Goal: Task Accomplishment & Management: Manage account settings

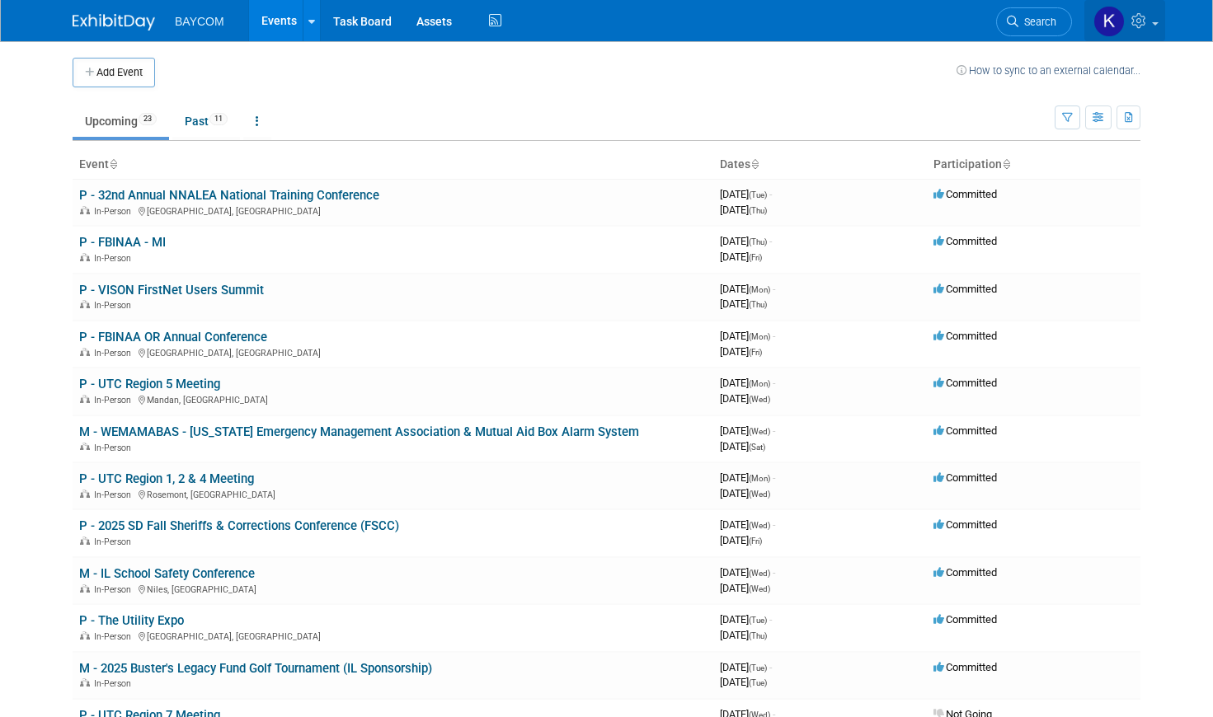
click at [1152, 22] on span at bounding box center [1155, 23] width 7 height 3
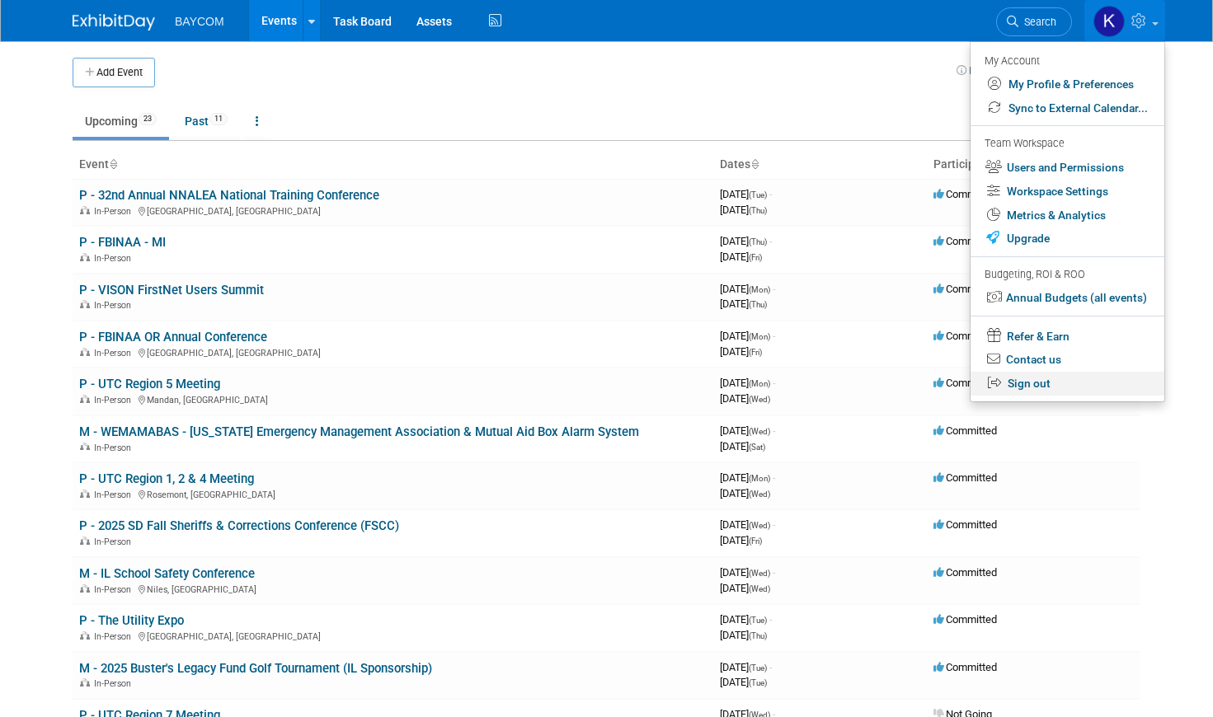
click at [1037, 387] on link "Sign out" at bounding box center [1067, 384] width 194 height 24
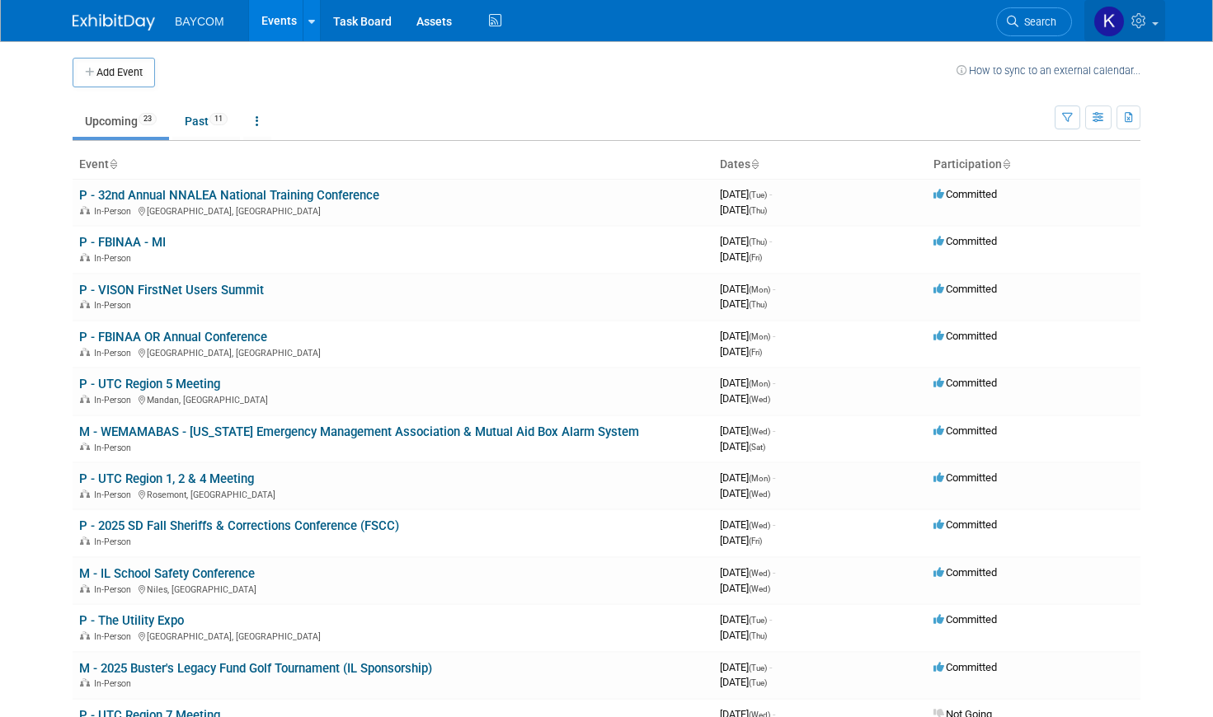
click at [1141, 21] on icon at bounding box center [1140, 20] width 19 height 15
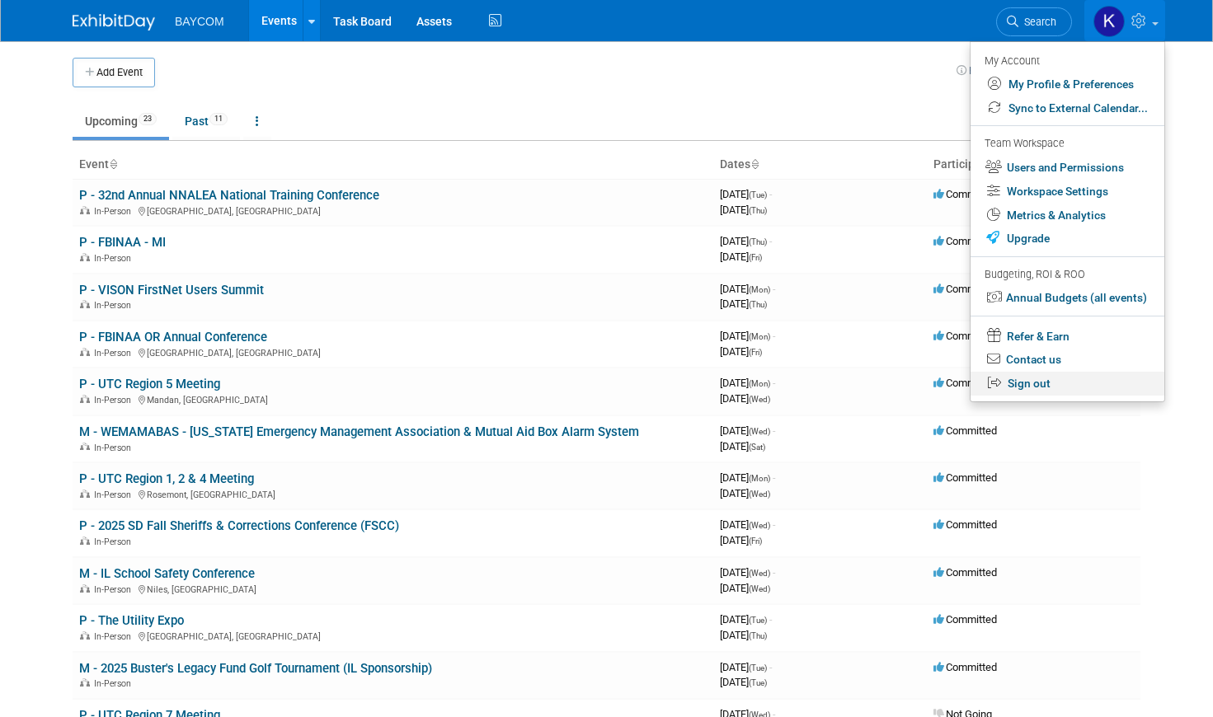
click at [1021, 386] on link "Sign out" at bounding box center [1067, 384] width 194 height 24
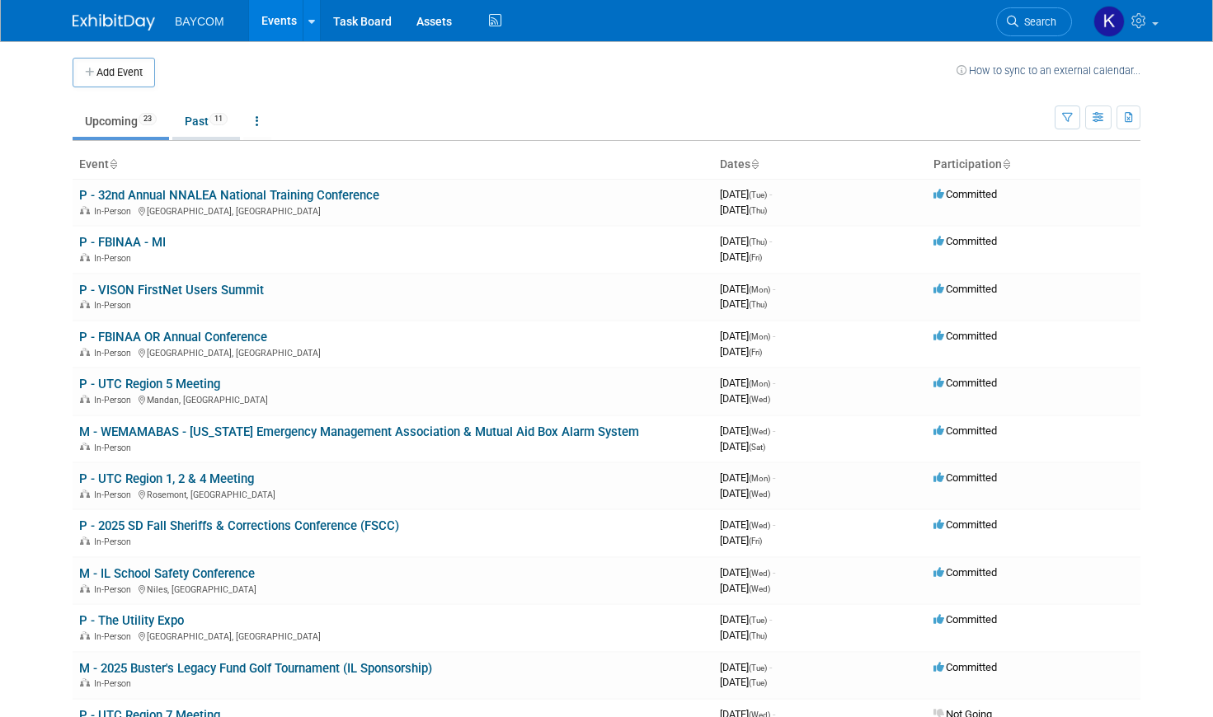
click at [204, 127] on link "Past 11" at bounding box center [206, 121] width 68 height 31
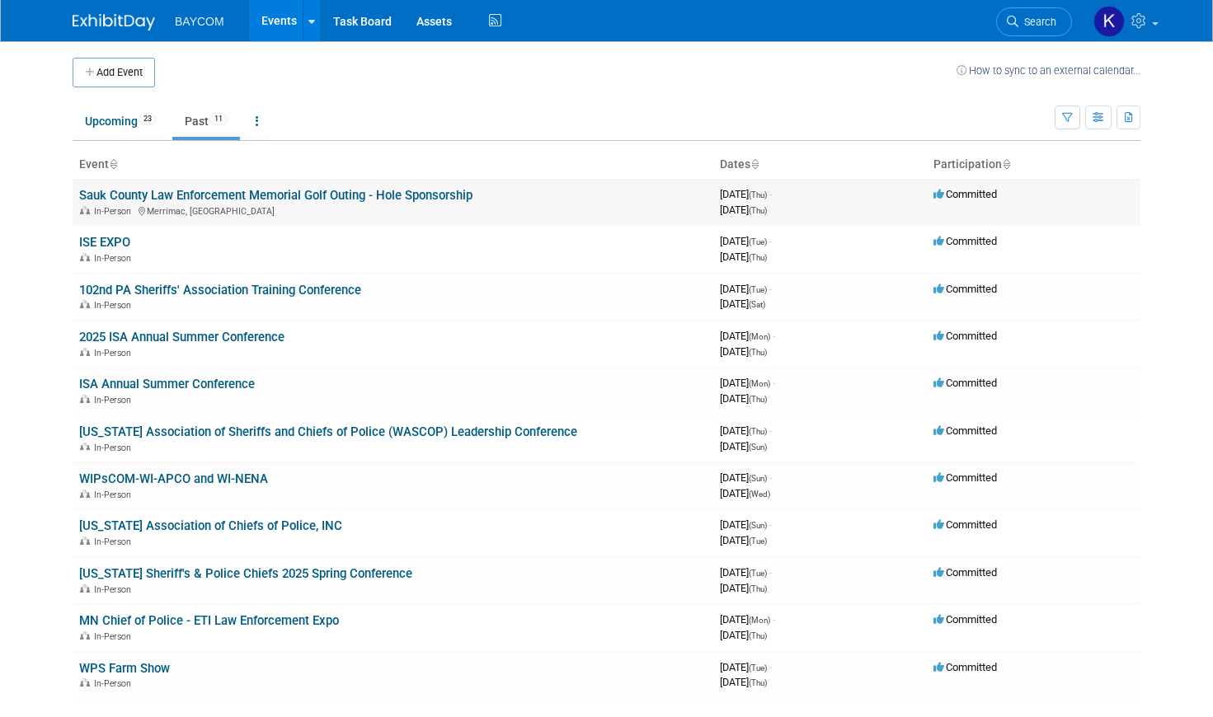
click at [223, 201] on link "Sauk County Law Enforcement Memorial Golf Outing - Hole Sponsorship" at bounding box center [275, 195] width 393 height 15
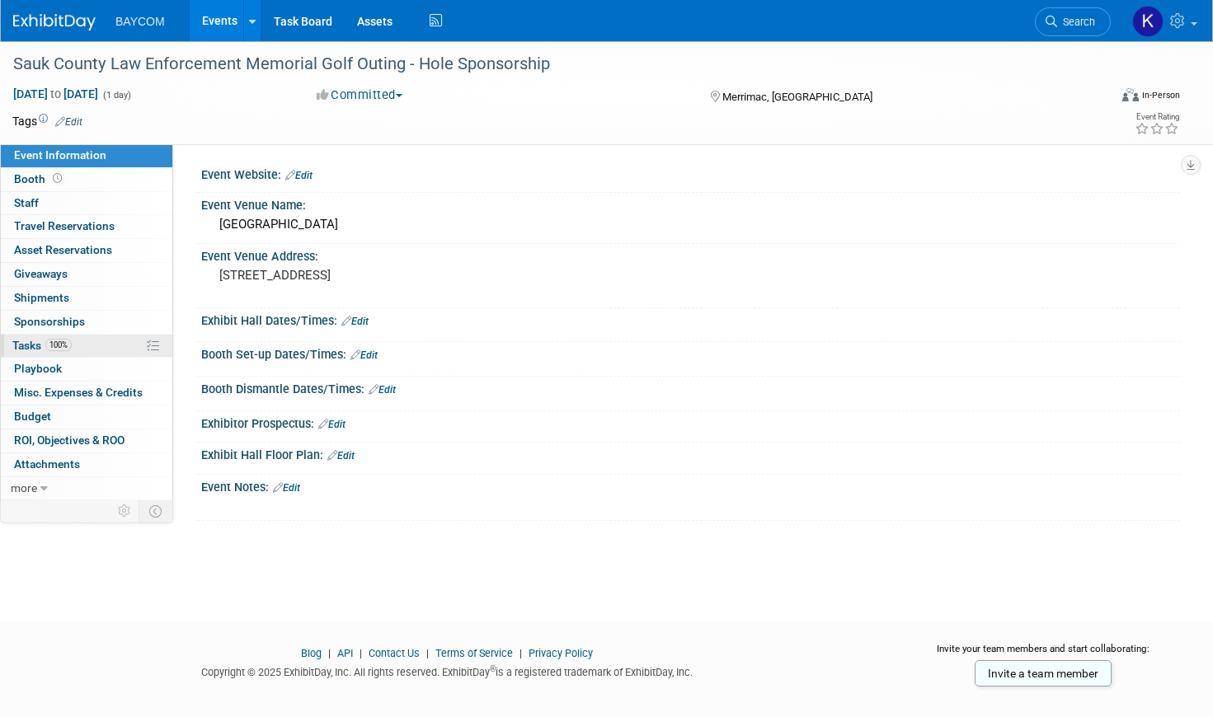
click at [78, 337] on link "100% Tasks 100%" at bounding box center [86, 346] width 171 height 23
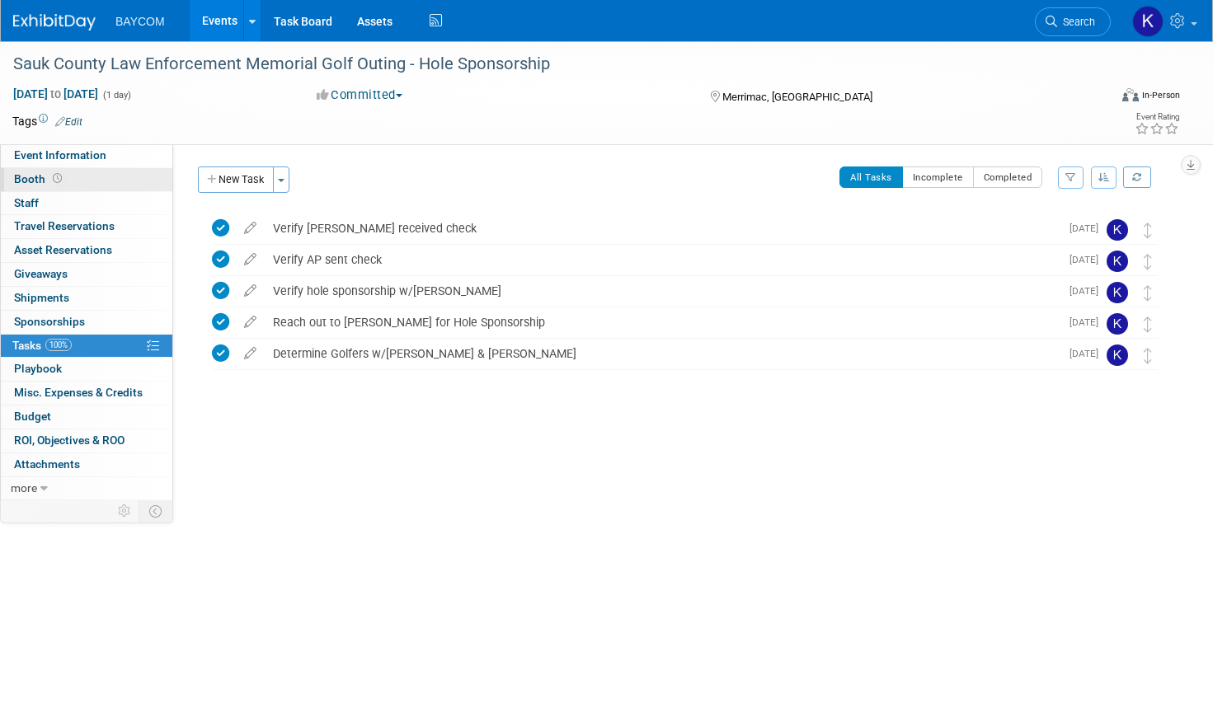
click at [105, 176] on link "Booth" at bounding box center [86, 179] width 171 height 23
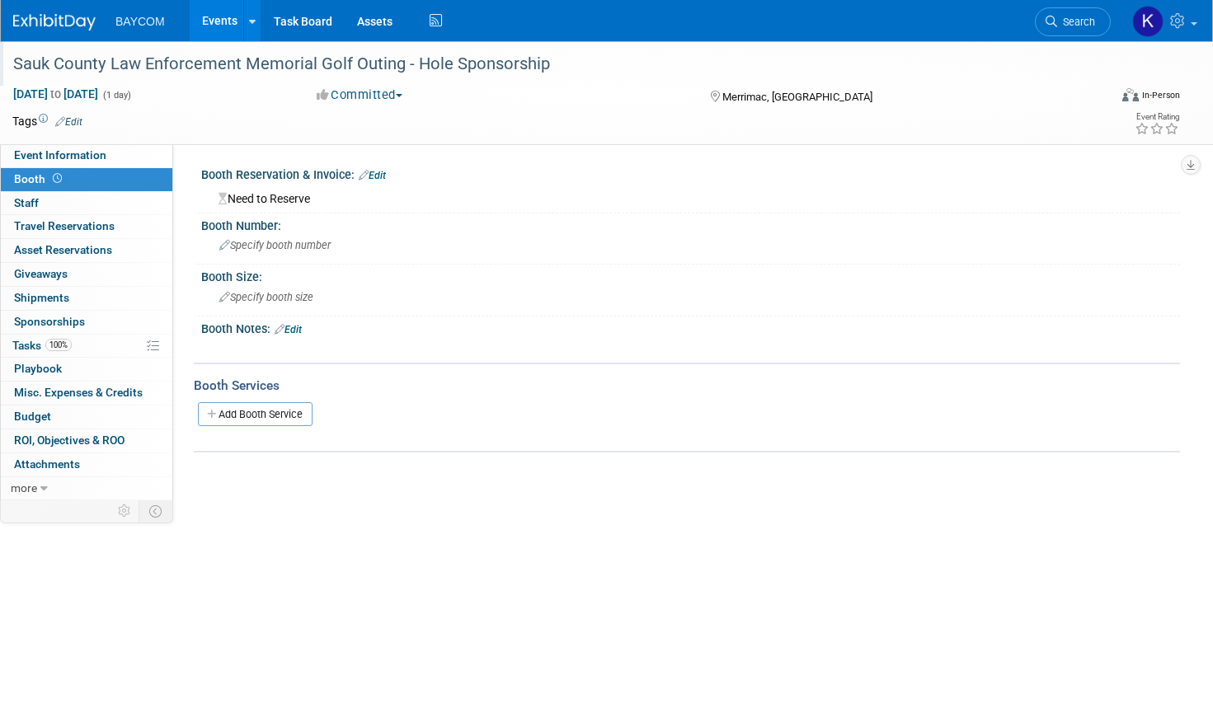
click at [23, 64] on div "Sauk County Law Enforcement Memorial Golf Outing - Hole Sponsorship" at bounding box center [543, 64] width 1073 height 30
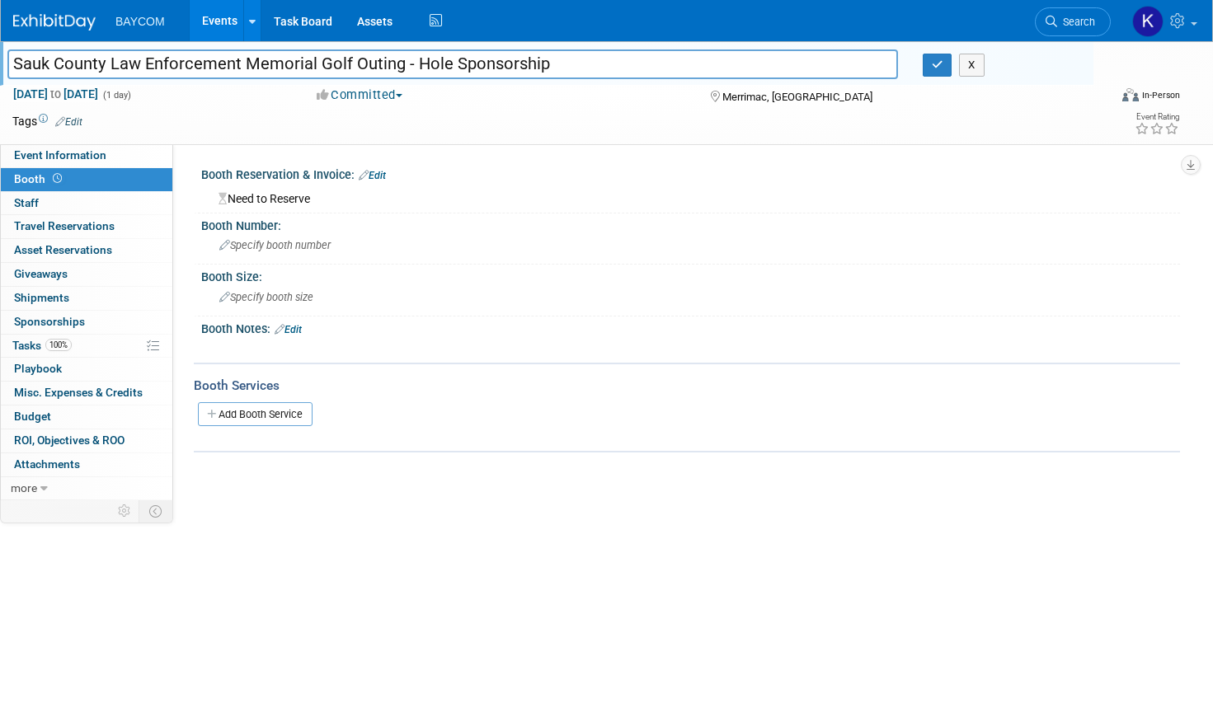
click at [19, 63] on input "Sauk County Law Enforcement Memorial Golf Outing - Hole Sponsorship" at bounding box center [452, 63] width 890 height 29
type input "M - Sauk County Law Enforcement Memorial Golf Outing - Hole Sponsorship"
click at [934, 62] on icon "button" at bounding box center [937, 64] width 12 height 11
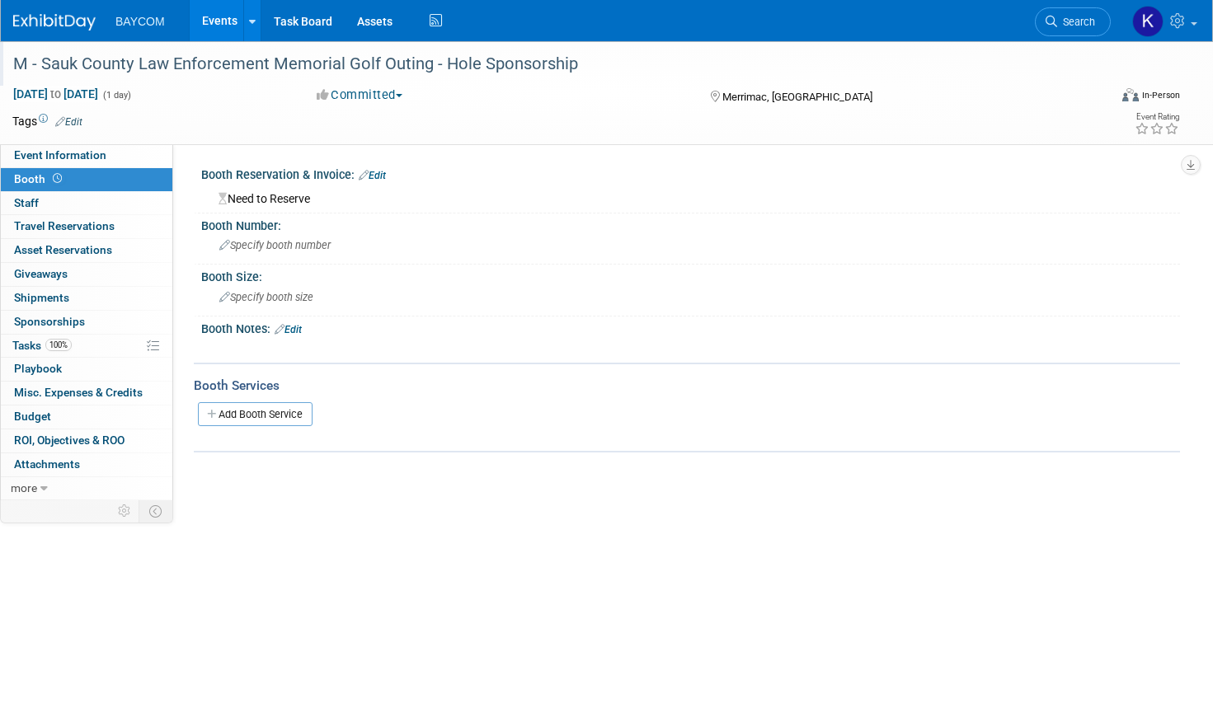
click at [223, 25] on link "Events" at bounding box center [220, 20] width 60 height 41
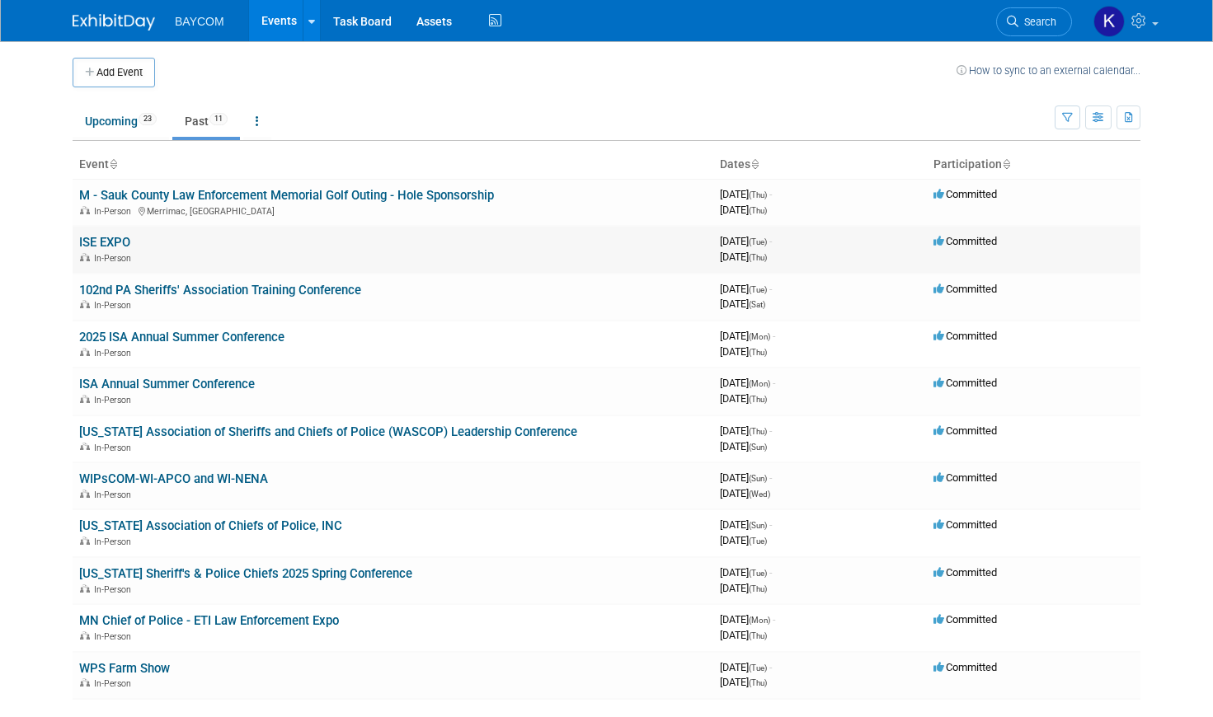
click at [124, 242] on link "ISE EXPO" at bounding box center [104, 242] width 51 height 15
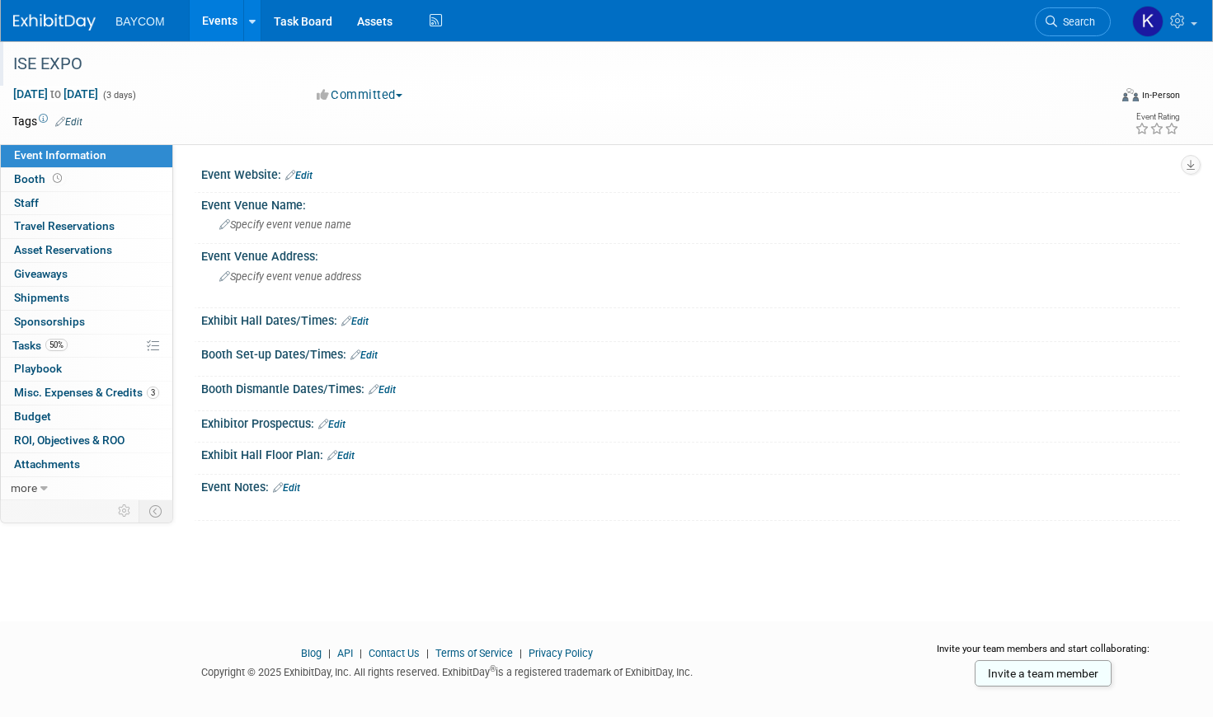
click at [43, 64] on div "ISE EXPO" at bounding box center [543, 64] width 1073 height 30
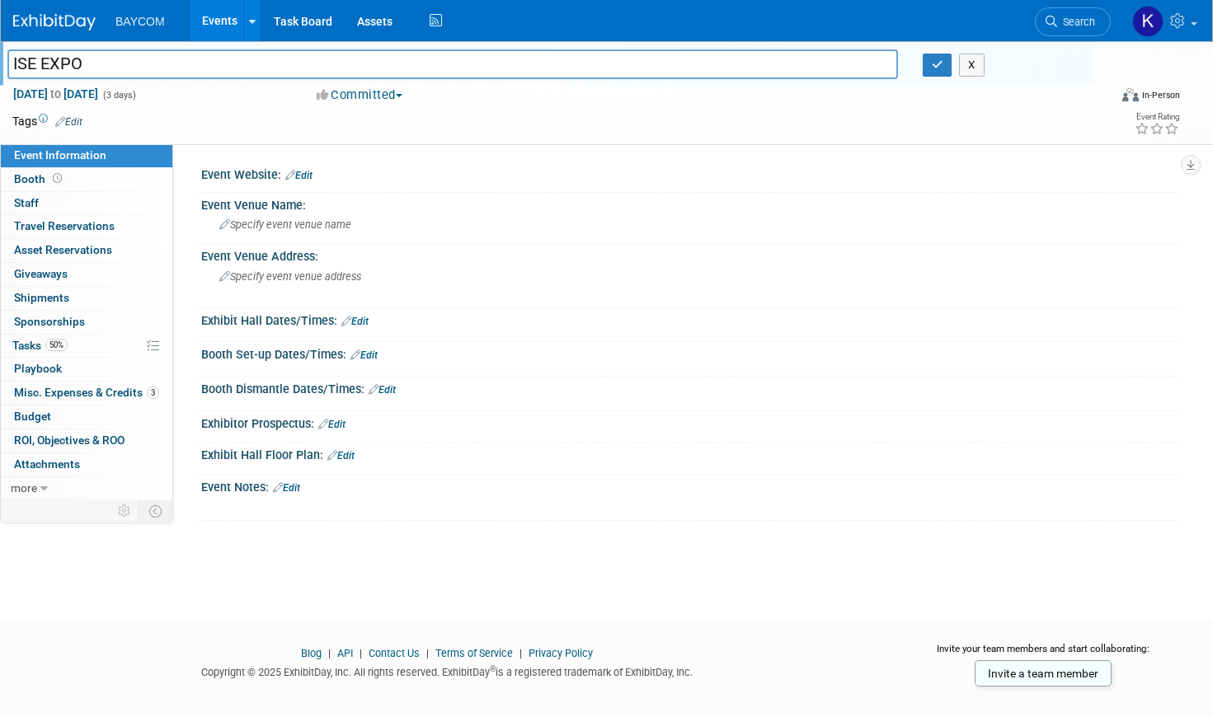
click at [14, 63] on input "ISE EXPO" at bounding box center [452, 63] width 890 height 29
type input "P - ISE EXPO"
click at [932, 67] on icon "button" at bounding box center [937, 64] width 12 height 11
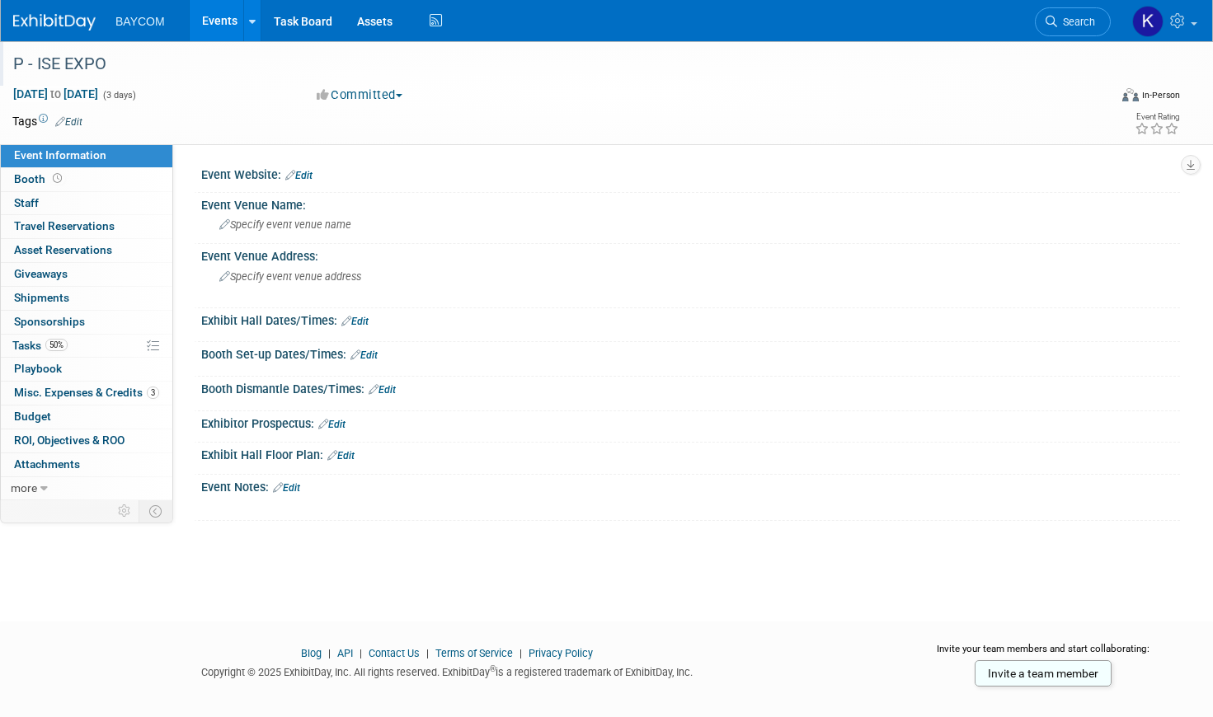
click at [298, 488] on link "Edit" at bounding box center [286, 488] width 27 height 12
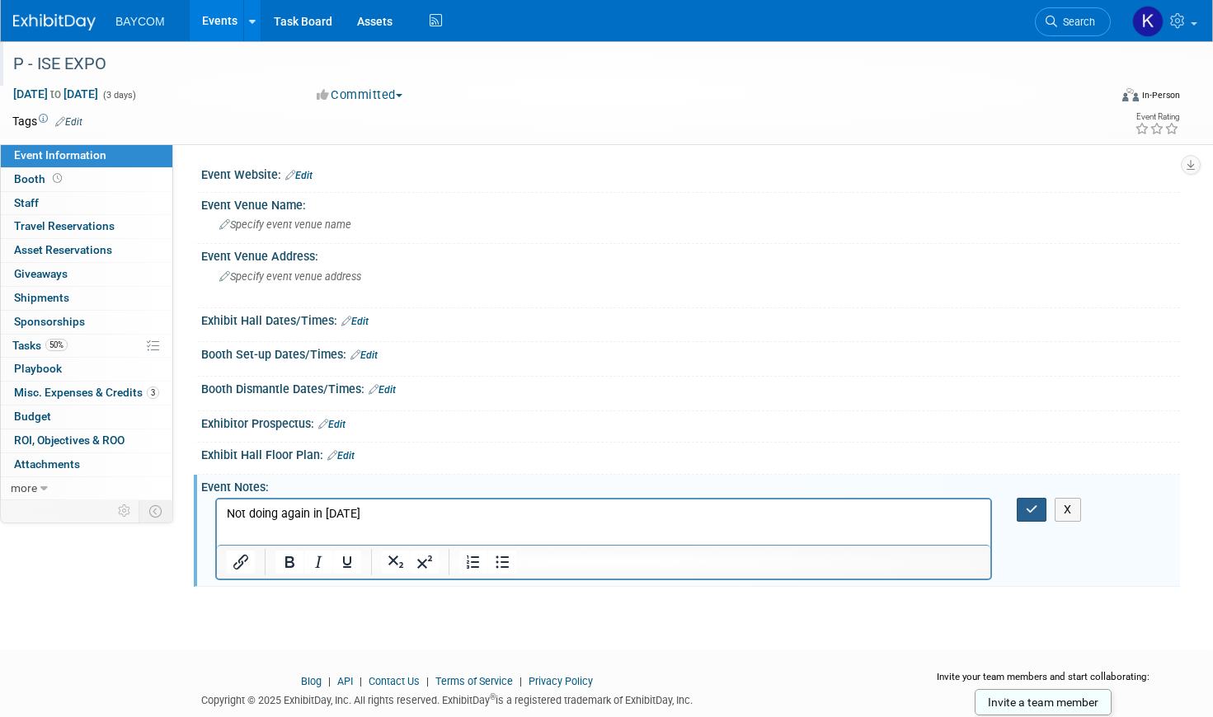
click at [1028, 498] on button "button" at bounding box center [1031, 510] width 31 height 24
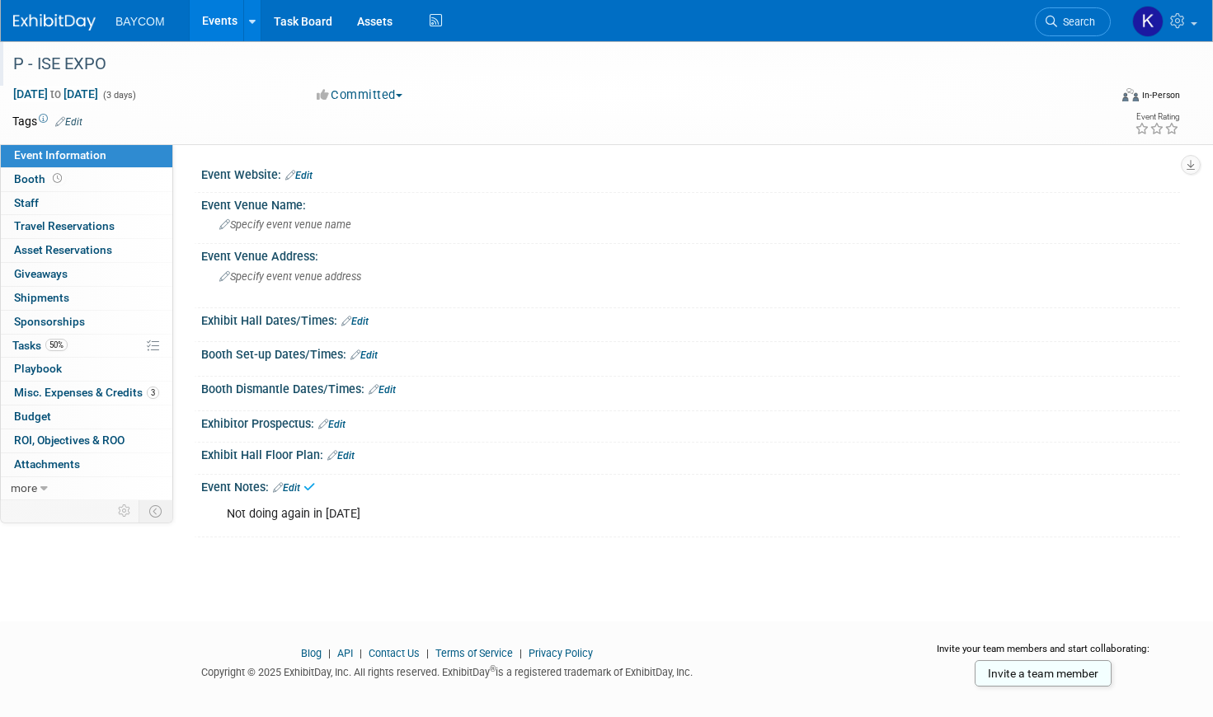
click at [220, 13] on link "Events" at bounding box center [220, 20] width 60 height 41
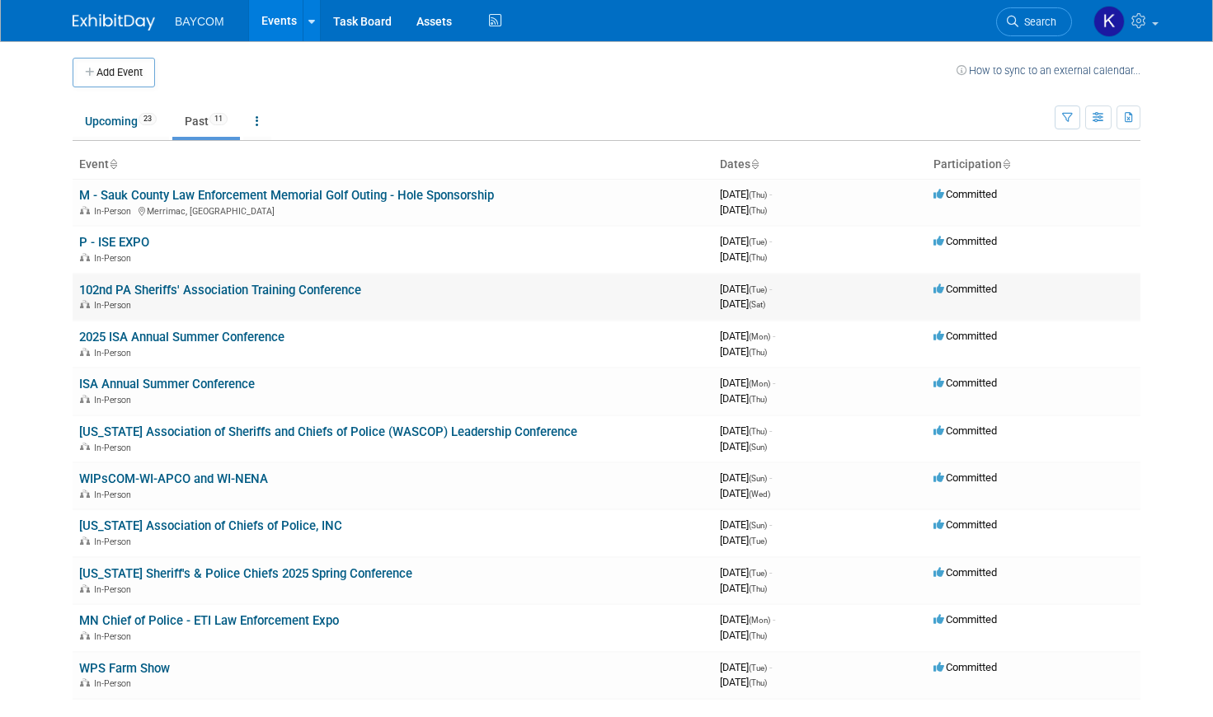
click at [157, 291] on link "102nd PA Sheriffs' Association Training Conference" at bounding box center [220, 290] width 282 height 15
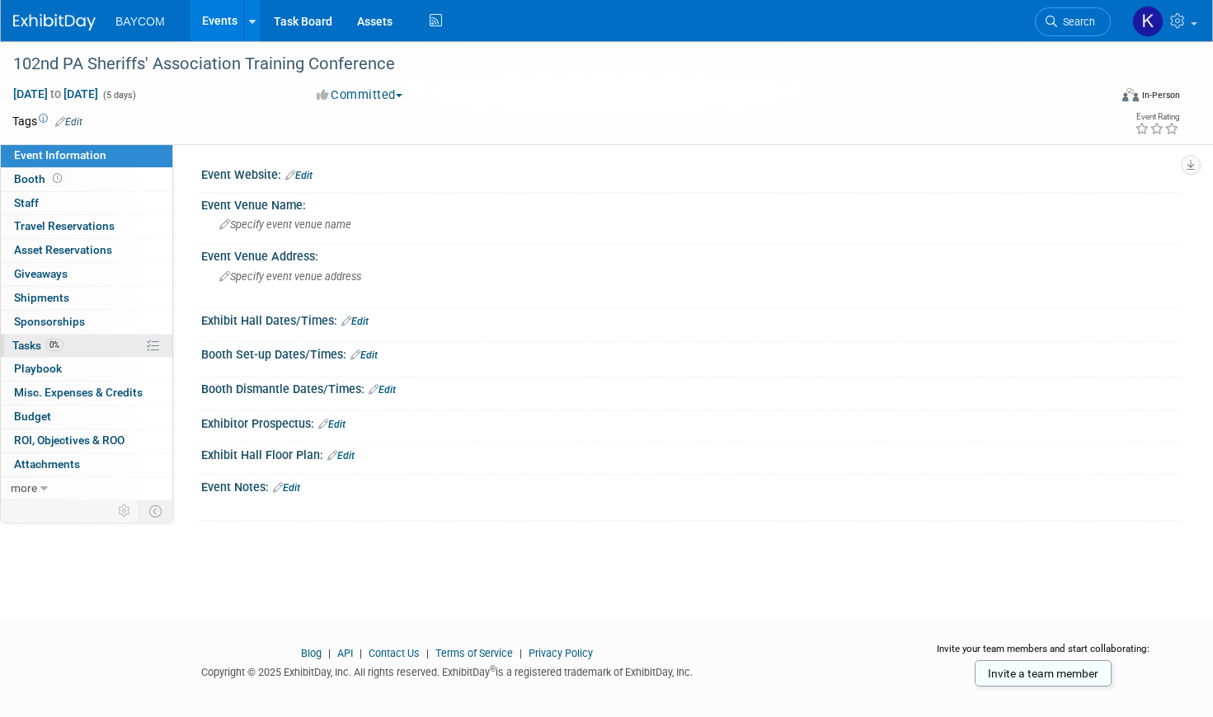
click at [78, 341] on link "0% Tasks 0%" at bounding box center [86, 346] width 171 height 23
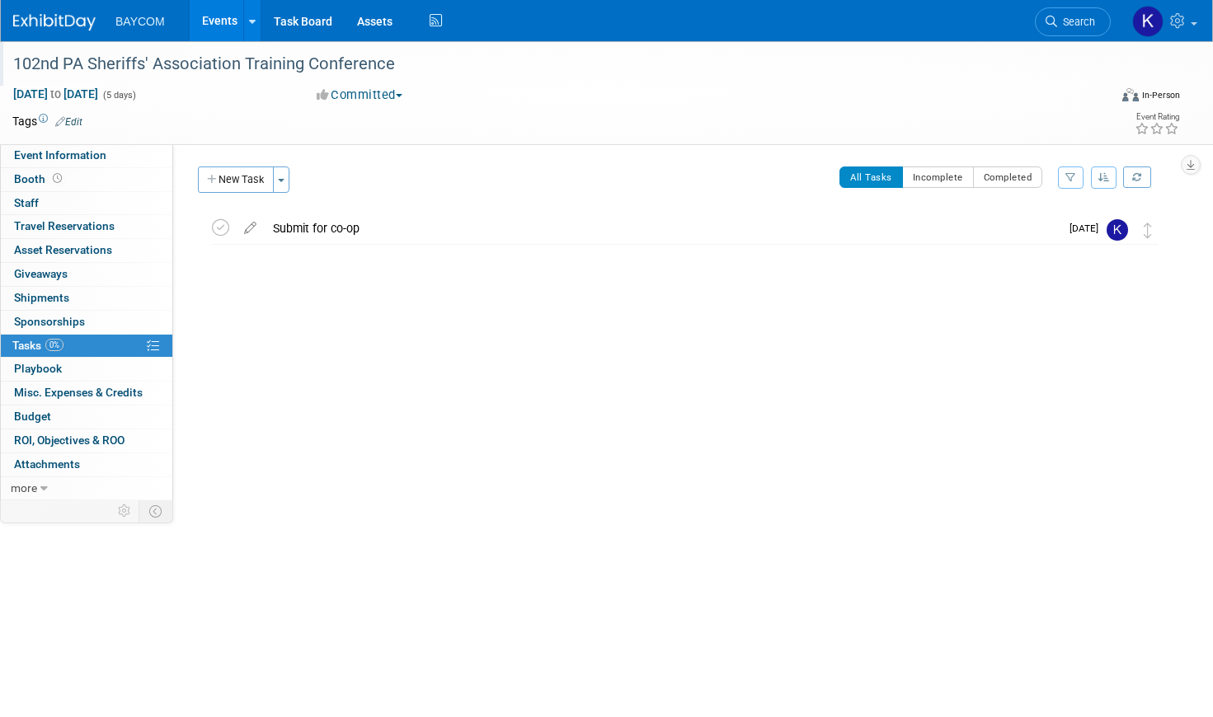
click at [31, 59] on div "102nd PA Sheriffs' Association Training Conference" at bounding box center [543, 64] width 1073 height 30
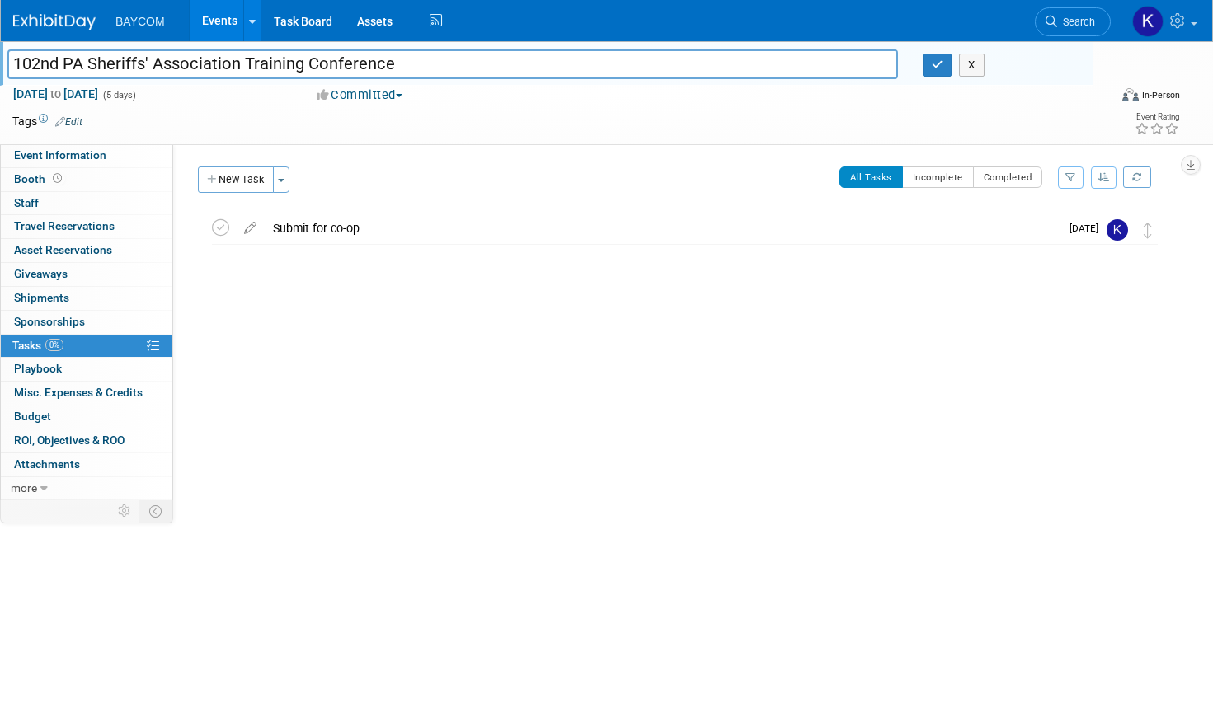
click at [19, 61] on input "102nd PA Sheriffs' Association Training Conference" at bounding box center [452, 63] width 890 height 29
type input "P - 102nd PA Sheriffs' Association Training Conference"
click at [935, 65] on icon "button" at bounding box center [937, 64] width 12 height 11
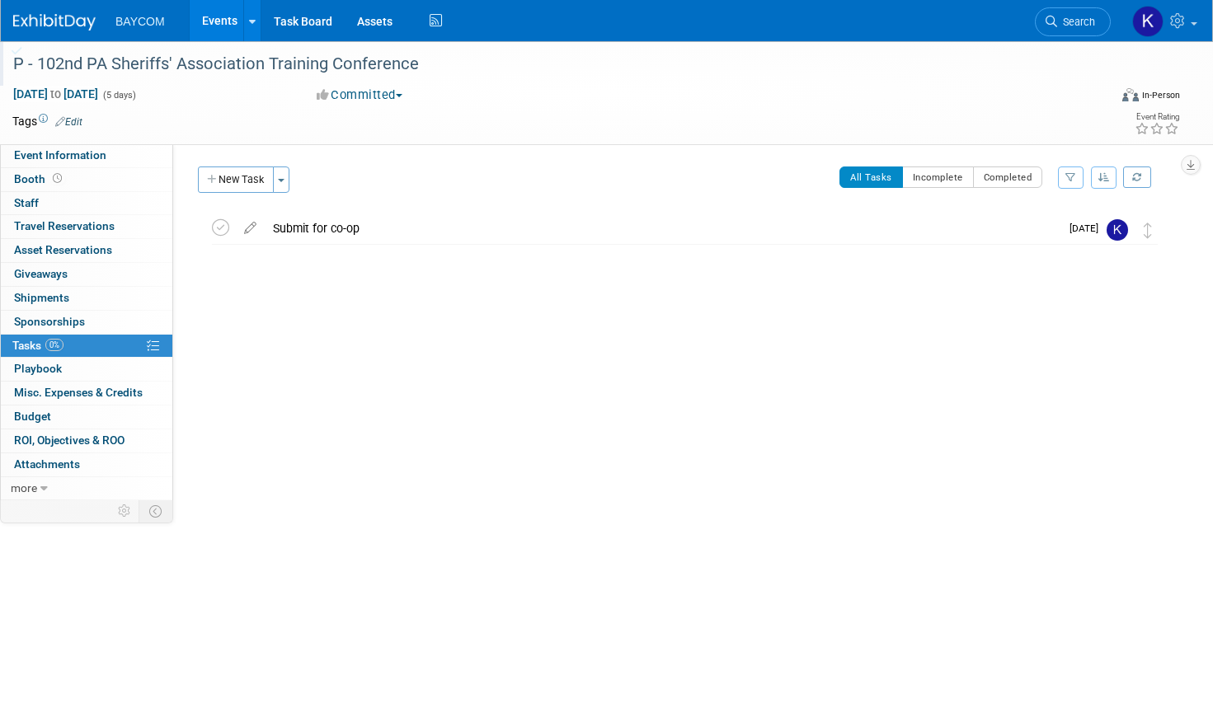
click at [217, 21] on link "Events" at bounding box center [220, 20] width 60 height 41
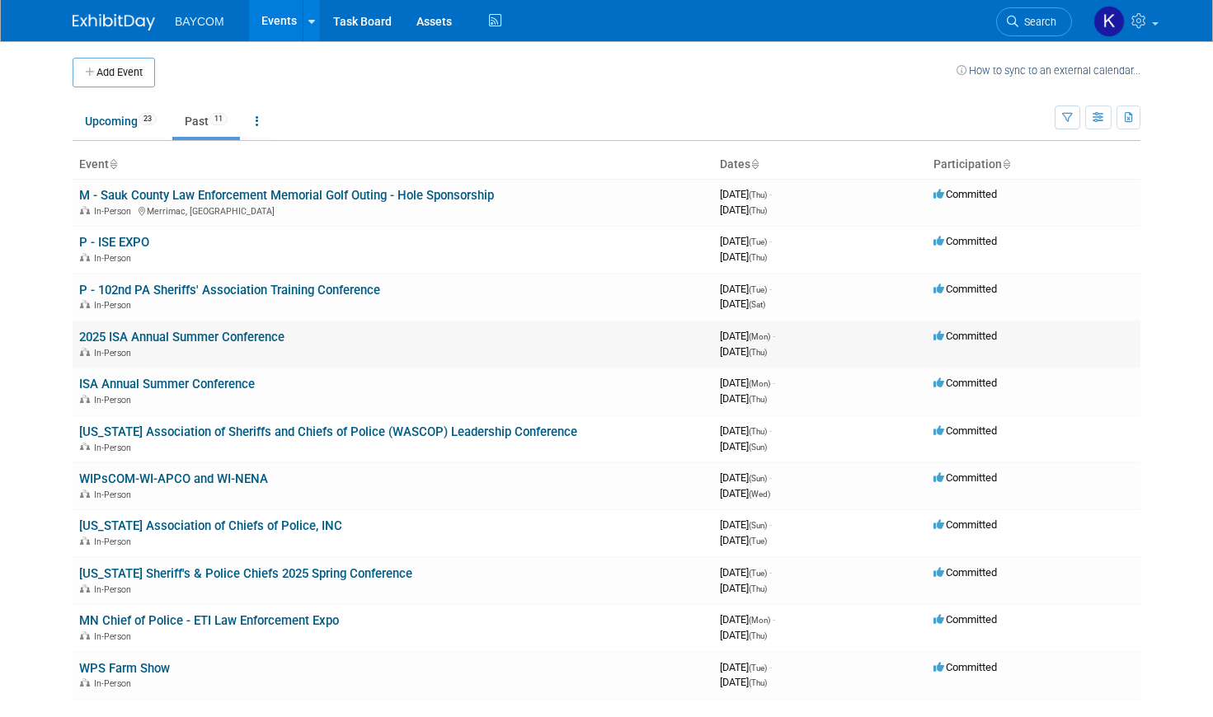
scroll to position [35, 0]
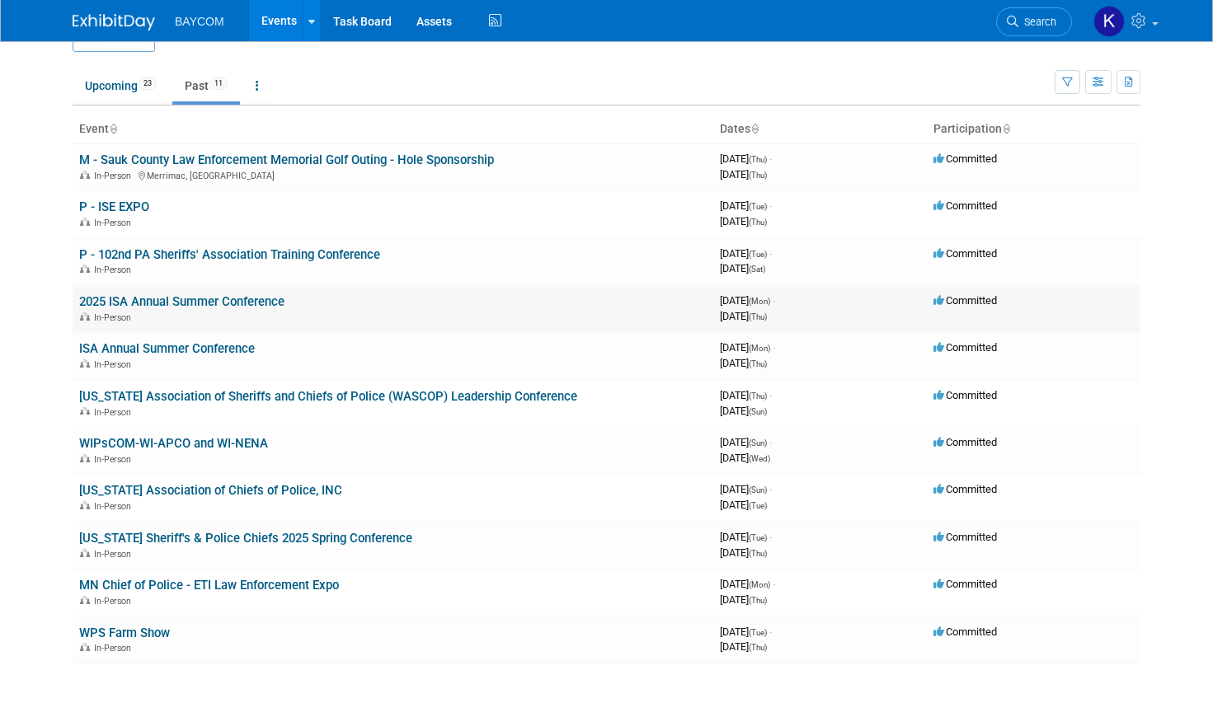
click at [180, 304] on link "2025 ISA Annual Summer Conference" at bounding box center [181, 301] width 205 height 15
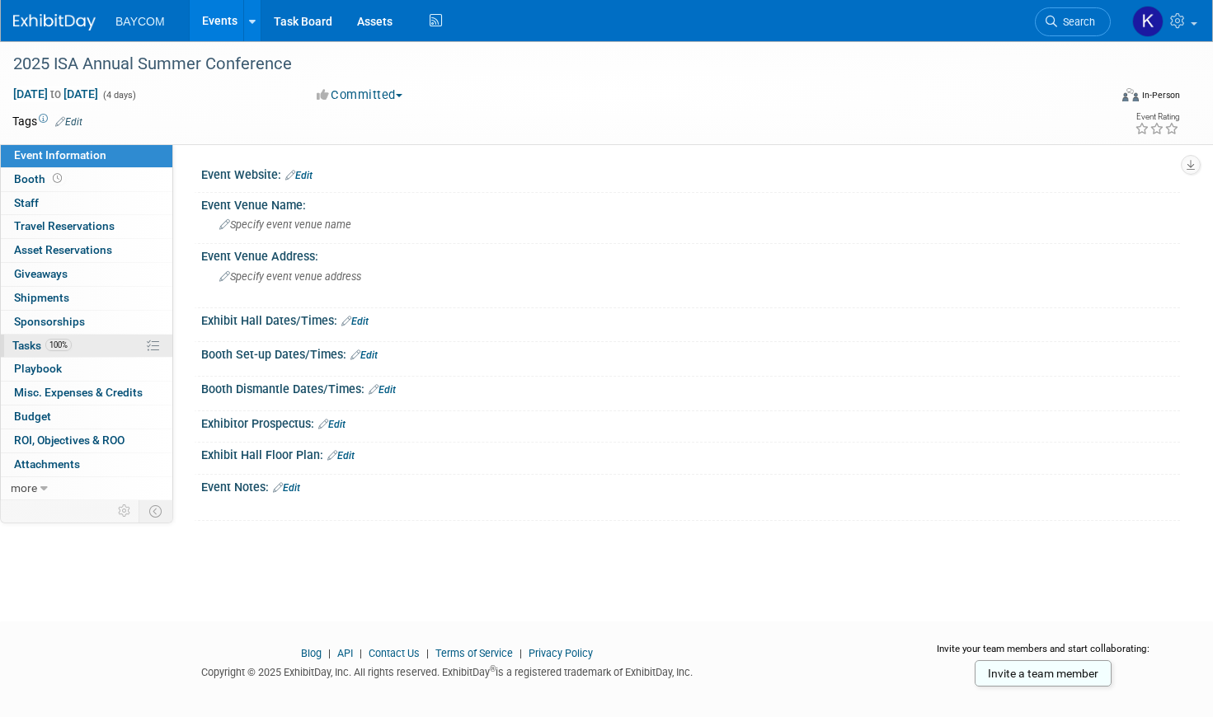
click at [76, 345] on link "100% Tasks 100%" at bounding box center [86, 346] width 171 height 23
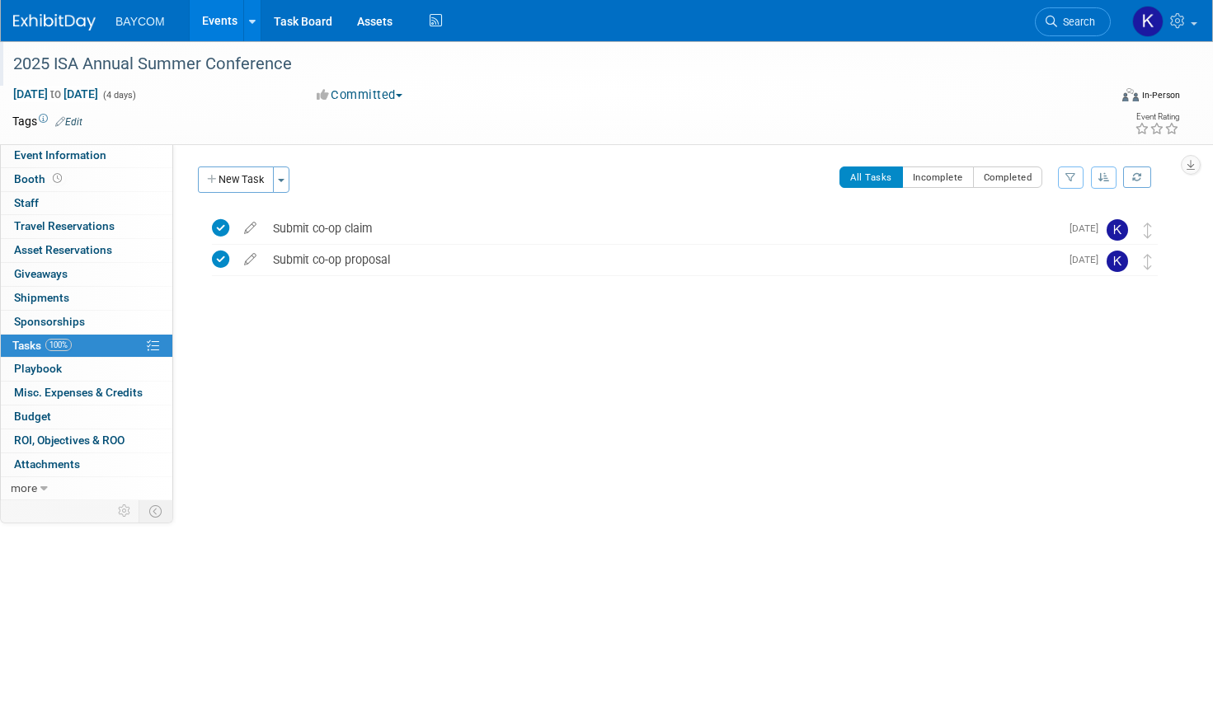
click at [18, 66] on div "2025 ISA Annual Summer Conference" at bounding box center [543, 64] width 1073 height 30
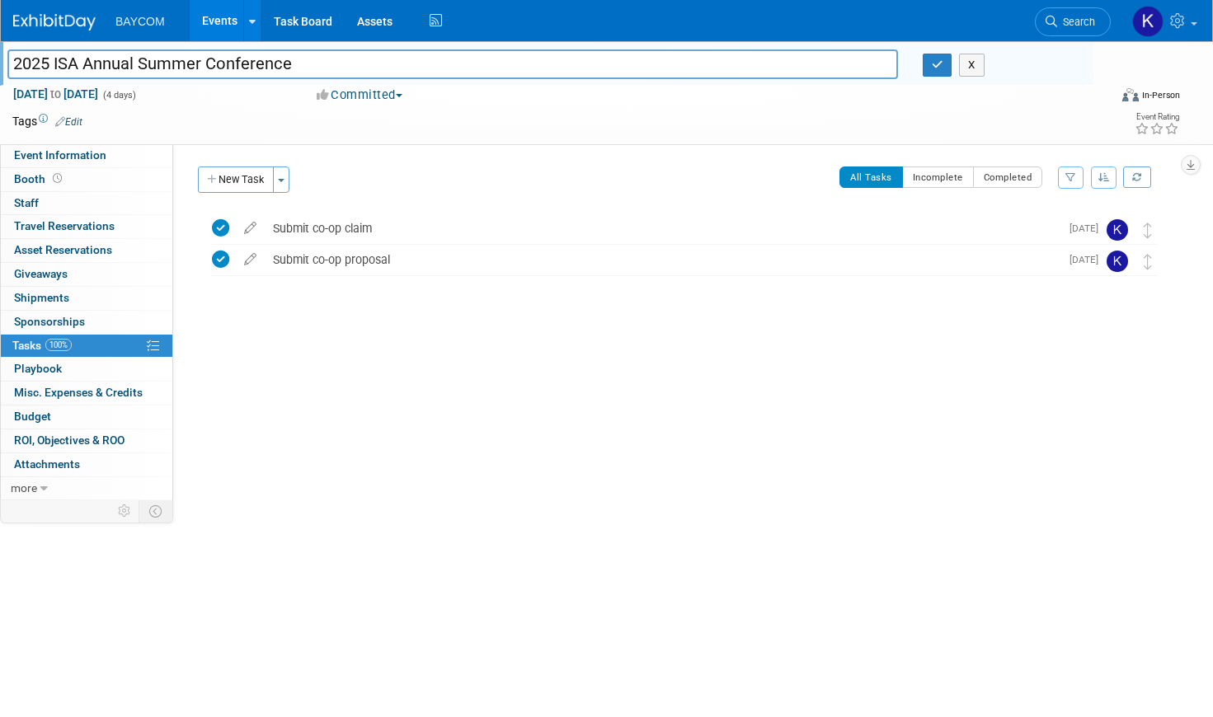
click at [18, 65] on input "2025 ISA Annual Summer Conference" at bounding box center [452, 63] width 890 height 29
click at [8, 58] on input "2025 ISA Annual Summer Conference" at bounding box center [452, 63] width 890 height 29
click at [52, 201] on link "0 Staff 0" at bounding box center [86, 203] width 171 height 23
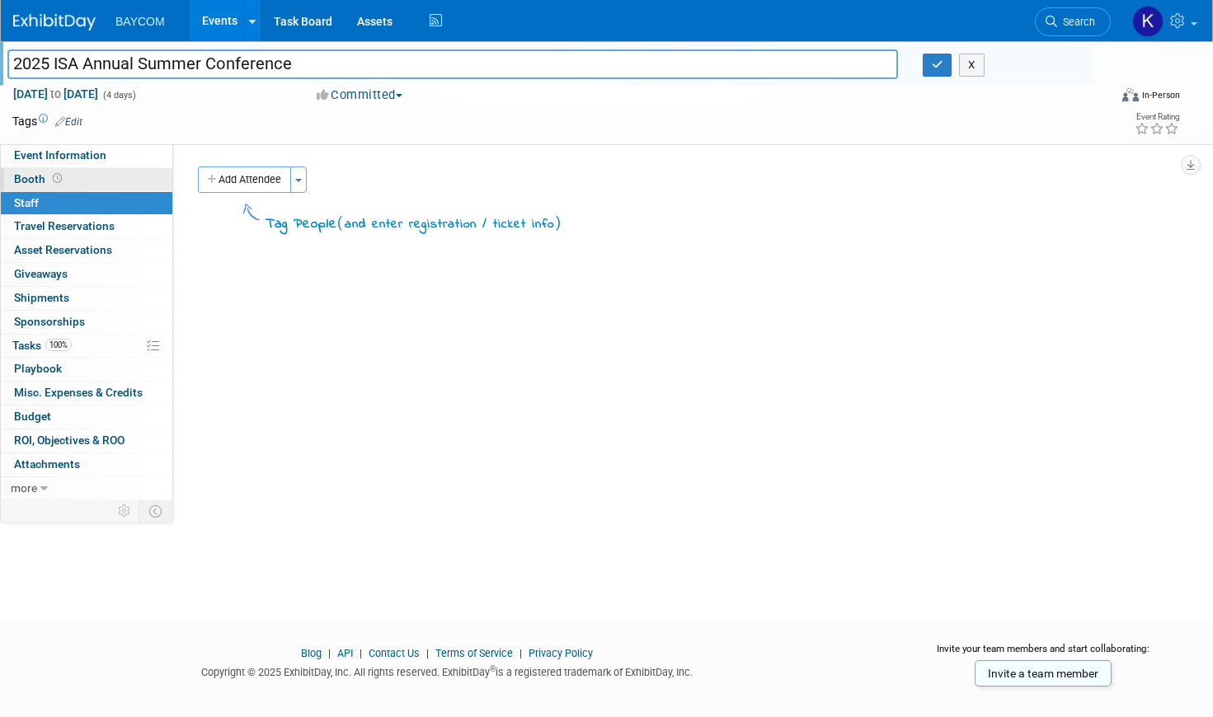
click at [81, 178] on link "Booth" at bounding box center [86, 179] width 171 height 23
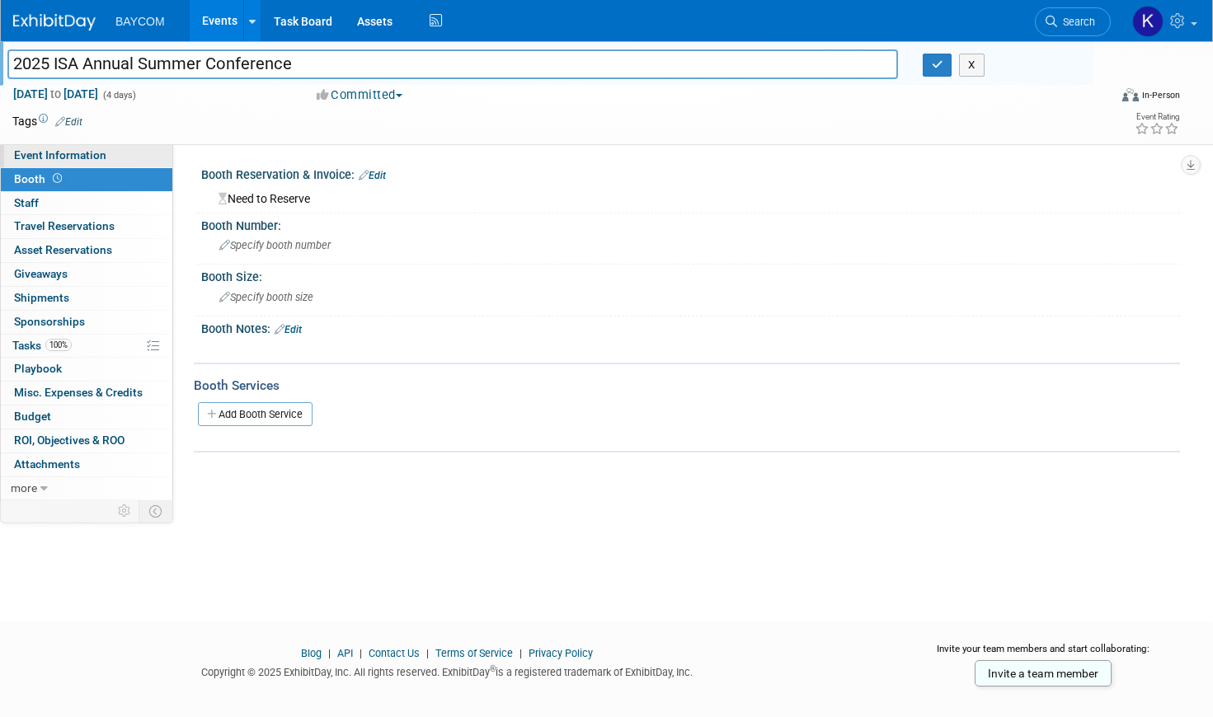
click at [100, 155] on span "Event Information" at bounding box center [60, 154] width 92 height 13
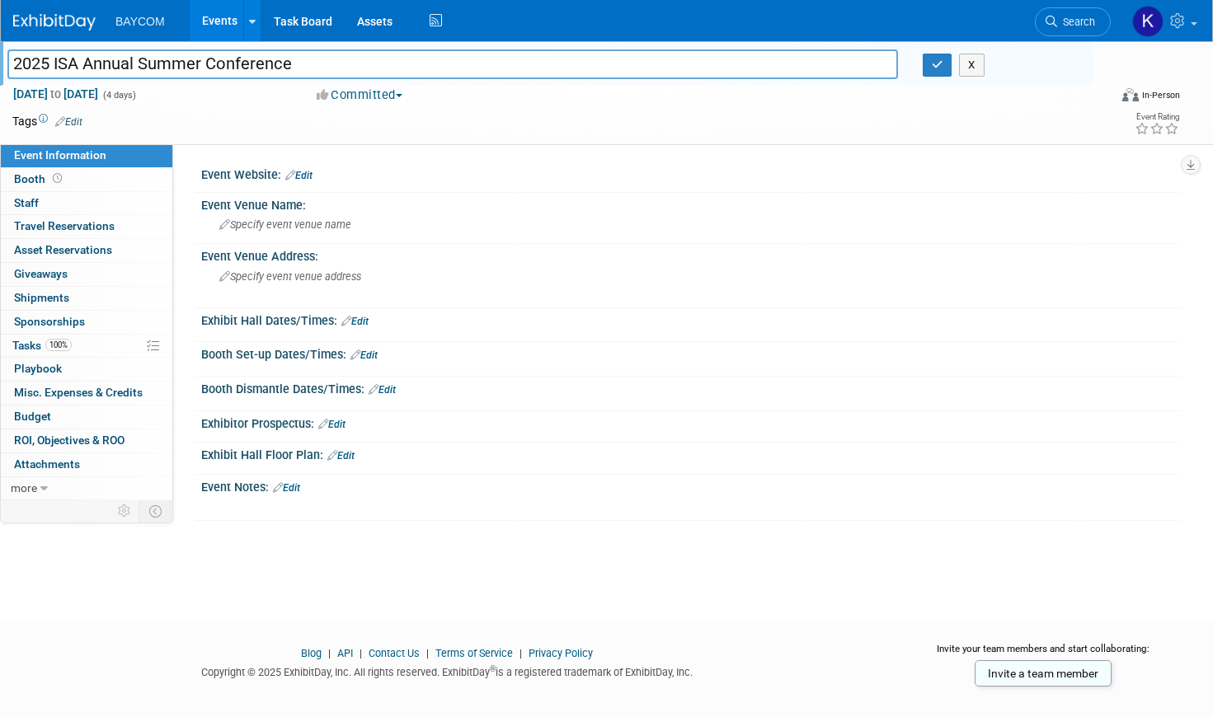
click at [14, 62] on input "2025 ISA Annual Summer Conference" at bounding box center [452, 63] width 890 height 29
type input "P - 2025 ISA Annual Summer Conference"
click at [936, 69] on icon "button" at bounding box center [937, 64] width 12 height 11
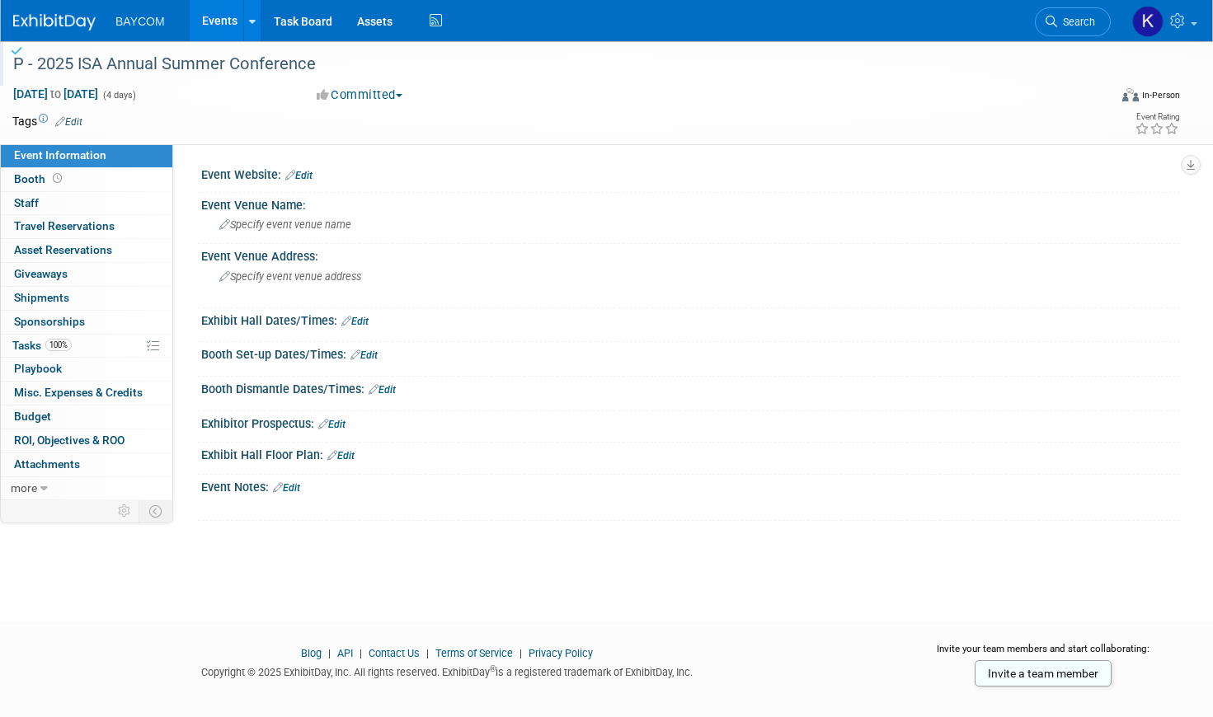
click at [218, 18] on link "Events" at bounding box center [220, 20] width 60 height 41
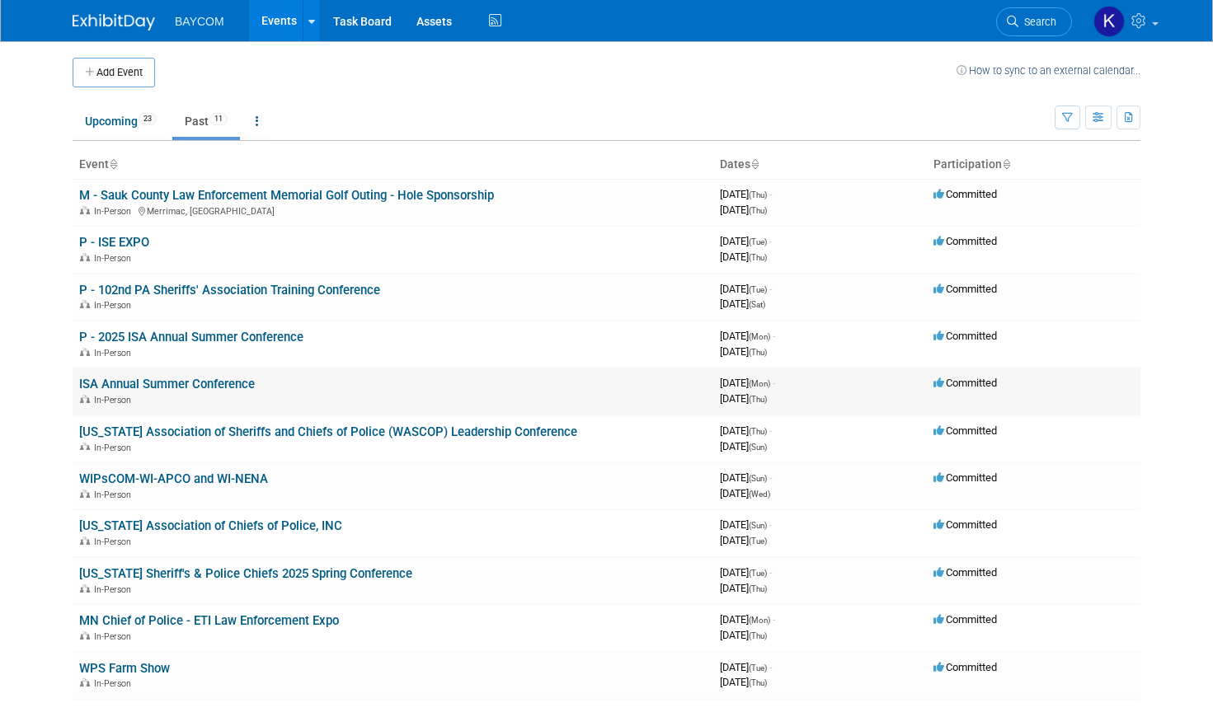
click at [125, 387] on link "ISA Annual Summer Conference" at bounding box center [167, 384] width 176 height 15
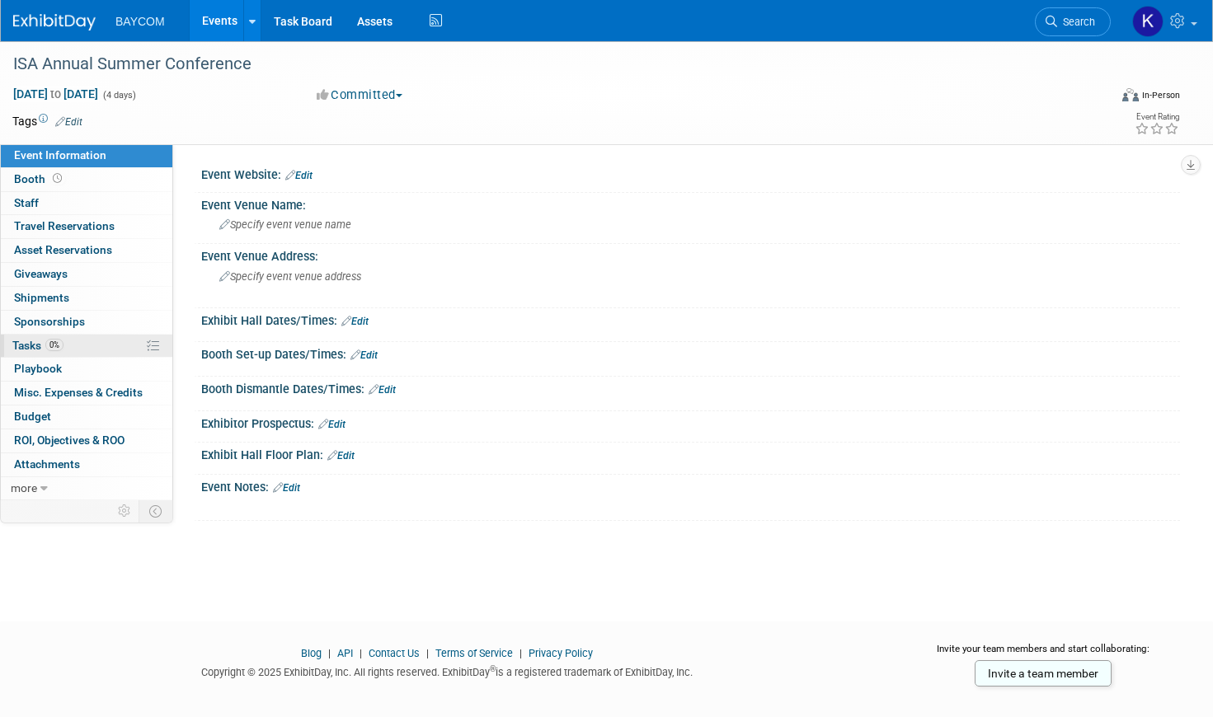
click at [31, 347] on span "Tasks 0%" at bounding box center [37, 345] width 51 height 13
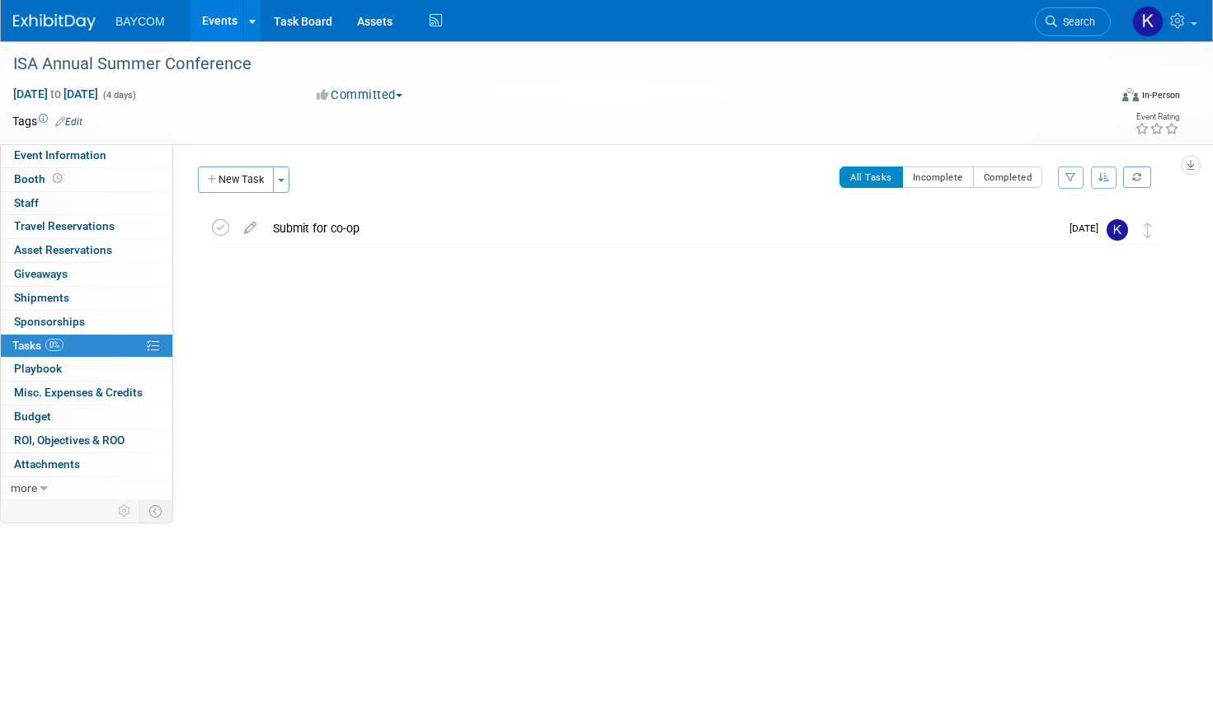
click at [218, 19] on link "Events" at bounding box center [220, 20] width 60 height 41
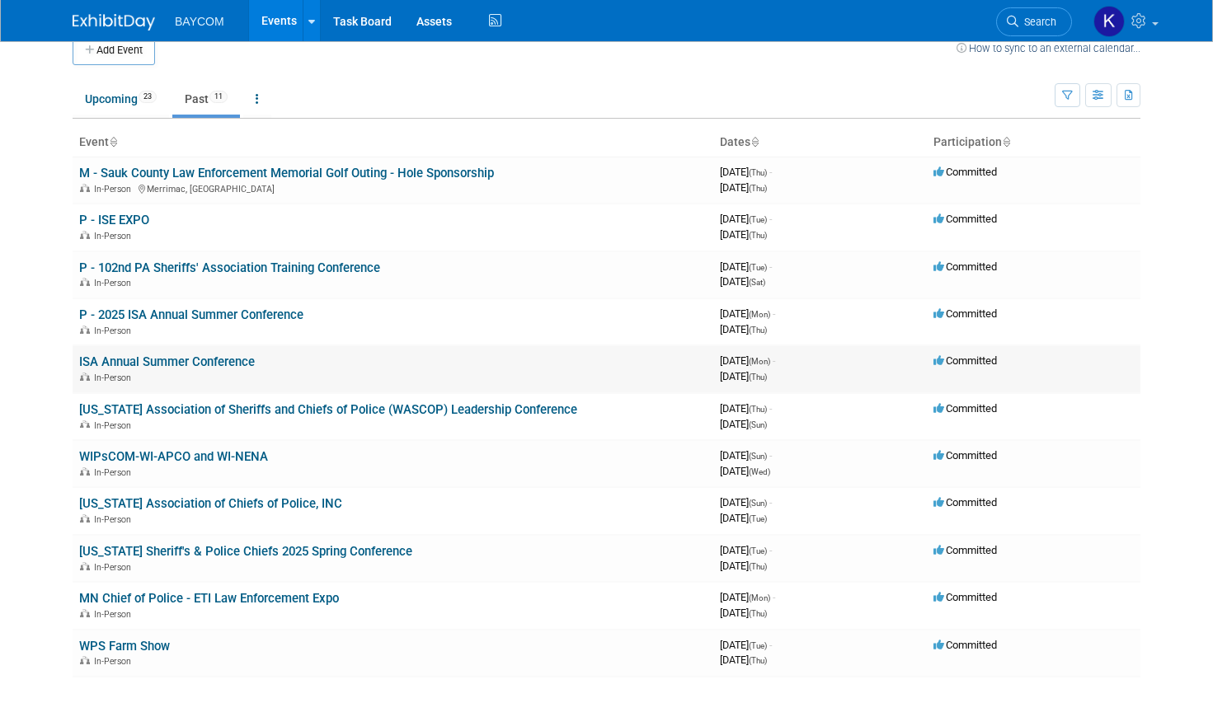
scroll to position [24, 0]
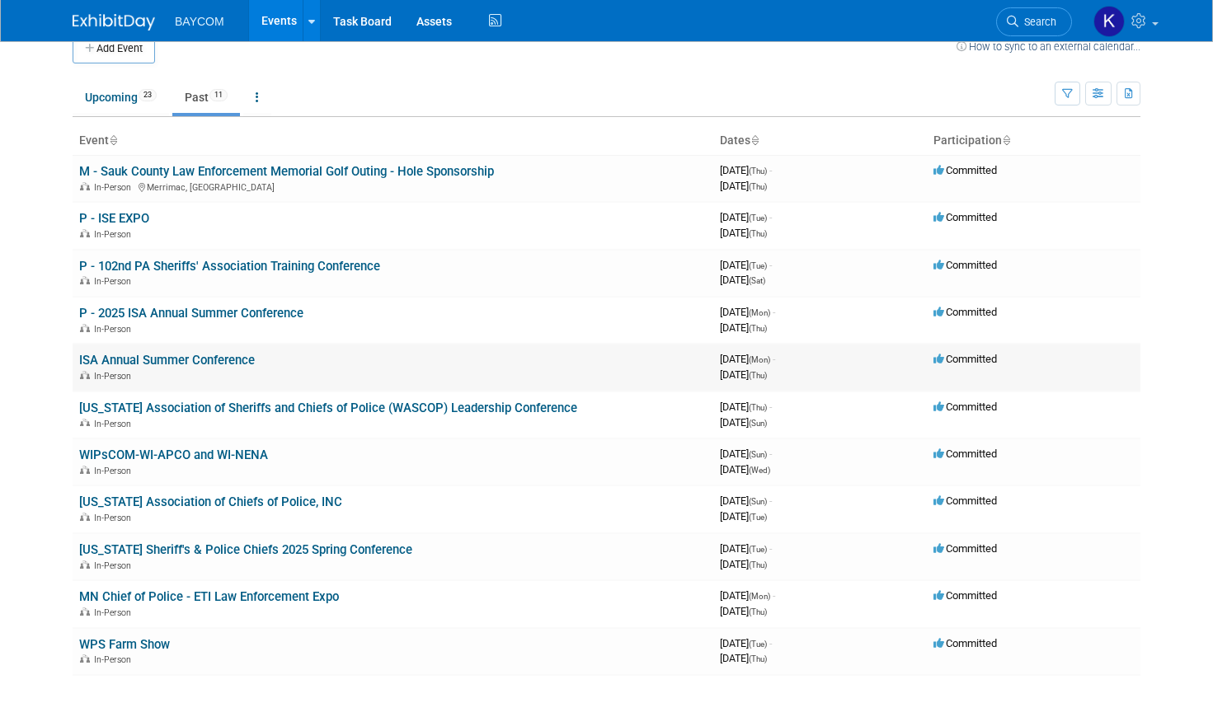
click at [229, 361] on link "ISA Annual Summer Conference" at bounding box center [167, 360] width 176 height 15
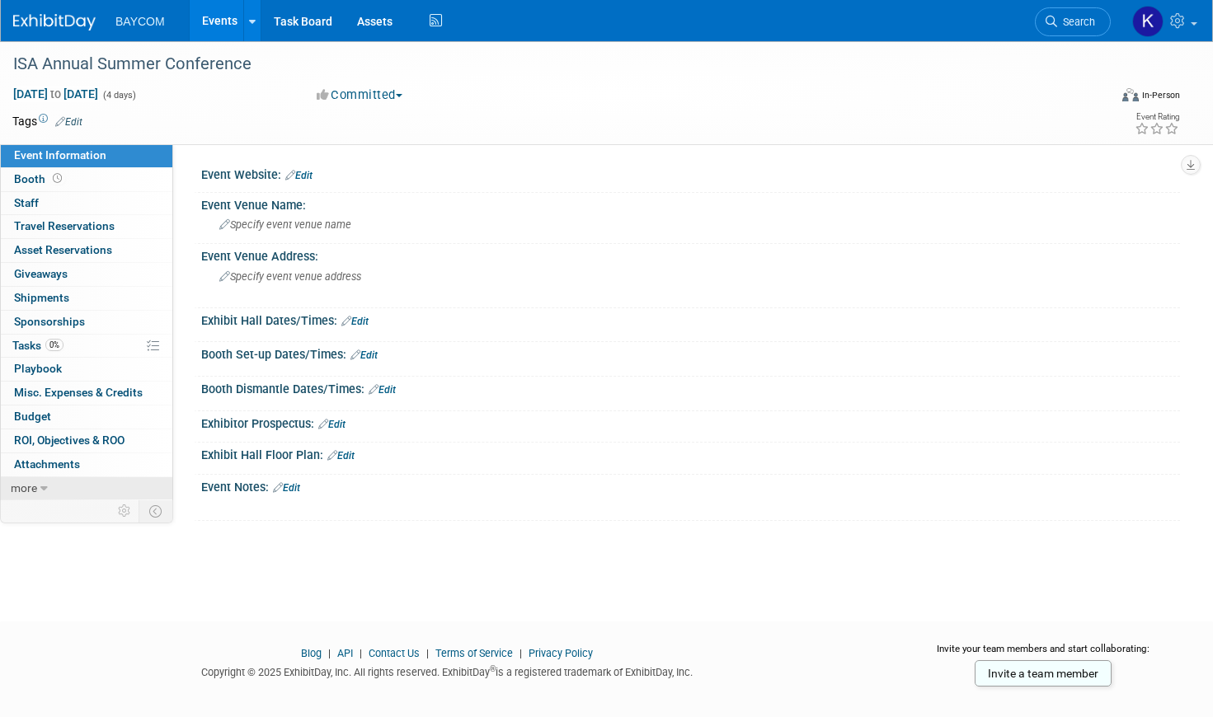
click at [47, 486] on icon at bounding box center [43, 489] width 7 height 12
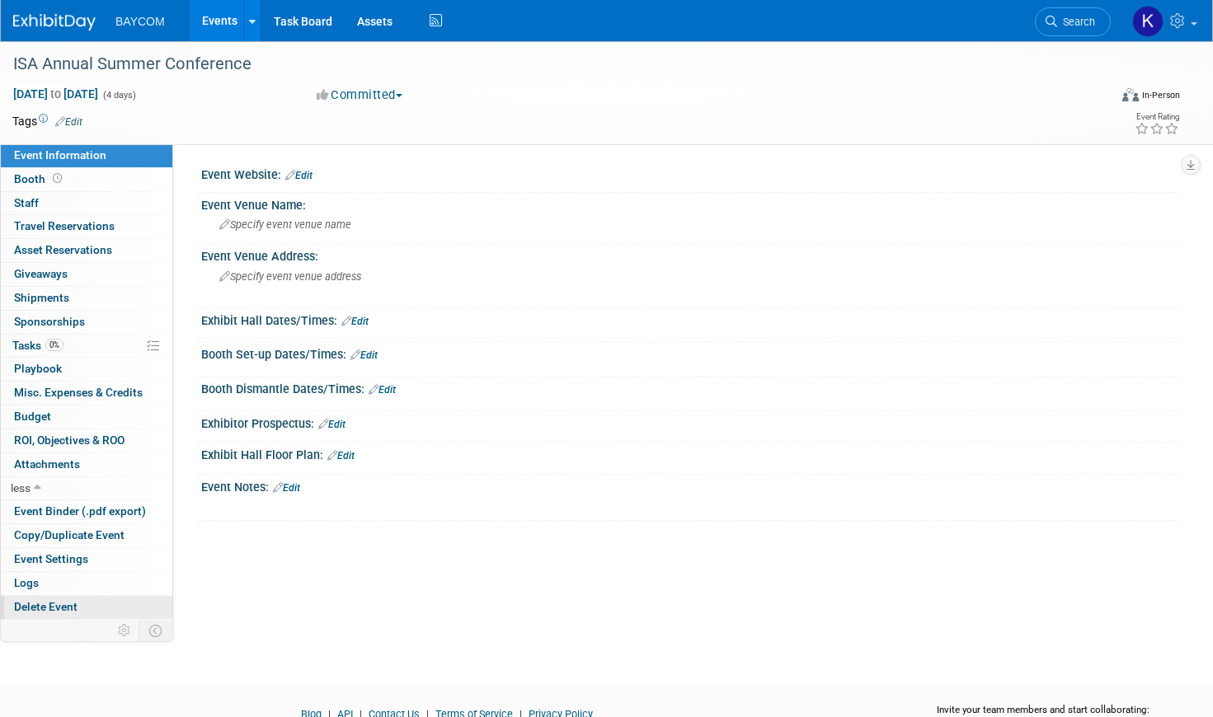
click at [51, 607] on span "Delete Event" at bounding box center [45, 606] width 63 height 13
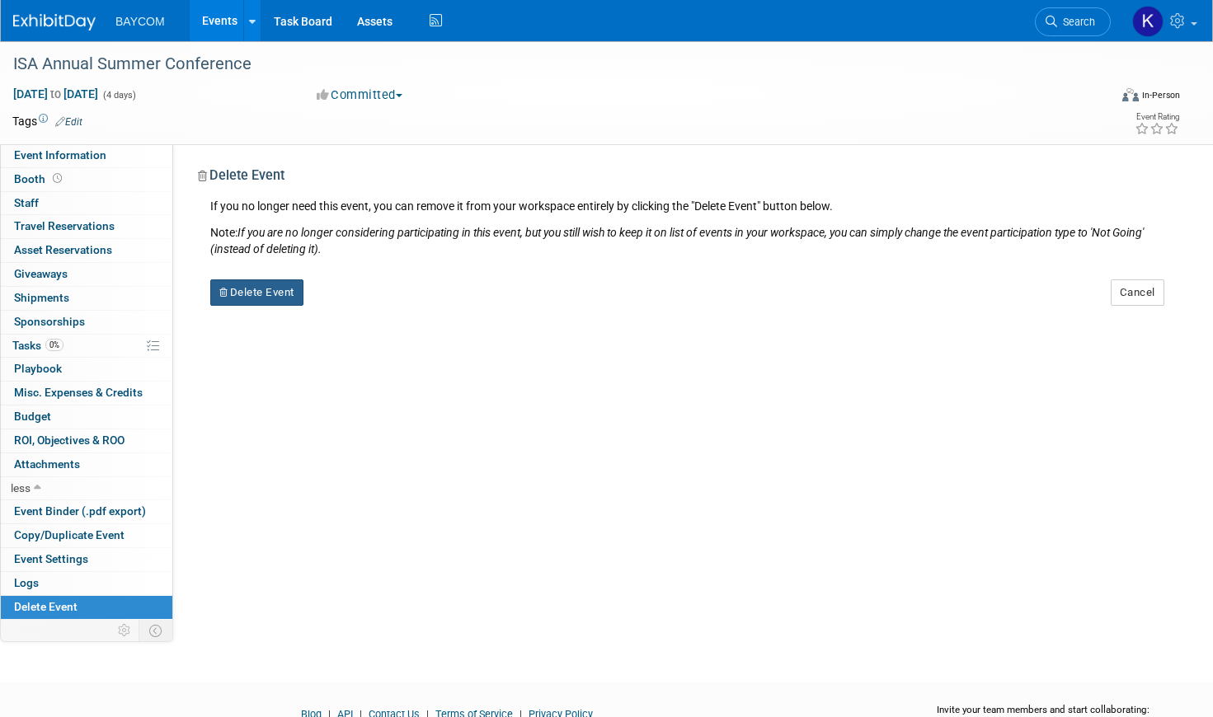
click at [265, 294] on button "Delete Event" at bounding box center [256, 292] width 93 height 26
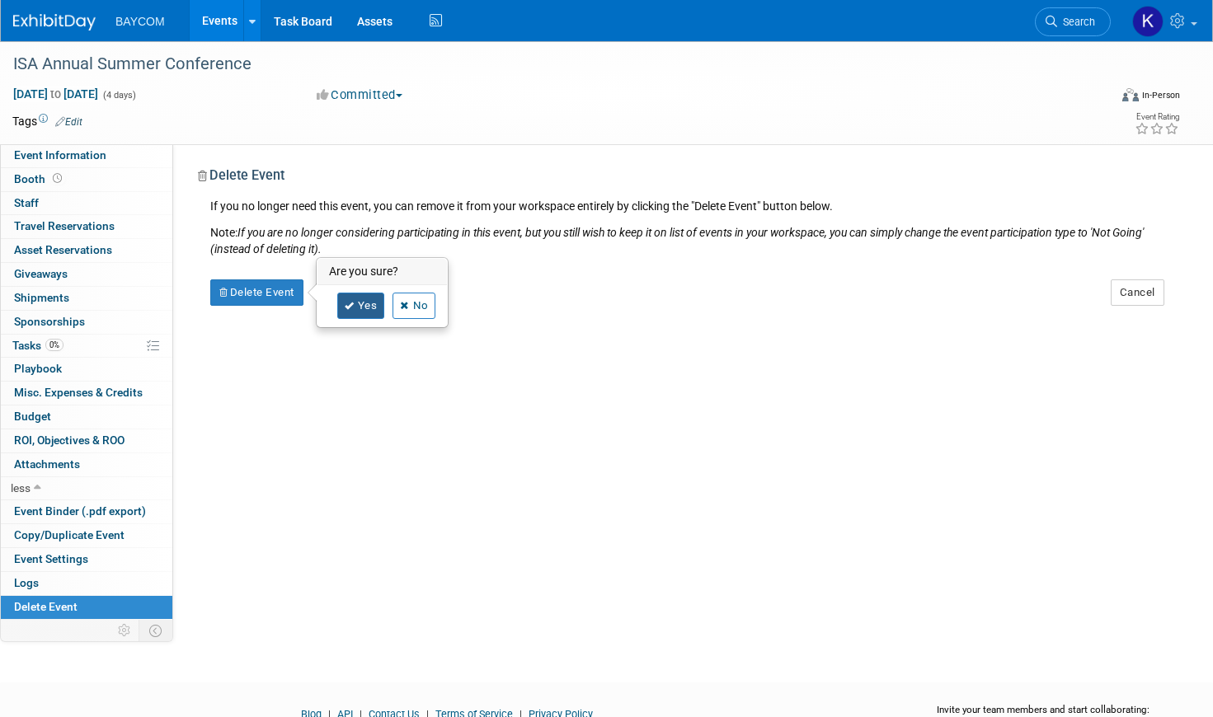
click at [359, 301] on link "Yes" at bounding box center [361, 306] width 48 height 26
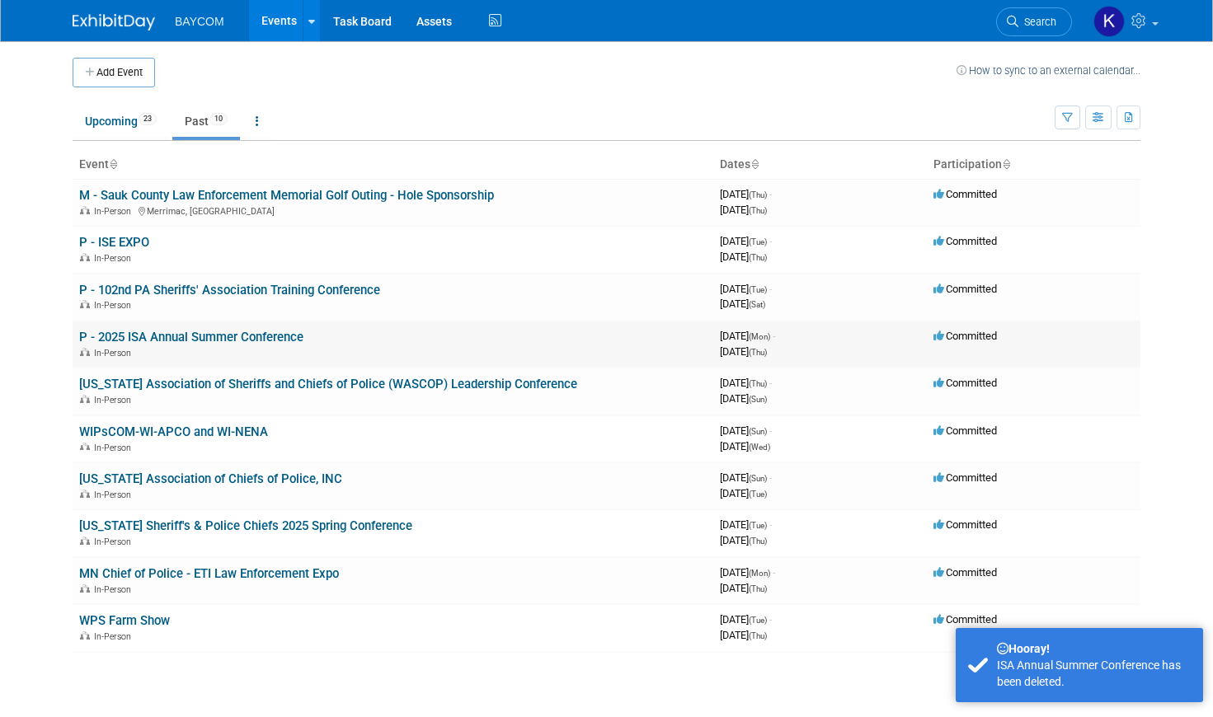
click at [199, 339] on link "P - 2025 ISA Annual Summer Conference" at bounding box center [191, 337] width 224 height 15
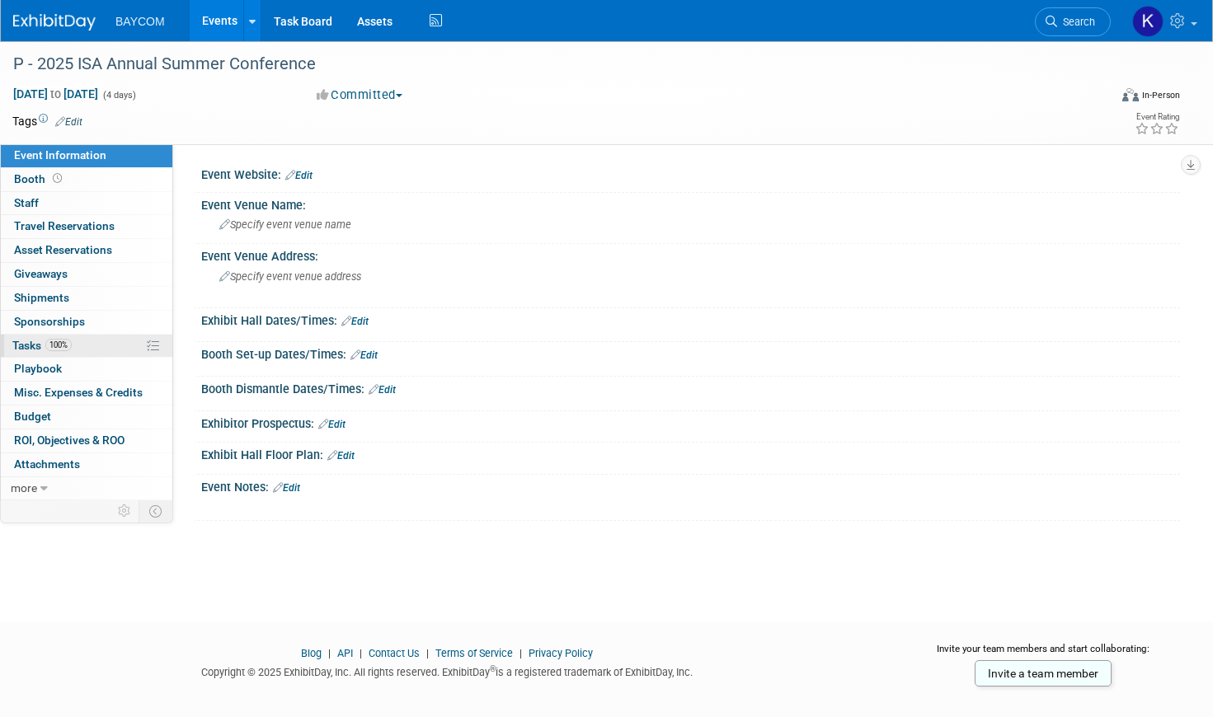
click at [73, 353] on link "100% Tasks 100%" at bounding box center [86, 346] width 171 height 23
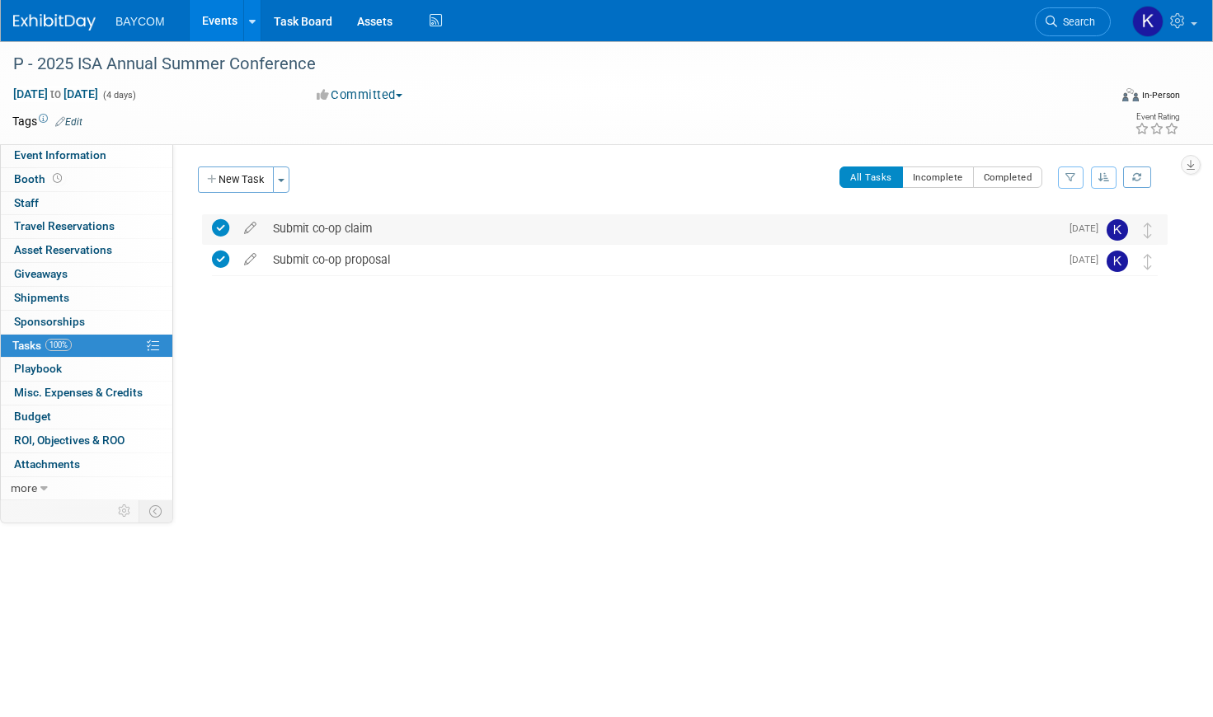
click at [215, 225] on icon at bounding box center [220, 227] width 17 height 17
click at [223, 258] on icon at bounding box center [220, 259] width 17 height 17
click at [224, 20] on link "Events" at bounding box center [220, 20] width 60 height 41
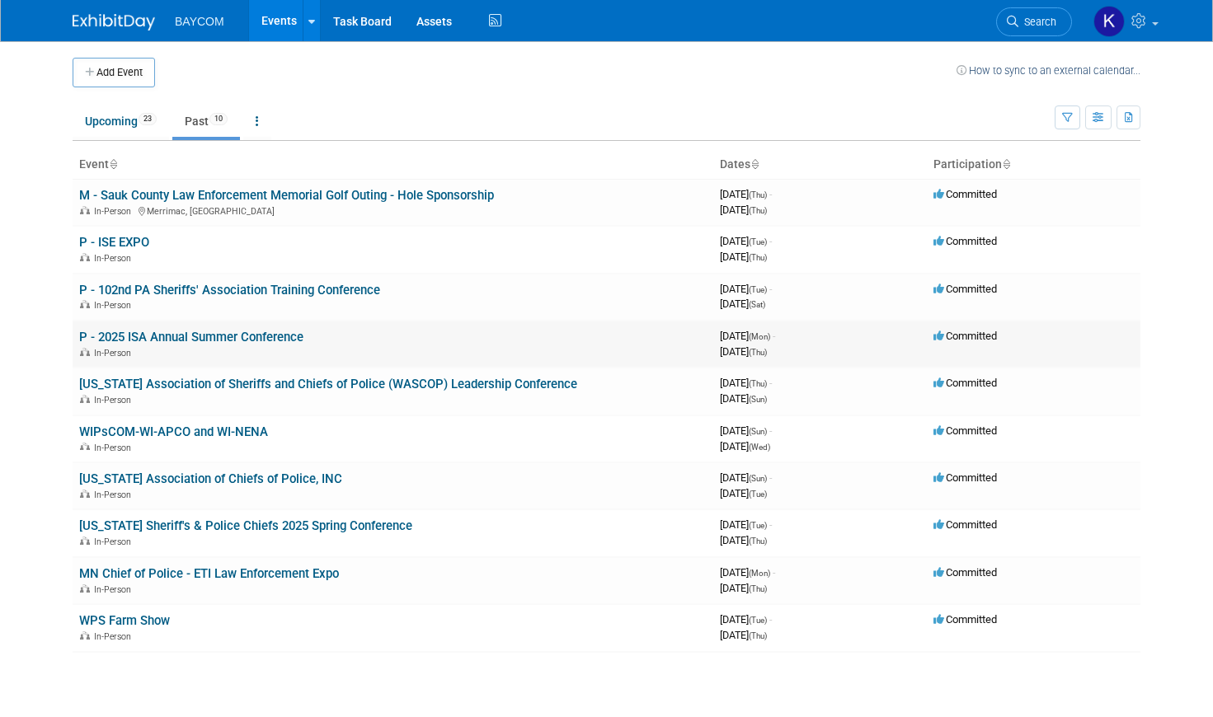
scroll to position [43, 0]
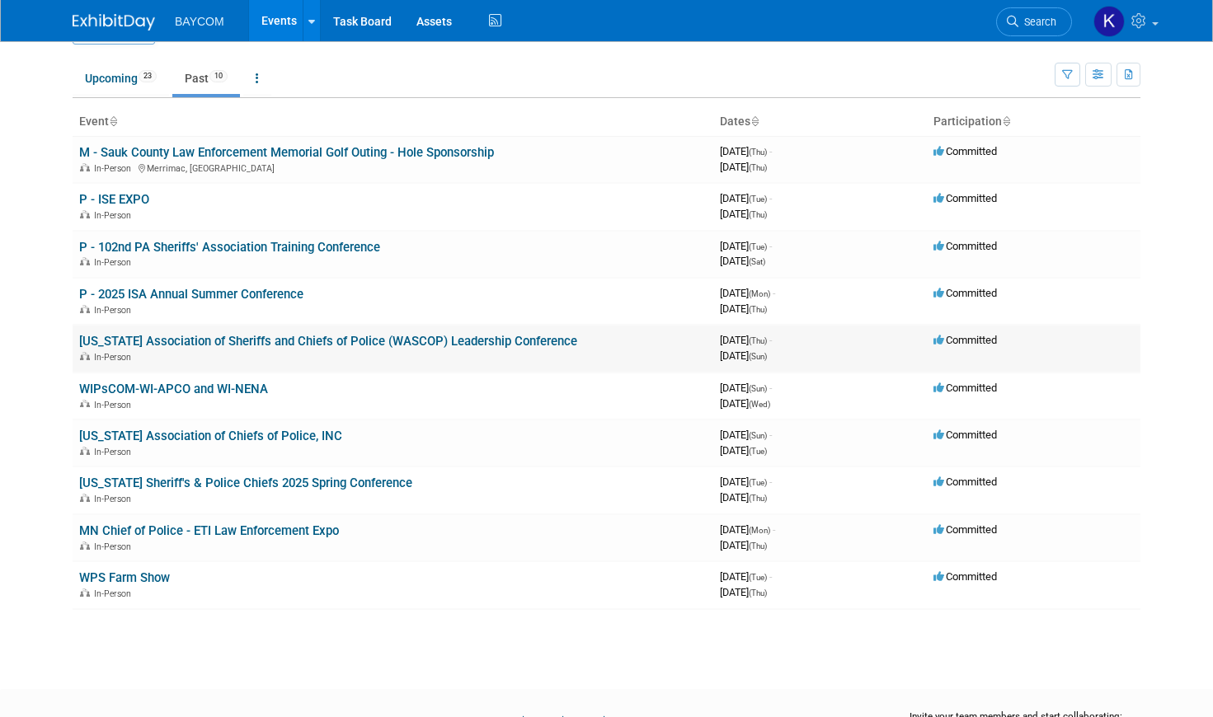
click at [156, 343] on link "Wyoming Association of Sheriffs and Chiefs of Police (WASCOP) Leadership Confer…" at bounding box center [328, 341] width 498 height 15
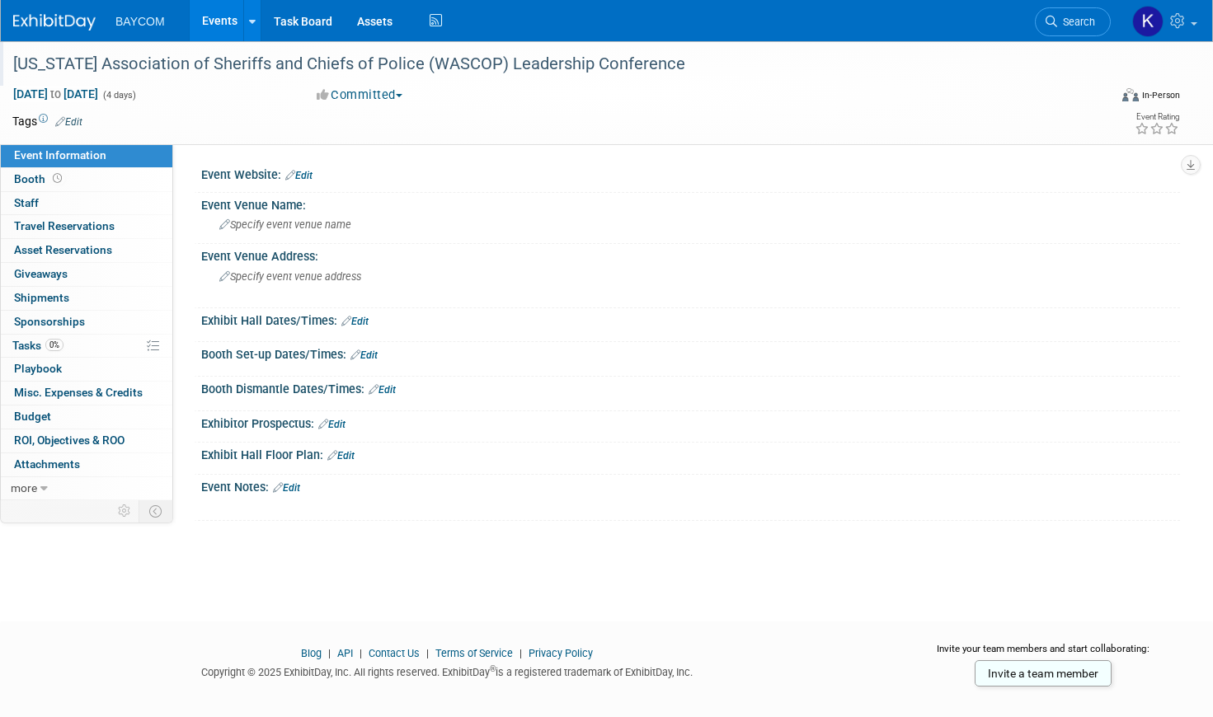
click at [29, 68] on div "Wyoming Association of Sheriffs and Chiefs of Police (WASCOP) Leadership Confer…" at bounding box center [543, 64] width 1073 height 30
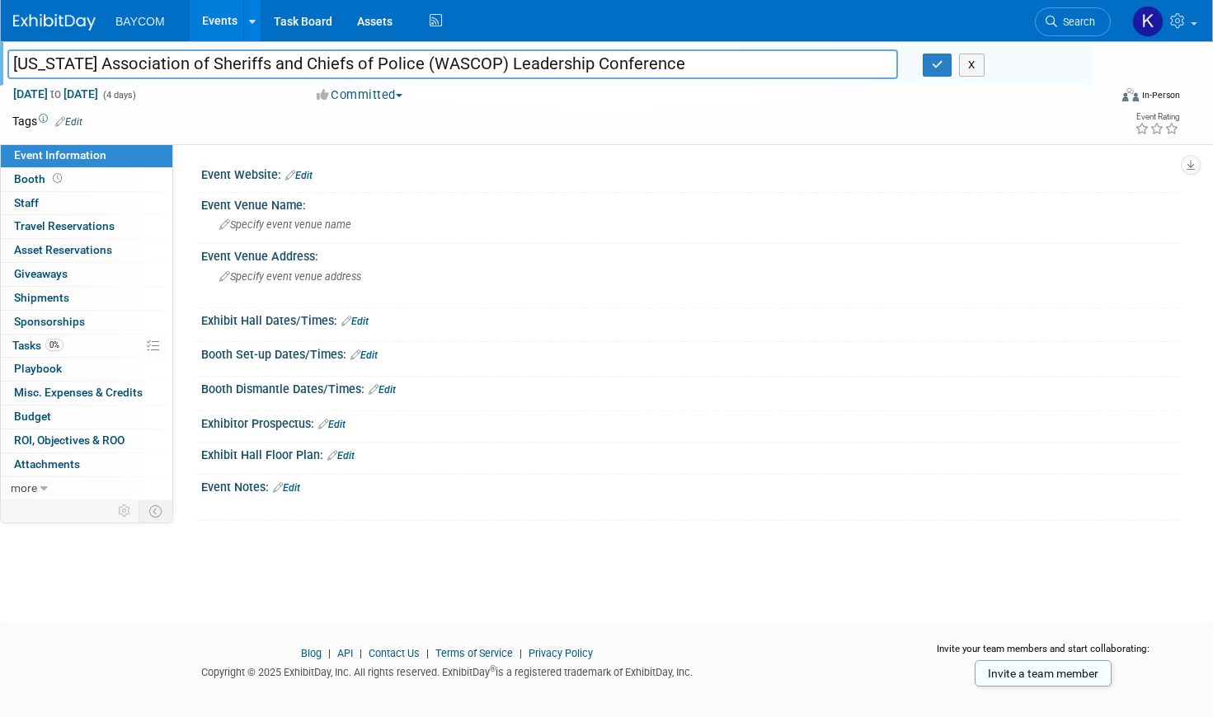
click at [21, 67] on input "Wyoming Association of Sheriffs and Chiefs of Police (WASCOP) Leadership Confer…" at bounding box center [452, 63] width 890 height 29
type input "P - [US_STATE] Association of Sheriffs and Chiefs of Police (WASCOP) Leadership…"
click at [936, 64] on icon "button" at bounding box center [937, 64] width 12 height 11
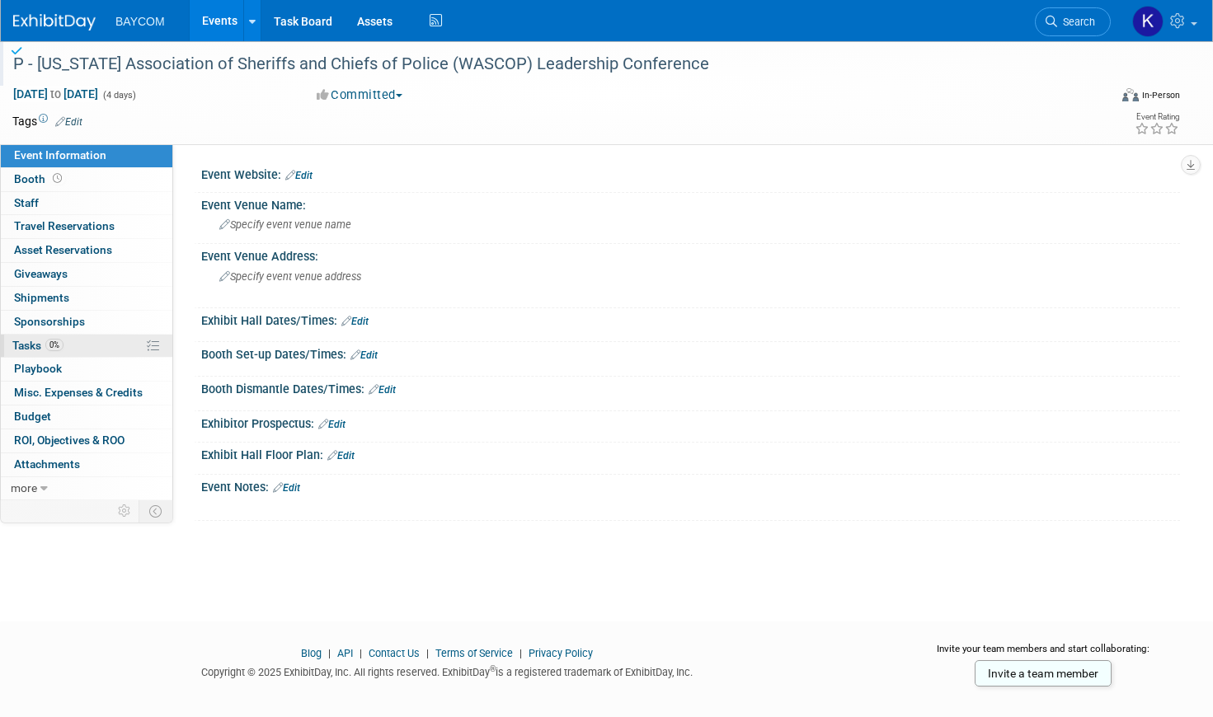
click at [70, 341] on link "0% Tasks 0%" at bounding box center [86, 346] width 171 height 23
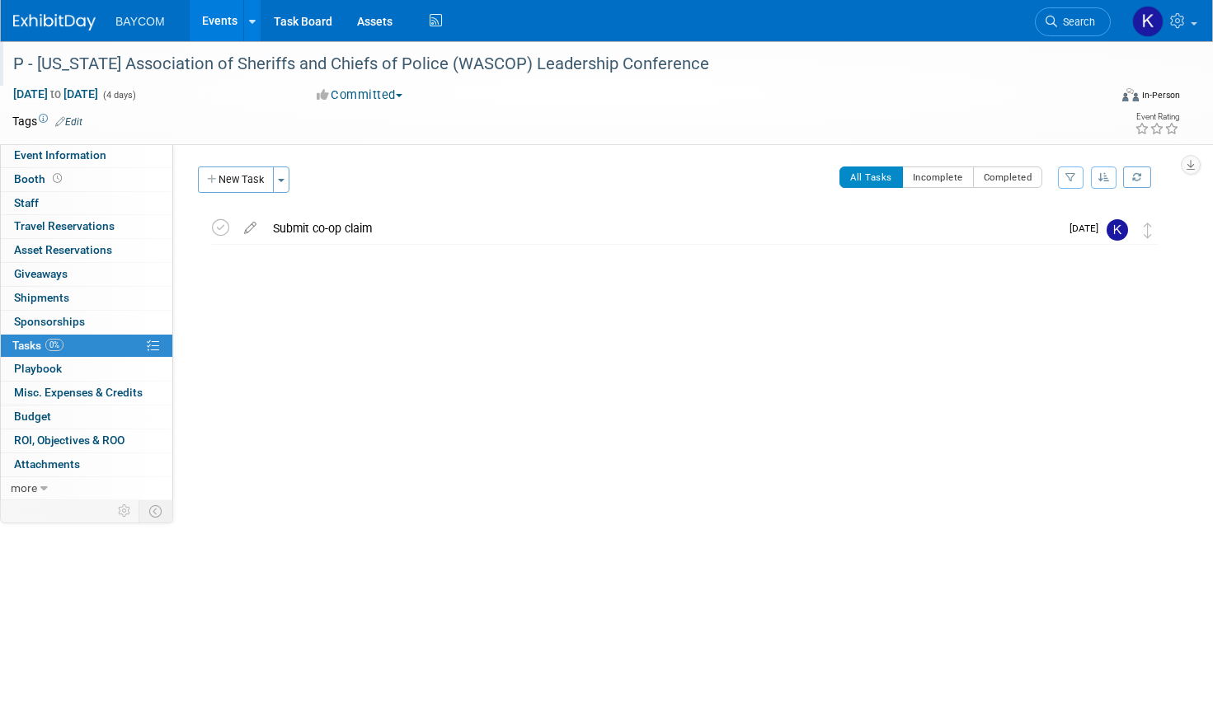
click at [214, 16] on link "Events" at bounding box center [220, 20] width 60 height 41
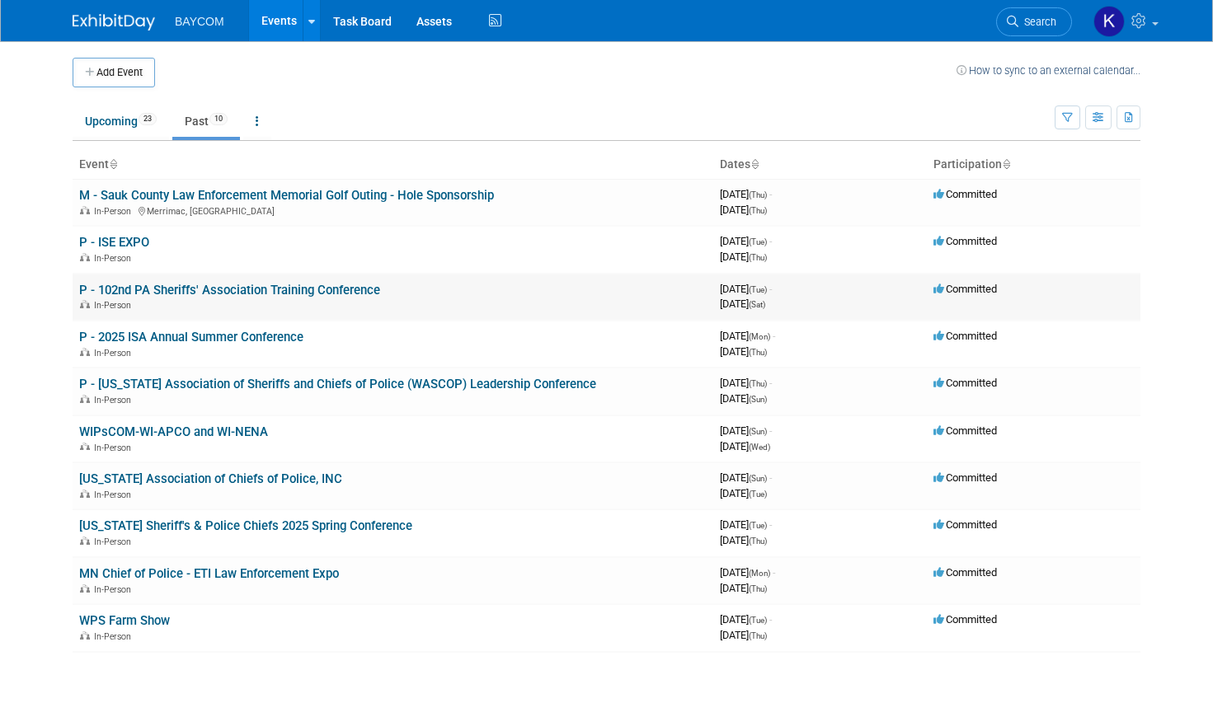
scroll to position [53, 0]
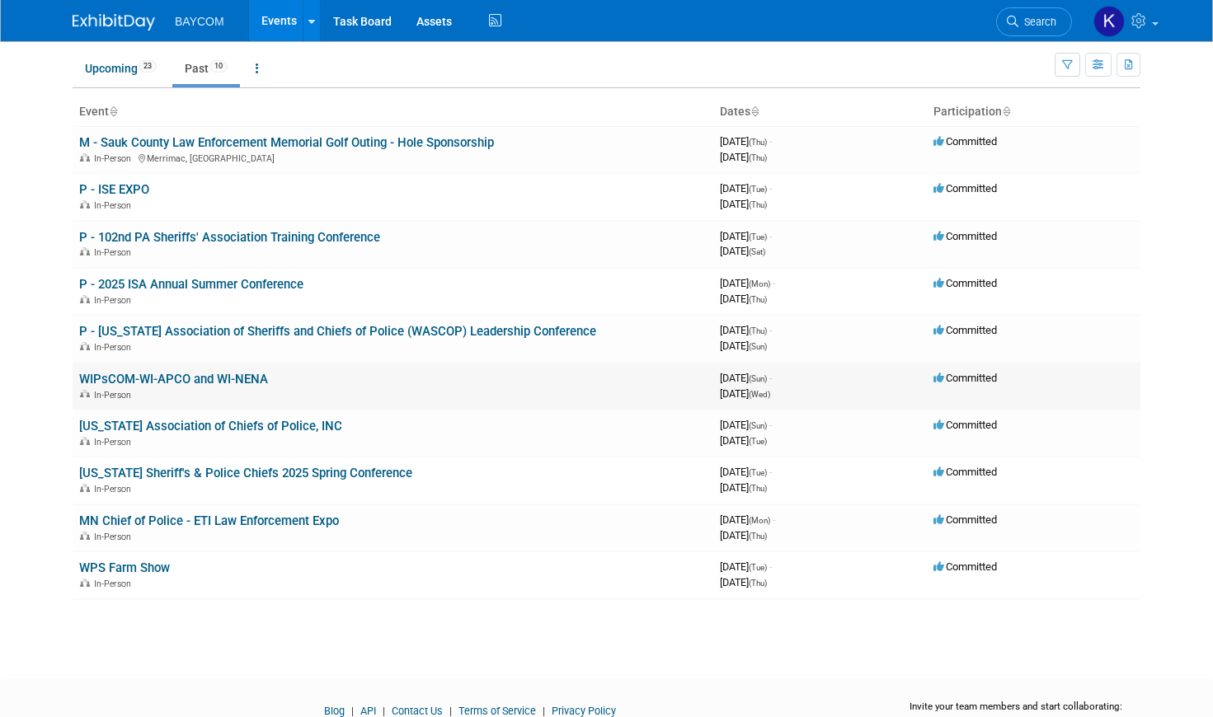
click at [187, 382] on link "WIPsCOM-WI-APCO and WI-NENA" at bounding box center [173, 379] width 189 height 15
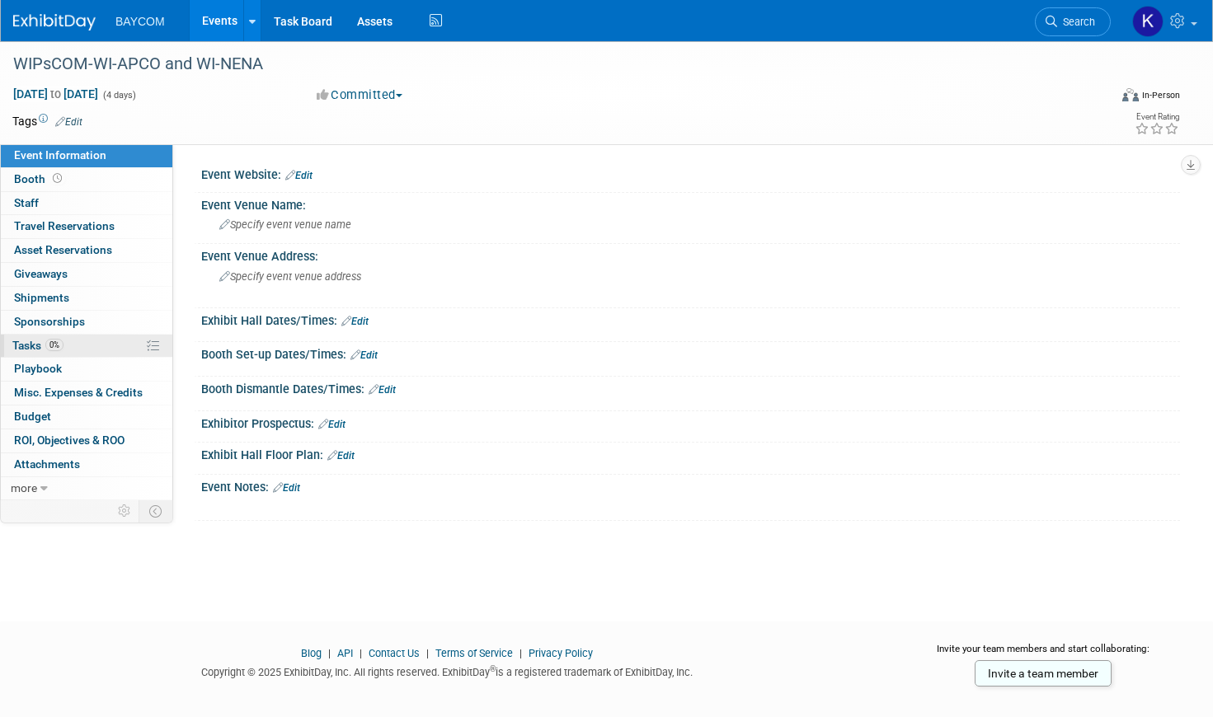
click at [62, 345] on span "0%" at bounding box center [54, 345] width 18 height 12
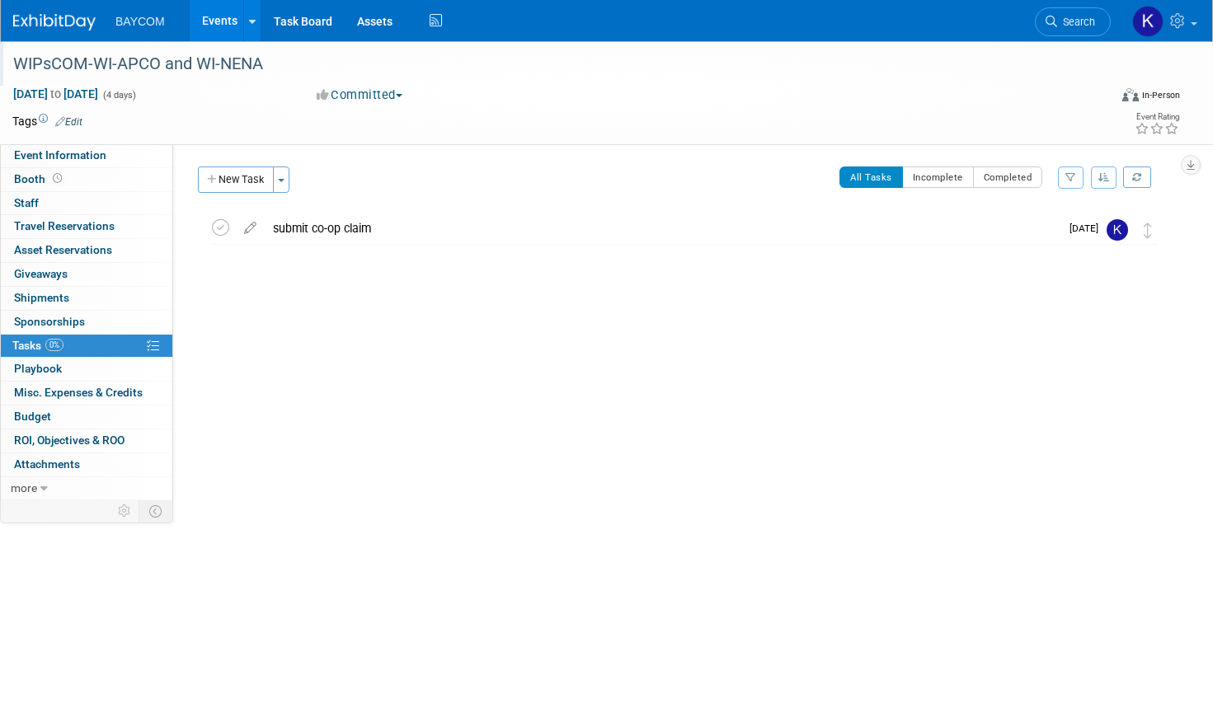
click at [20, 61] on div "WIPsCOM-WI-APCO and WI-NENA" at bounding box center [543, 64] width 1073 height 30
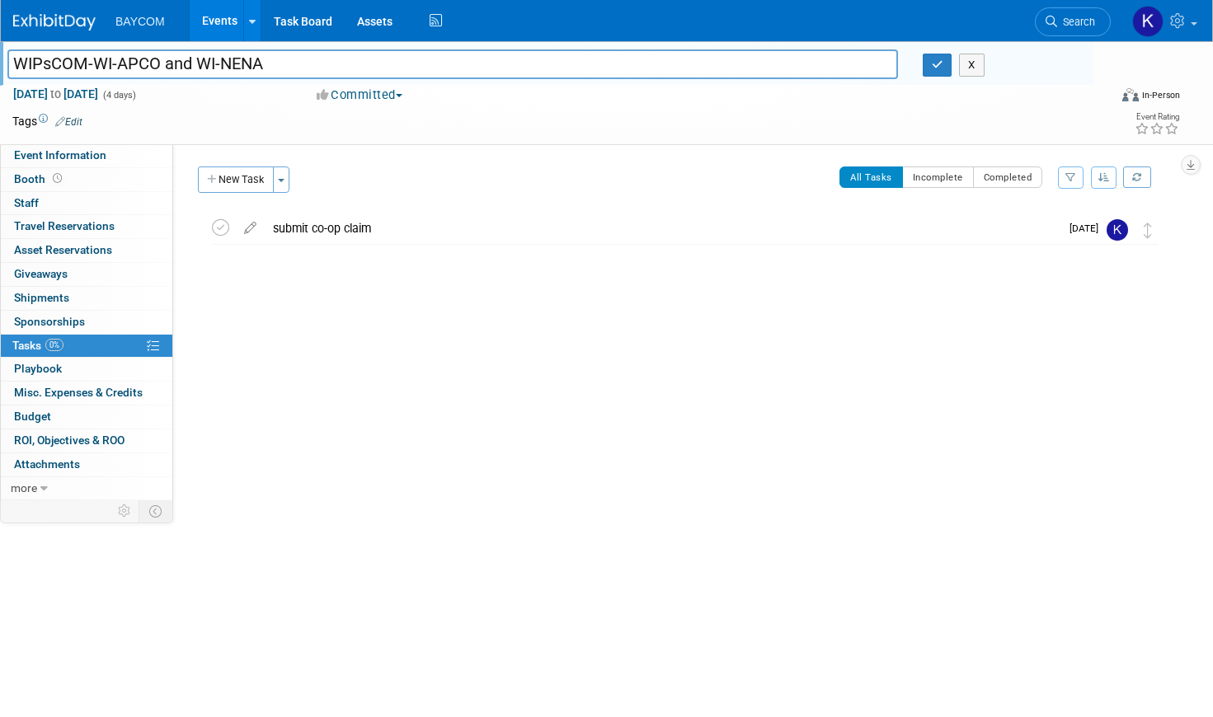
click at [20, 60] on input "WIPsCOM-WI-APCO and WI-NENA" at bounding box center [452, 63] width 890 height 29
type input "M & P - WIPsCOM-WI-APCO and WI-NENA"
click at [936, 70] on button "button" at bounding box center [937, 65] width 30 height 23
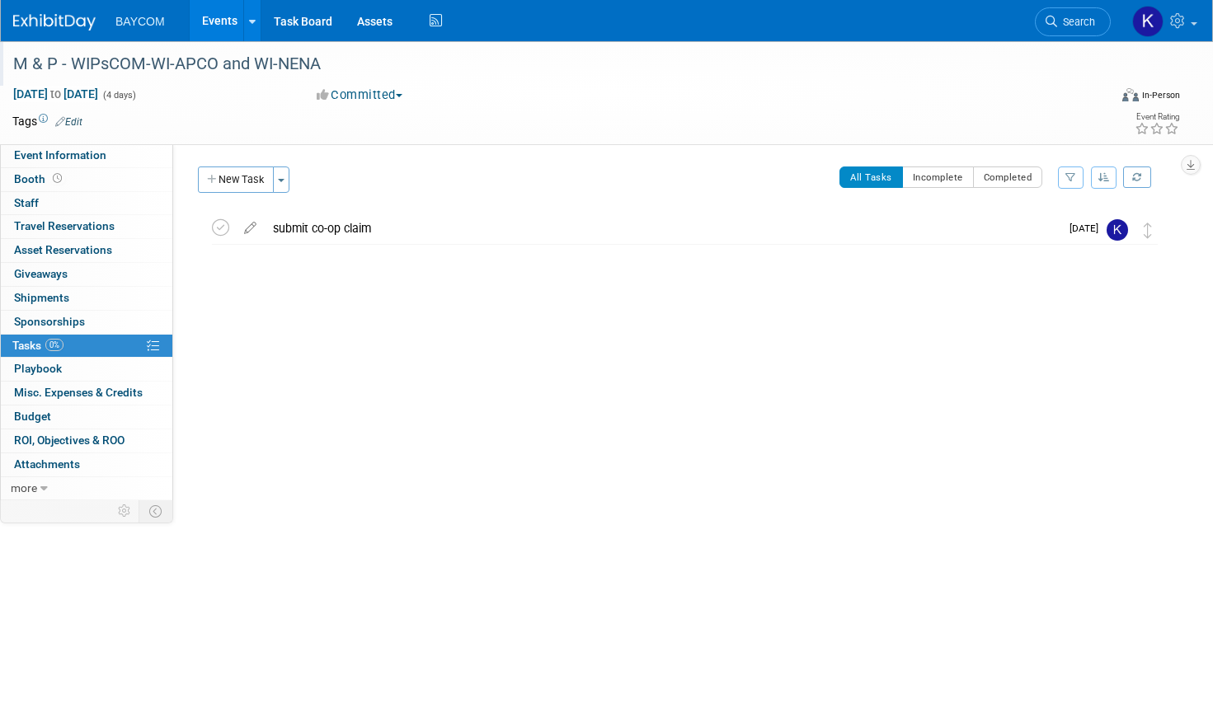
click at [221, 13] on link "Events" at bounding box center [220, 20] width 60 height 41
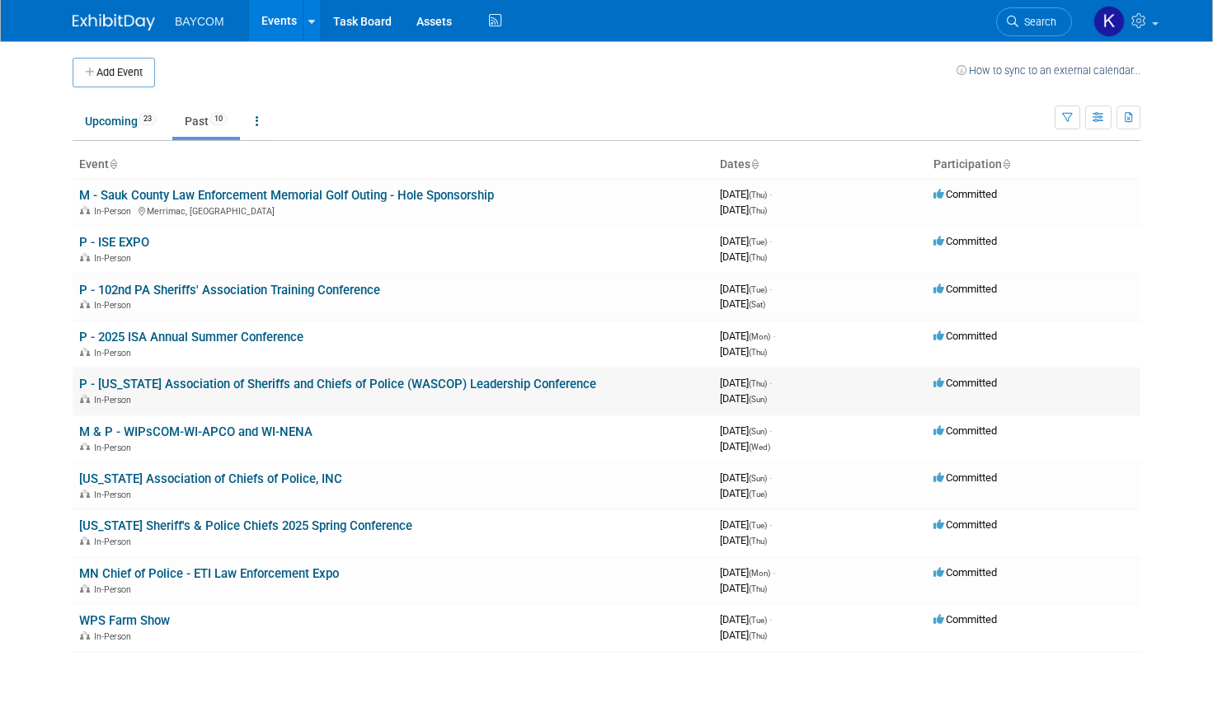
scroll to position [88, 0]
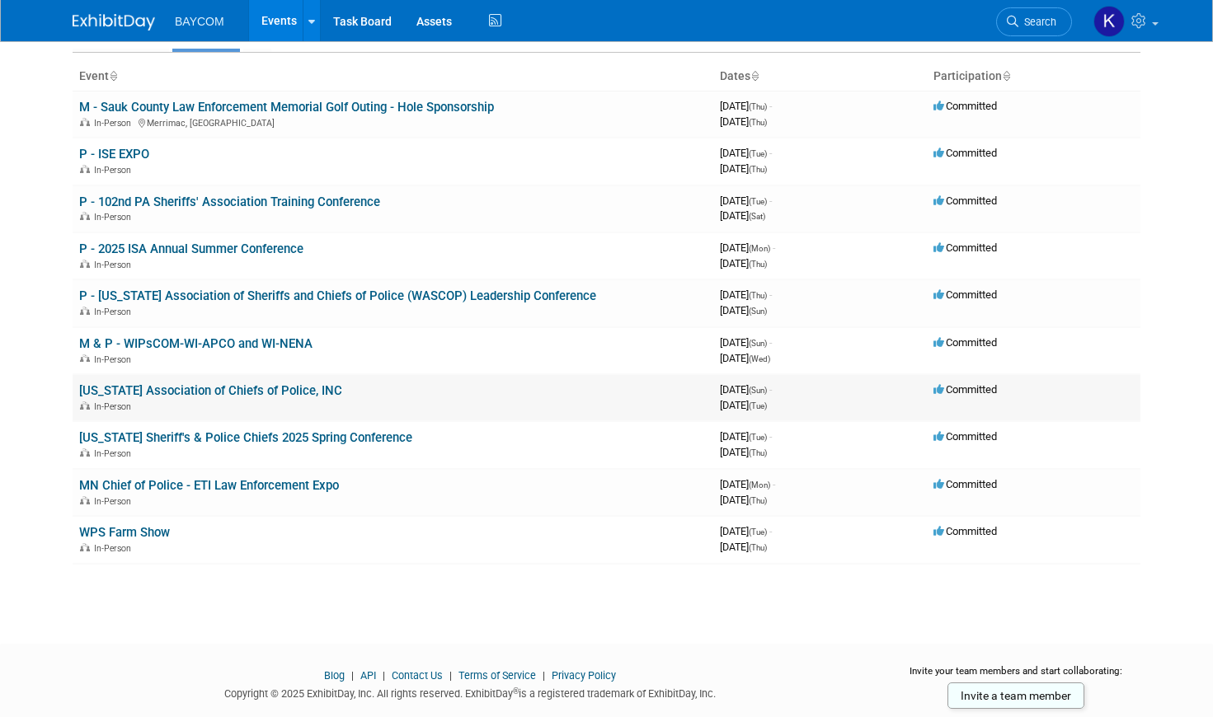
click at [144, 394] on link "[US_STATE] Association of Chiefs of Police, INC" at bounding box center [210, 390] width 263 height 15
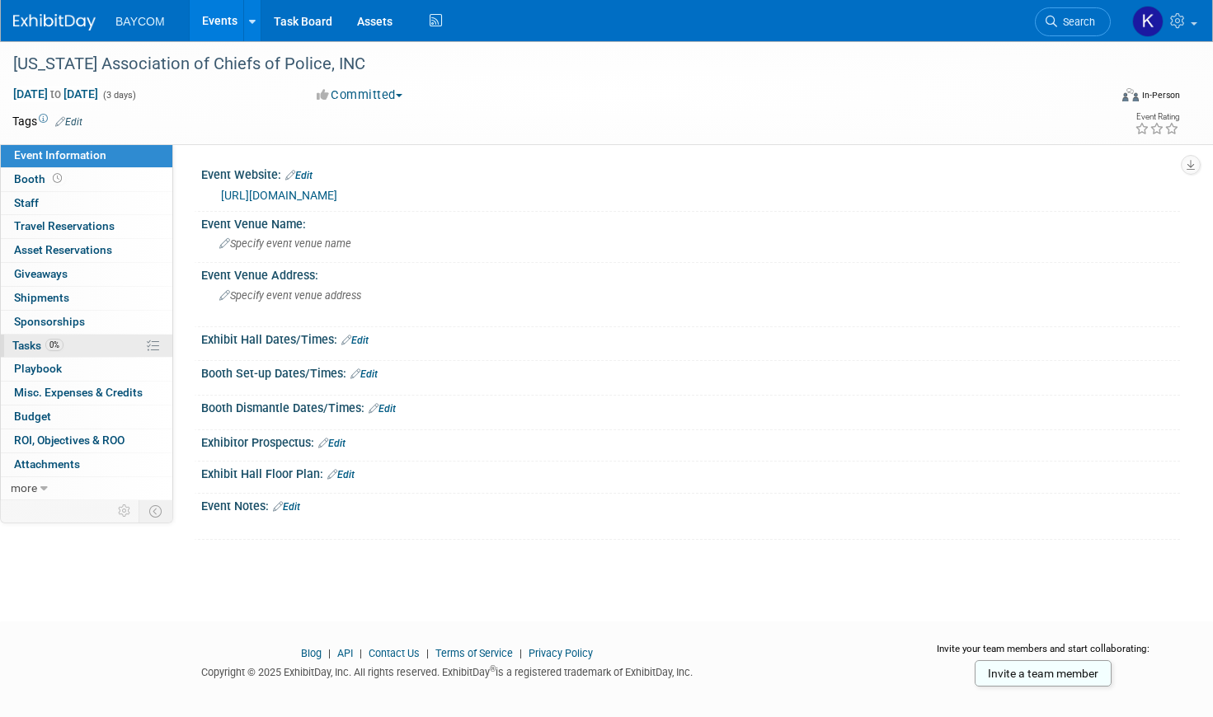
click at [53, 345] on span "0%" at bounding box center [54, 345] width 18 height 12
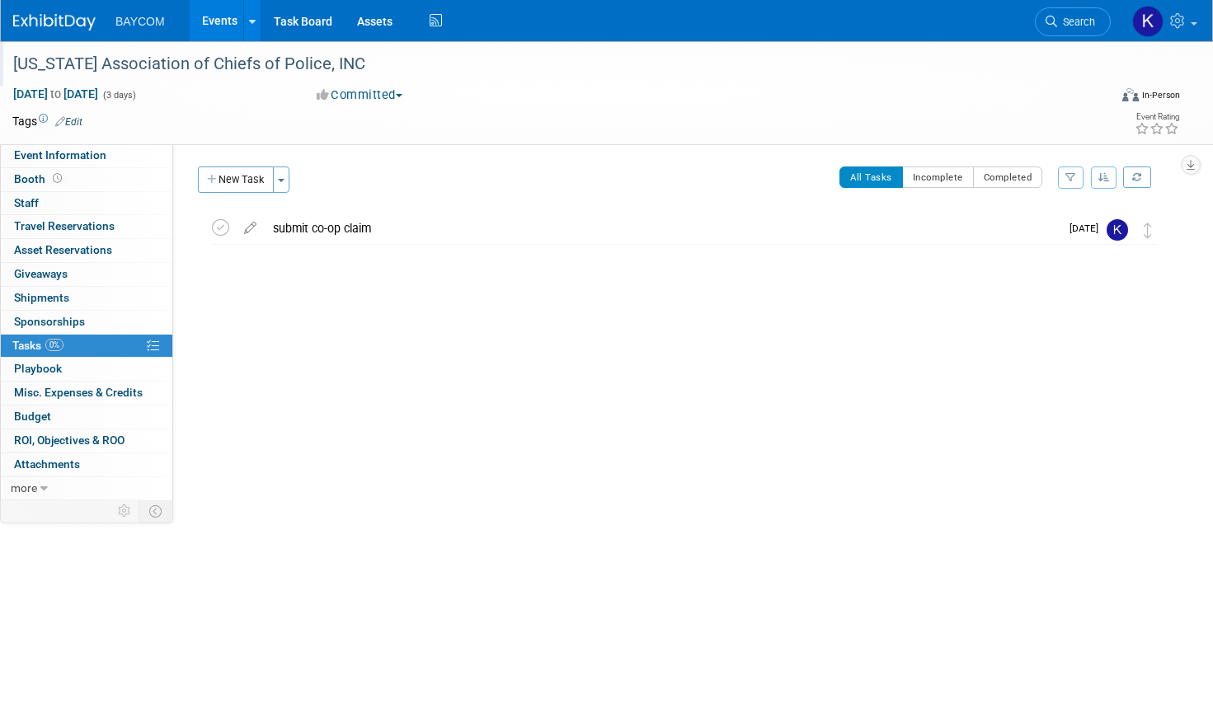
click at [93, 65] on div "Ohio Association of Chiefs of Police, INC" at bounding box center [543, 64] width 1073 height 30
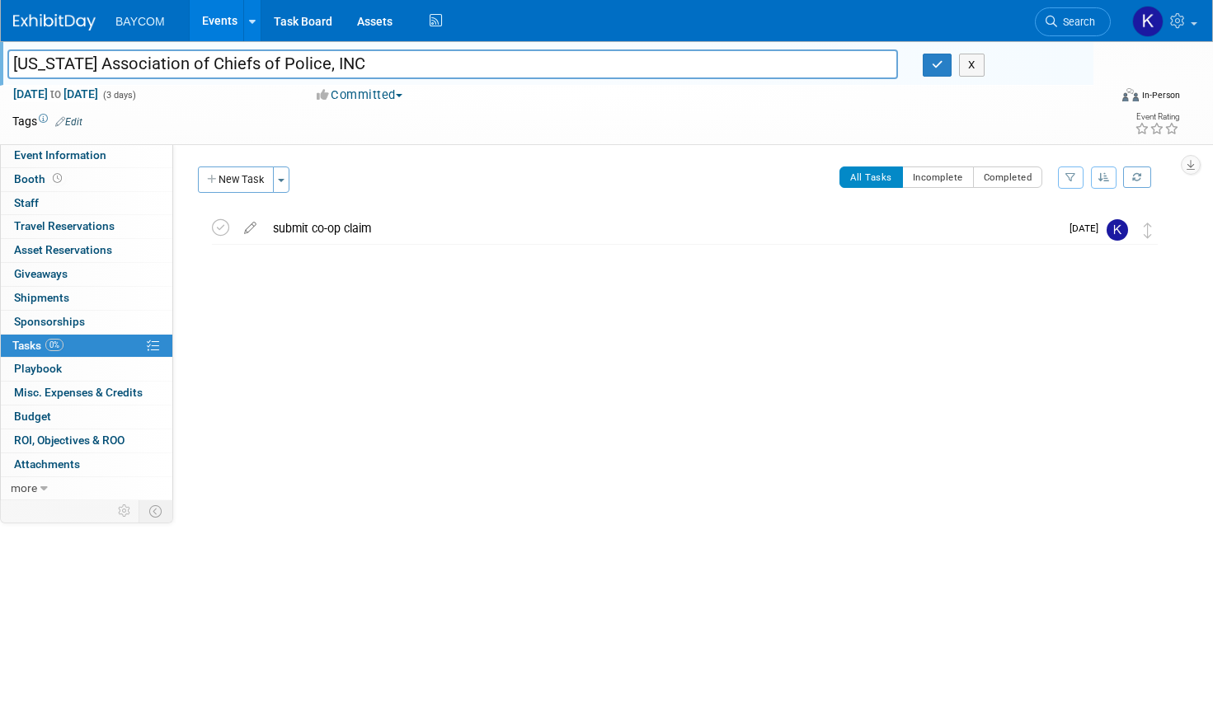
click at [18, 62] on input "Ohio Association of Chiefs of Police, INC" at bounding box center [452, 63] width 890 height 29
type input "P - [US_STATE] Association of Chiefs of Police, INC"
click at [938, 74] on button "button" at bounding box center [937, 65] width 30 height 23
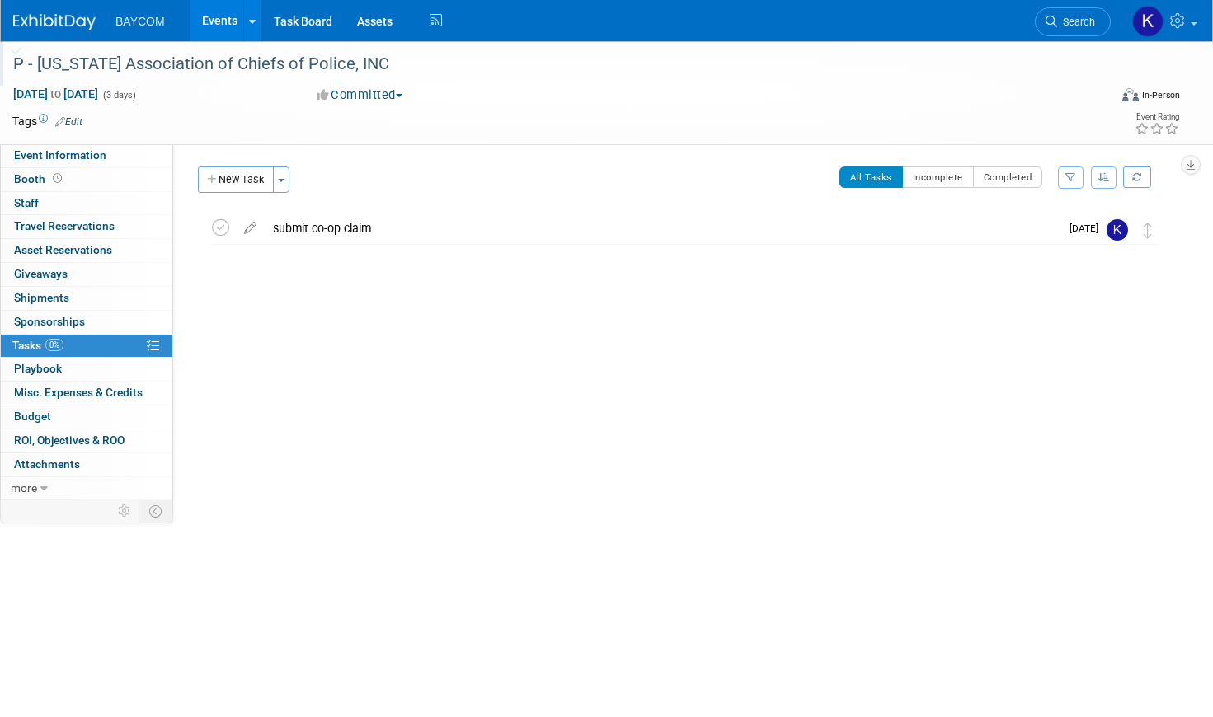
click at [214, 23] on link "Events" at bounding box center [220, 20] width 60 height 41
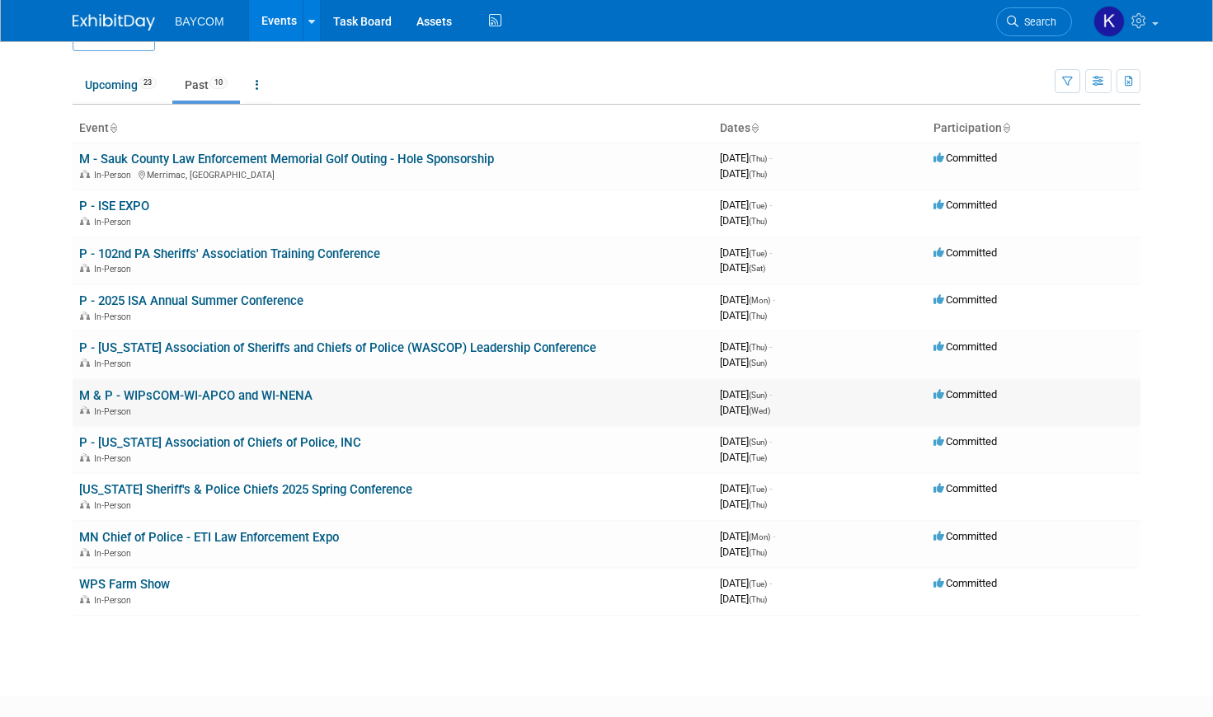
scroll to position [40, 0]
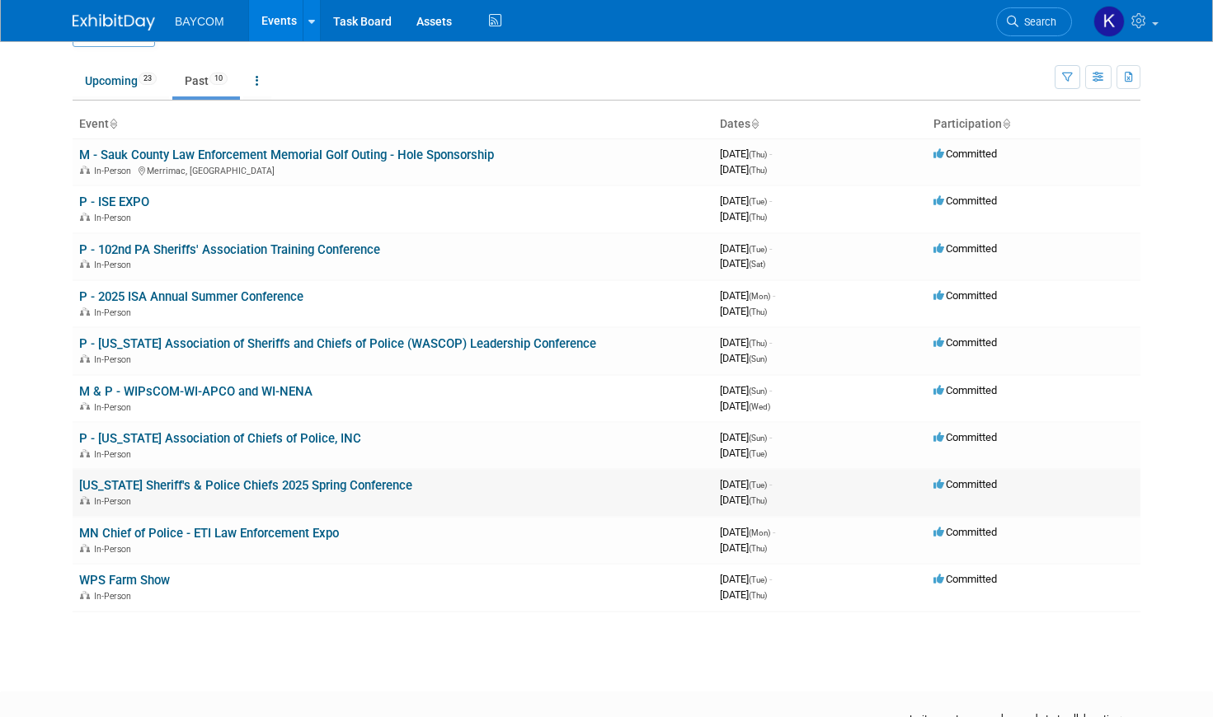
click at [156, 484] on link "[US_STATE] Sheriff's & Police Chiefs 2025 Spring Conference" at bounding box center [245, 485] width 333 height 15
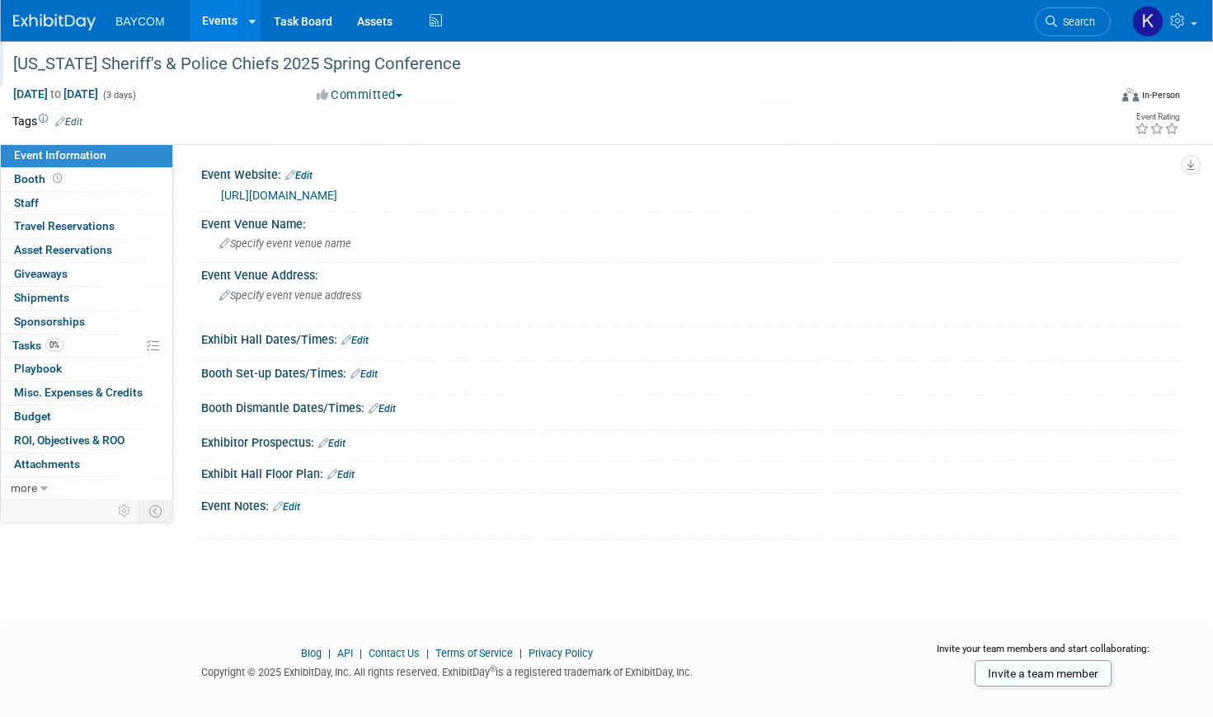
click at [100, 66] on div "[US_STATE] Sheriff's & Police Chiefs 2025 Spring Conference" at bounding box center [543, 64] width 1073 height 30
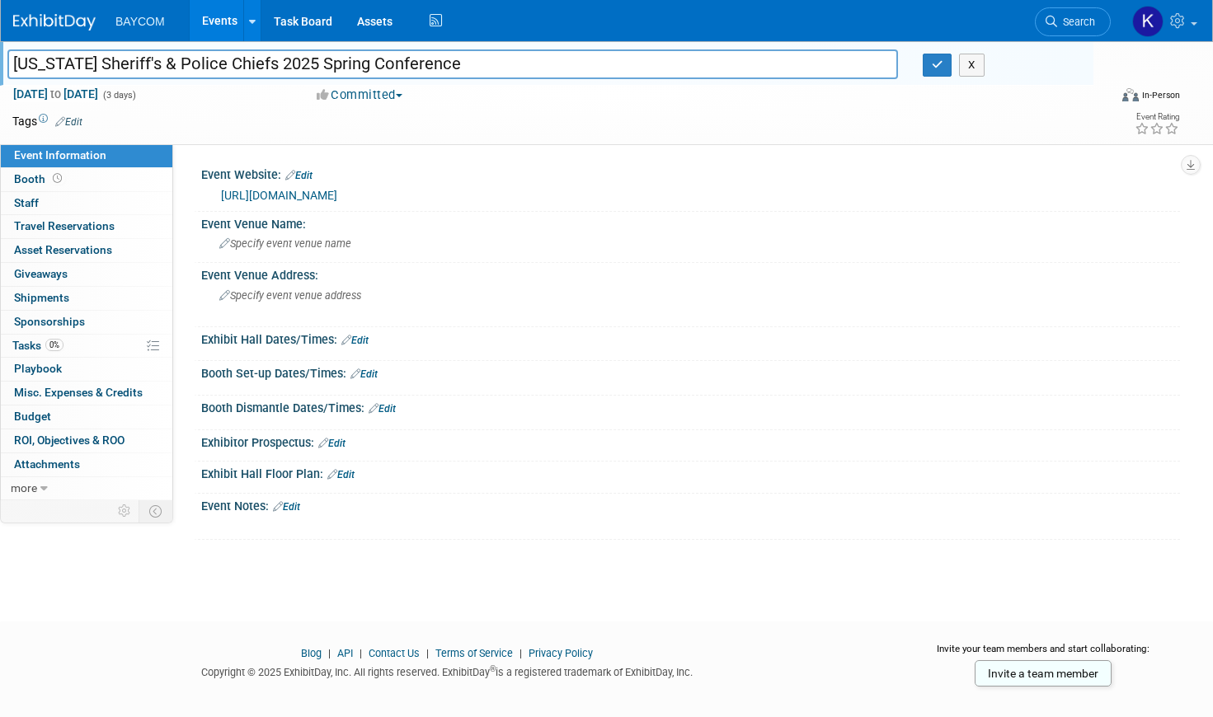
click at [13, 61] on input "[US_STATE] Sheriff's & Police Chiefs 2025 Spring Conference" at bounding box center [452, 63] width 890 height 29
type input "P - South Dakota Sheriff's & Police Chiefs 2025 Spring Conference"
click at [941, 70] on button "button" at bounding box center [937, 65] width 30 height 23
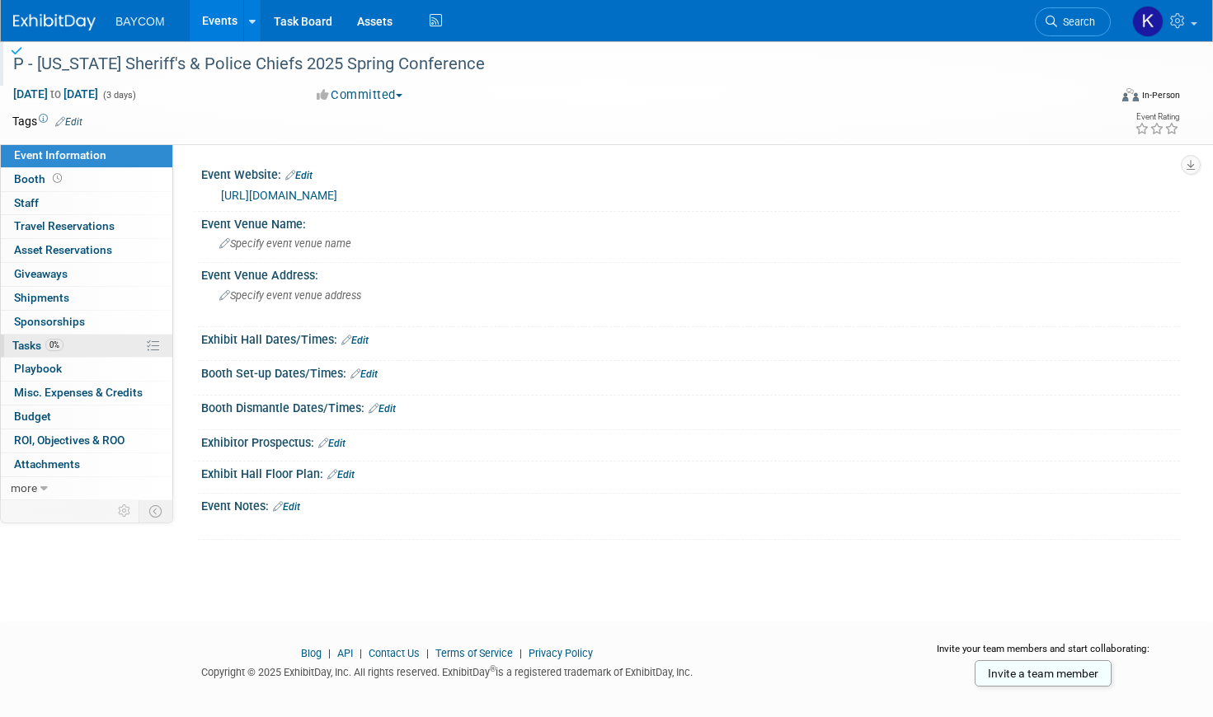
click at [90, 348] on link "0% Tasks 0%" at bounding box center [86, 346] width 171 height 23
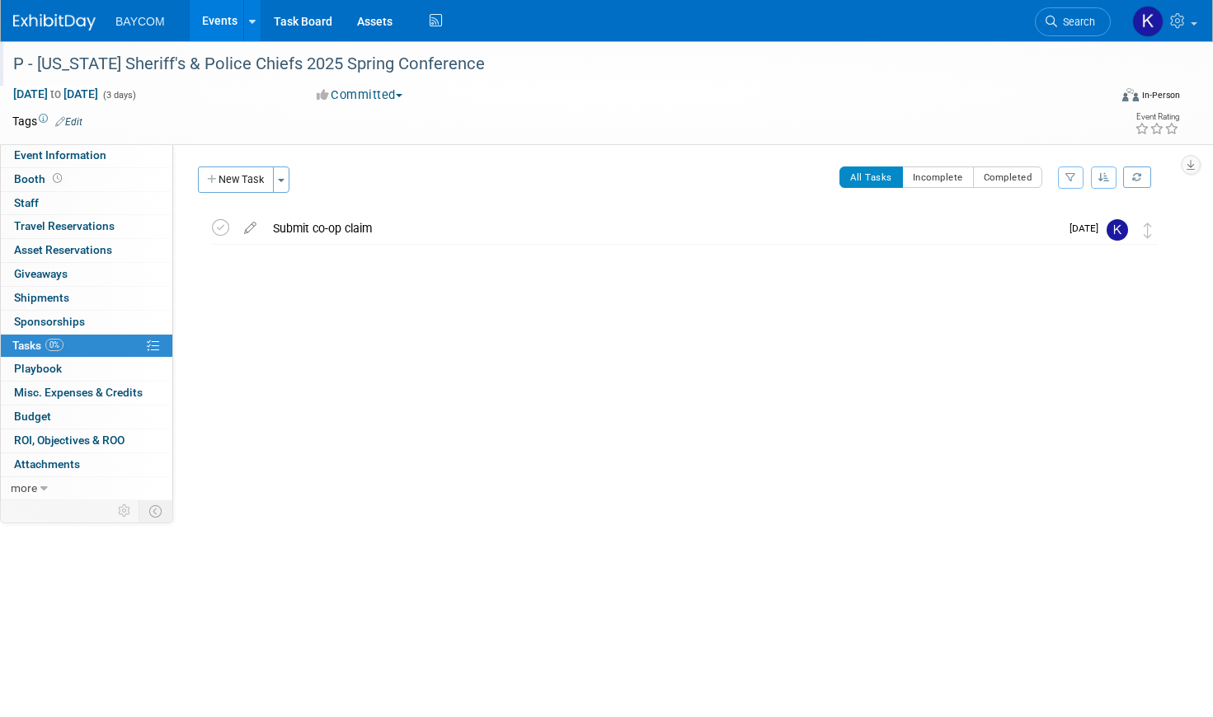
click at [214, 14] on link "Events" at bounding box center [220, 20] width 60 height 41
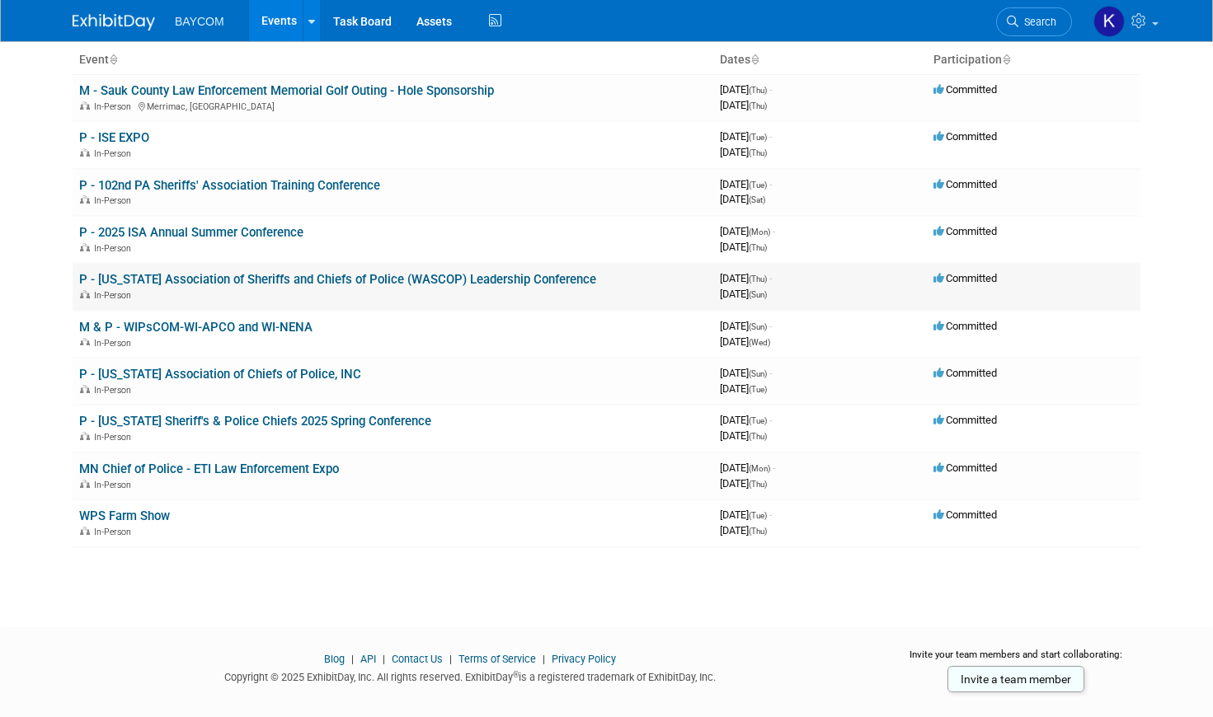
scroll to position [106, 0]
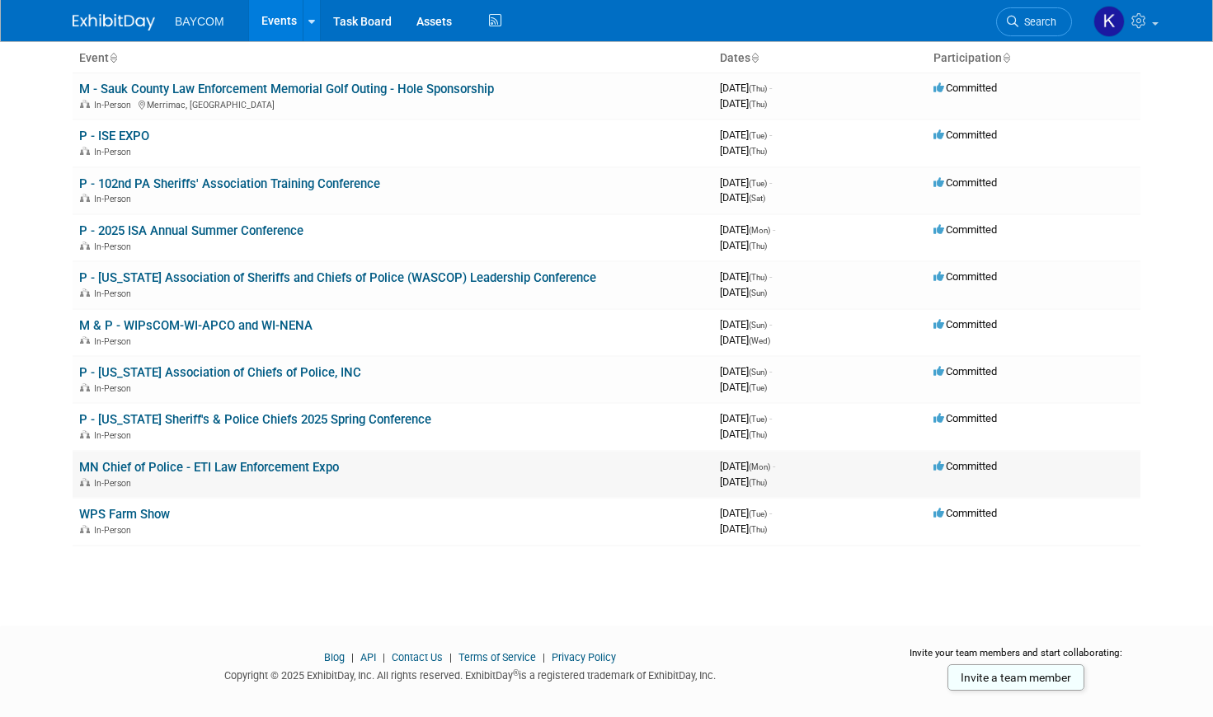
click at [160, 471] on link "MN Chief of Police - ETI Law Enforcement Expo" at bounding box center [209, 467] width 260 height 15
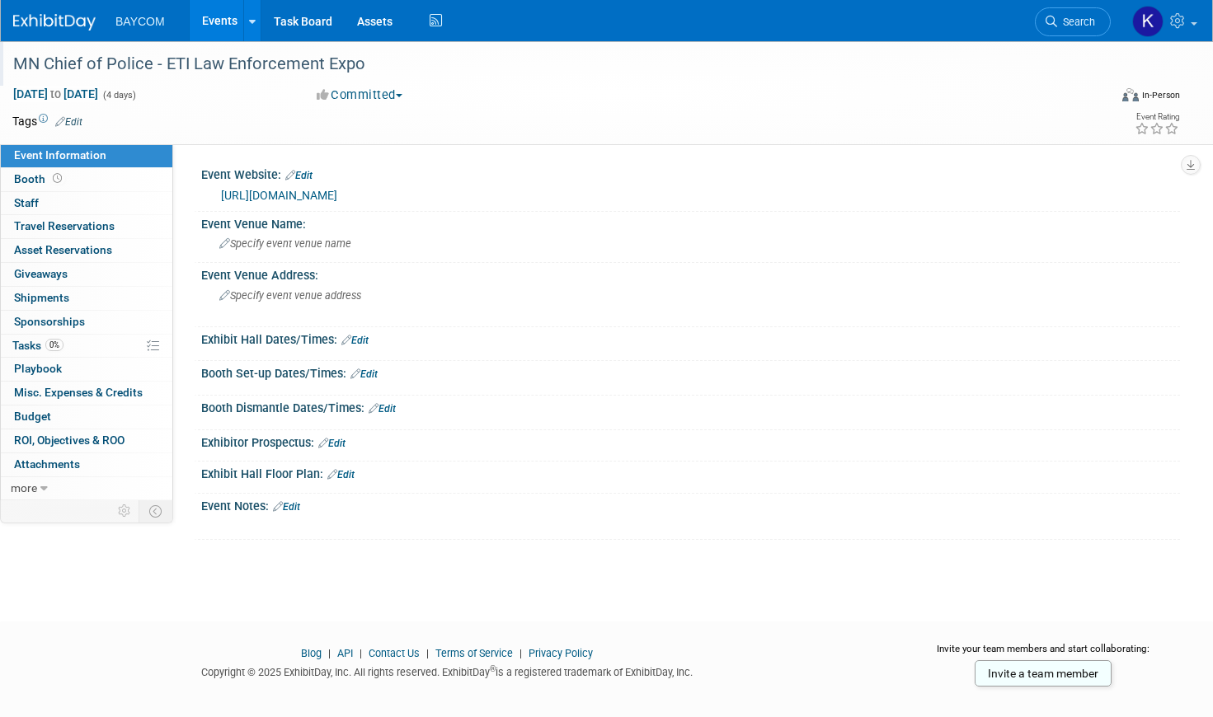
click at [30, 54] on div "MN Chief of Police - ETI Law Enforcement Expo" at bounding box center [543, 64] width 1073 height 30
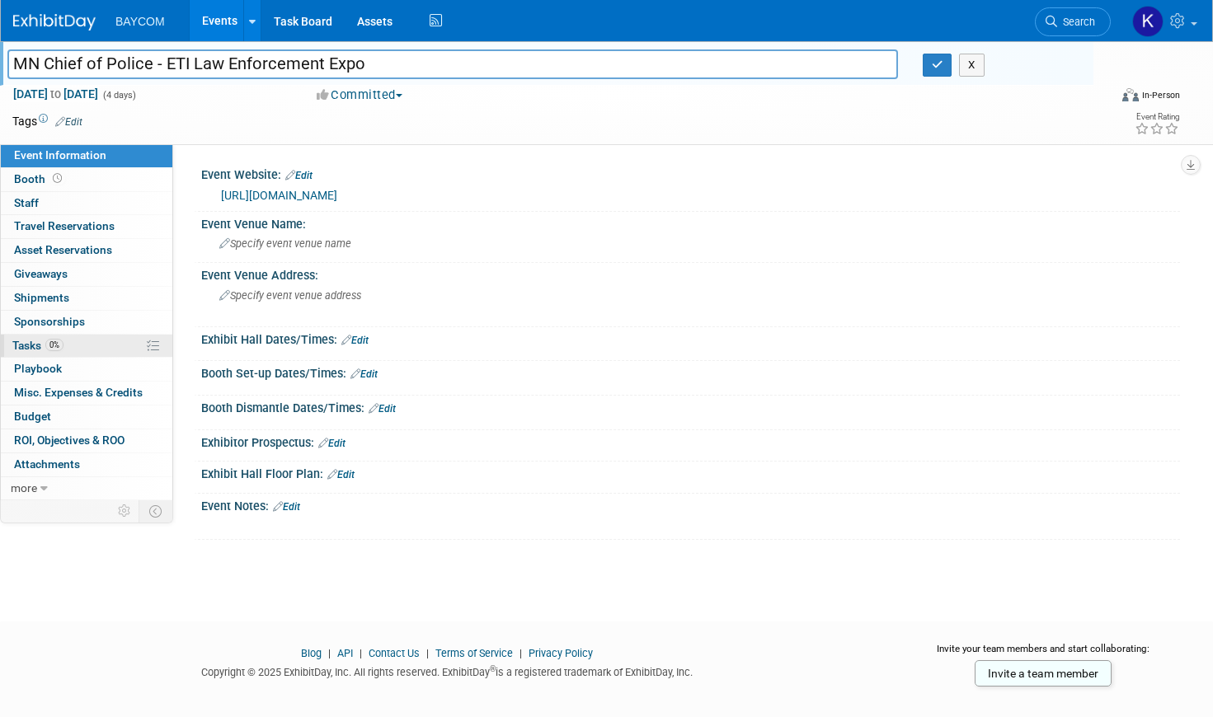
click at [66, 354] on link "0% Tasks 0%" at bounding box center [86, 346] width 171 height 23
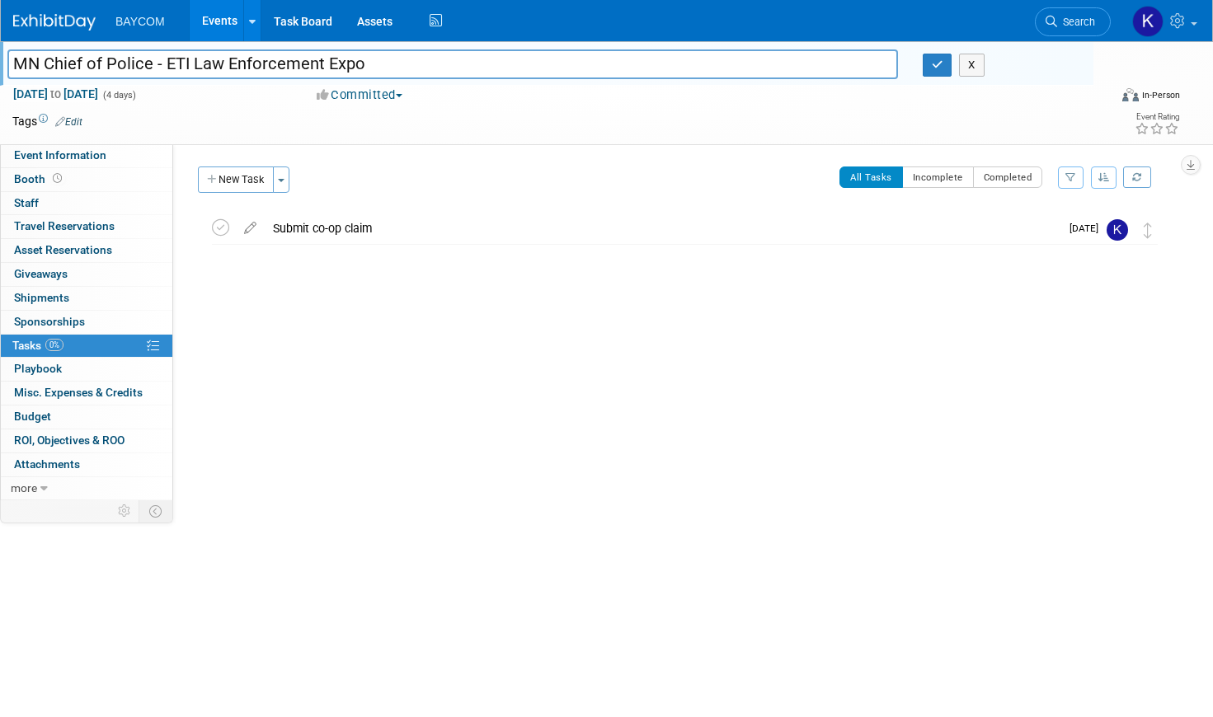
click at [21, 57] on input "MN Chief of Police - ETI Law Enforcement Expo" at bounding box center [452, 63] width 890 height 29
click at [16, 61] on input "MN Chief of Police - ETI Law Enforcement Expo" at bounding box center [452, 63] width 890 height 29
type input "P - MN Chief of Police - ETI Law Enforcement Expo"
click at [938, 65] on icon "button" at bounding box center [937, 64] width 12 height 11
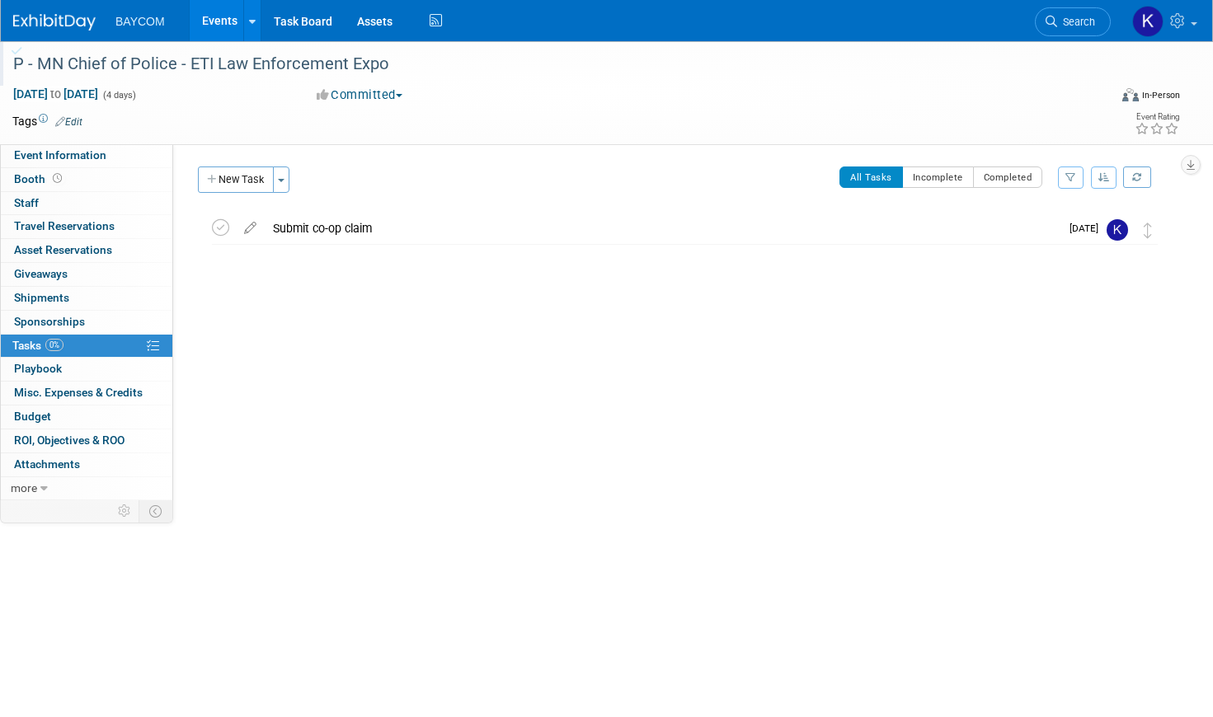
click at [214, 15] on link "Events" at bounding box center [220, 20] width 60 height 41
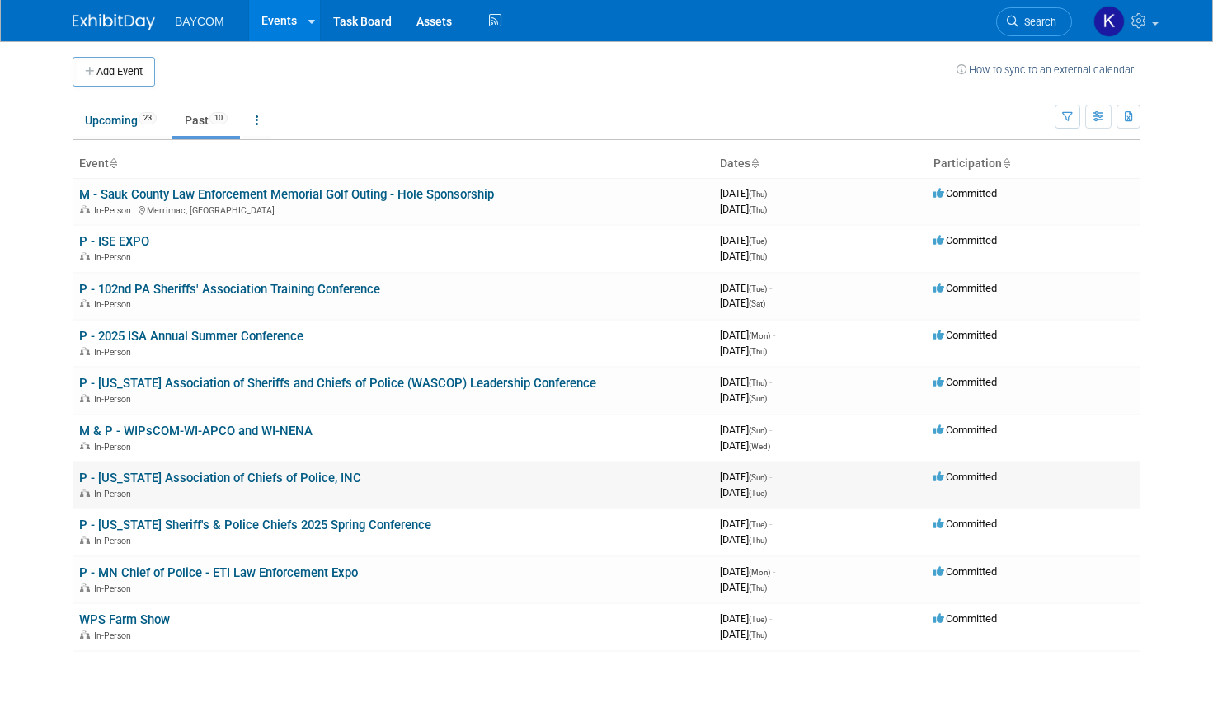
scroll to position [28, 0]
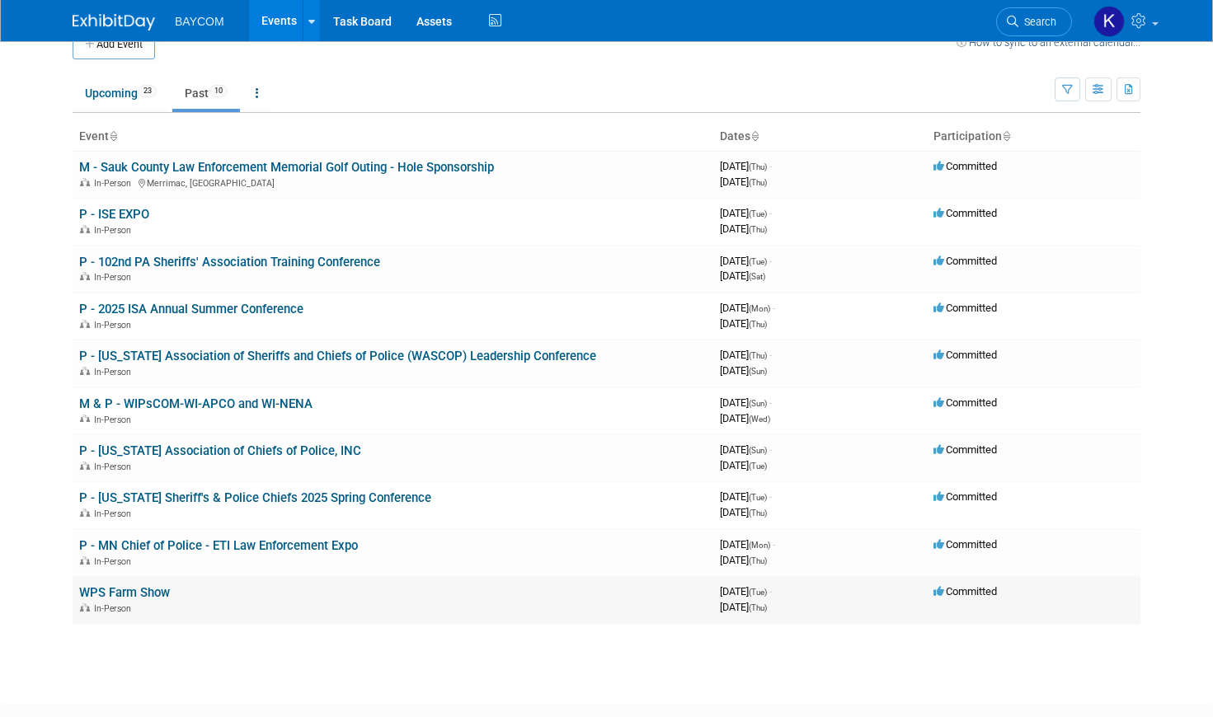
click at [145, 595] on link "WPS Farm Show" at bounding box center [124, 592] width 91 height 15
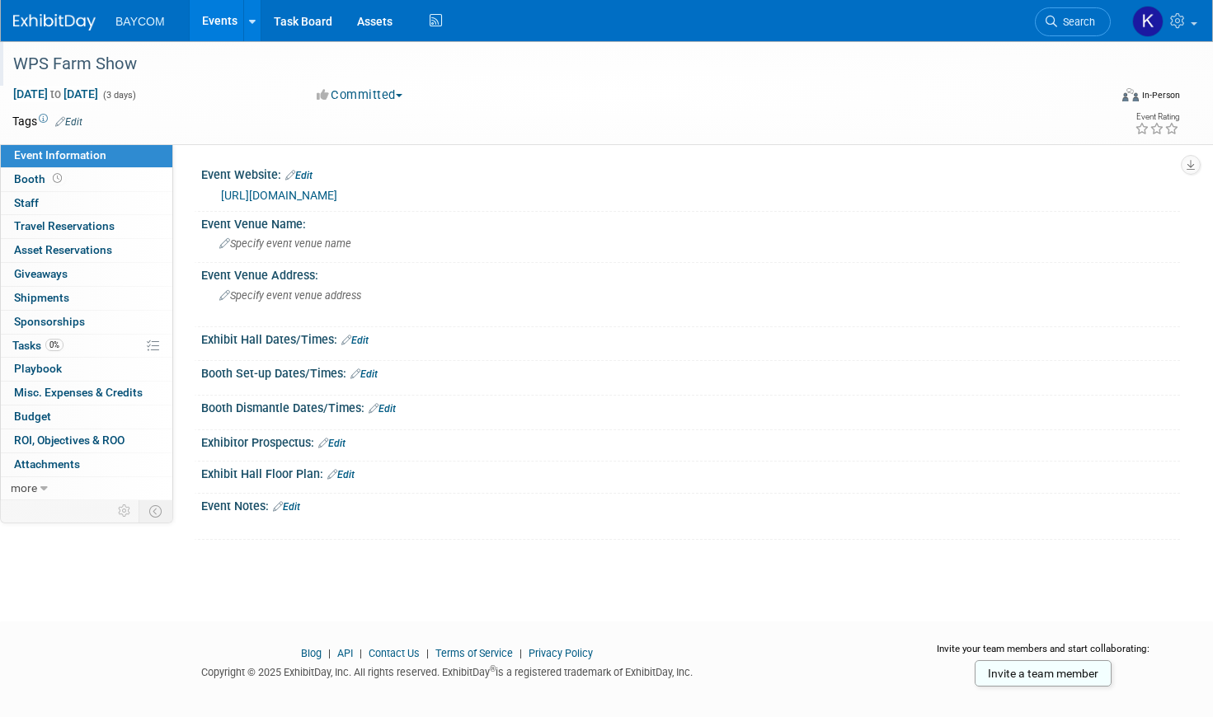
click at [35, 58] on div "WPS Farm Show" at bounding box center [543, 64] width 1073 height 30
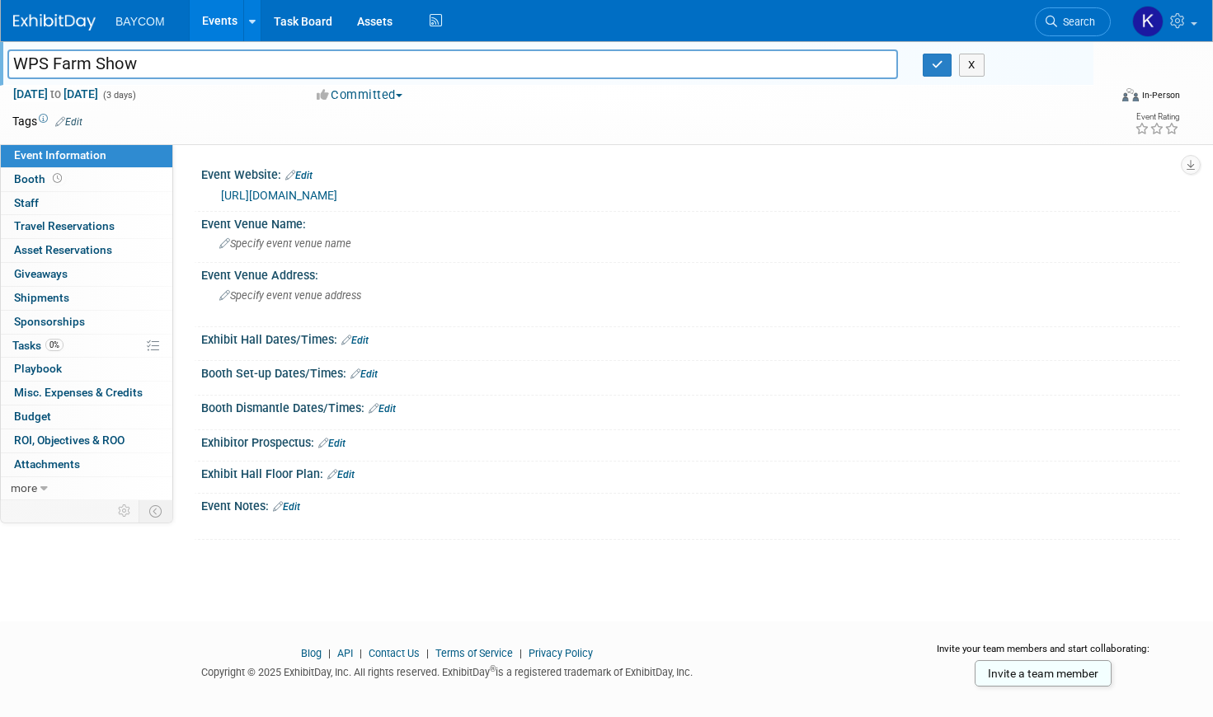
click at [19, 60] on input "WPS Farm Show" at bounding box center [452, 63] width 890 height 29
type input "P - WPS Farm Show"
click at [932, 66] on icon "button" at bounding box center [937, 64] width 12 height 11
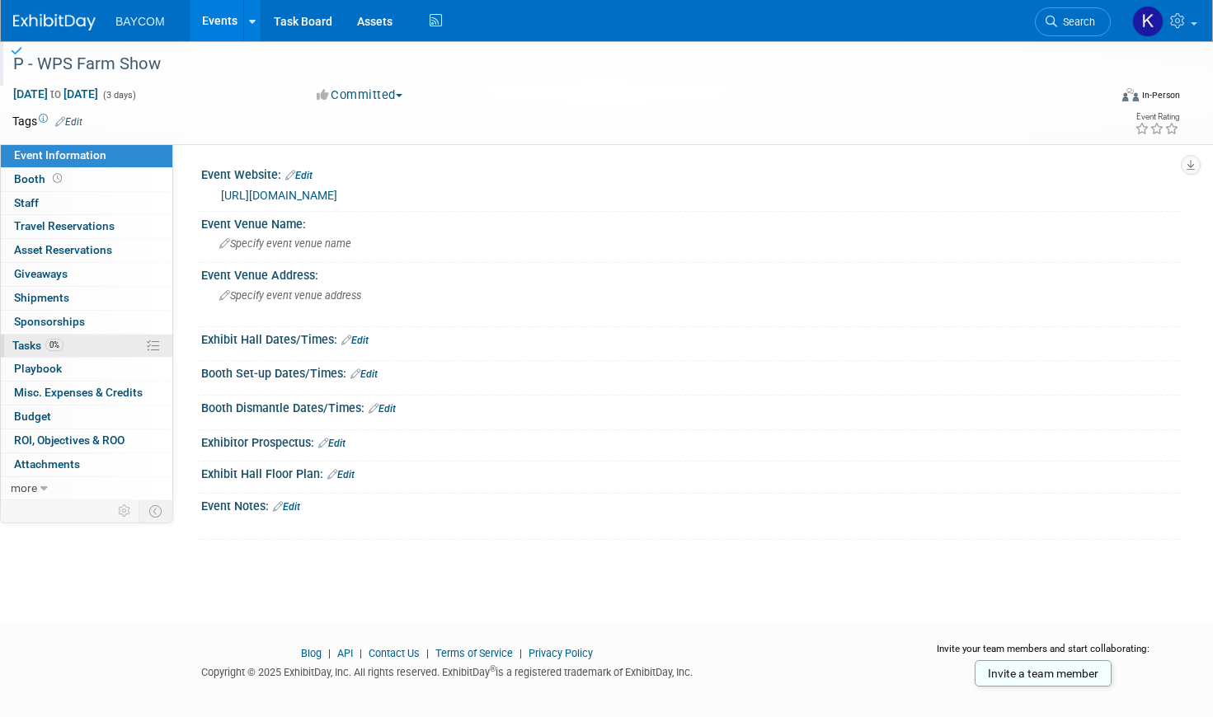
click at [49, 340] on span "0%" at bounding box center [54, 345] width 18 height 12
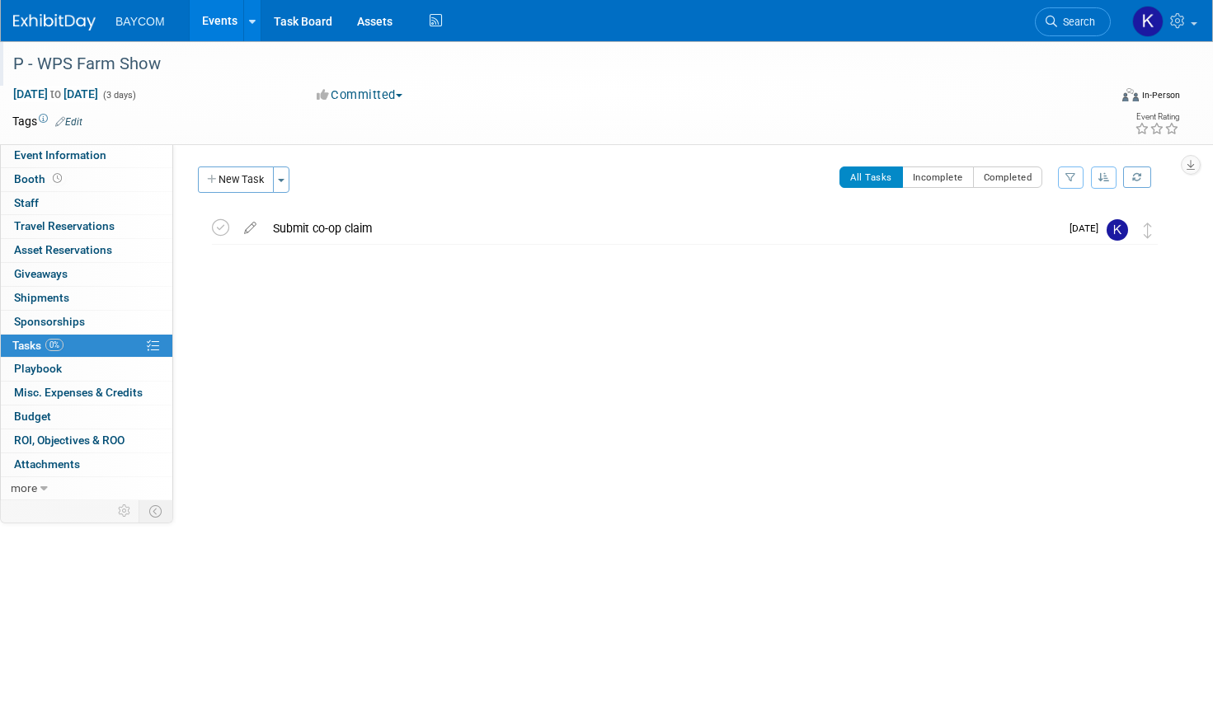
click at [220, 21] on link "Events" at bounding box center [220, 20] width 60 height 41
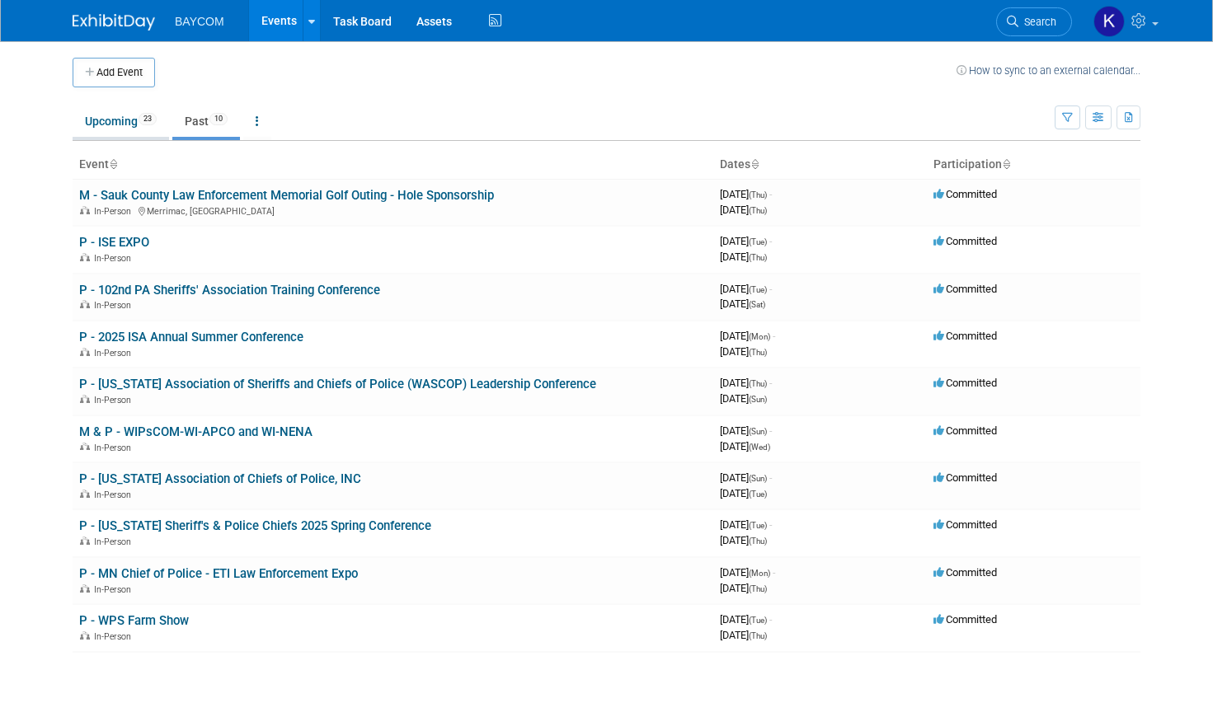
click at [124, 122] on link "Upcoming 23" at bounding box center [121, 121] width 96 height 31
